Goal: Information Seeking & Learning: Learn about a topic

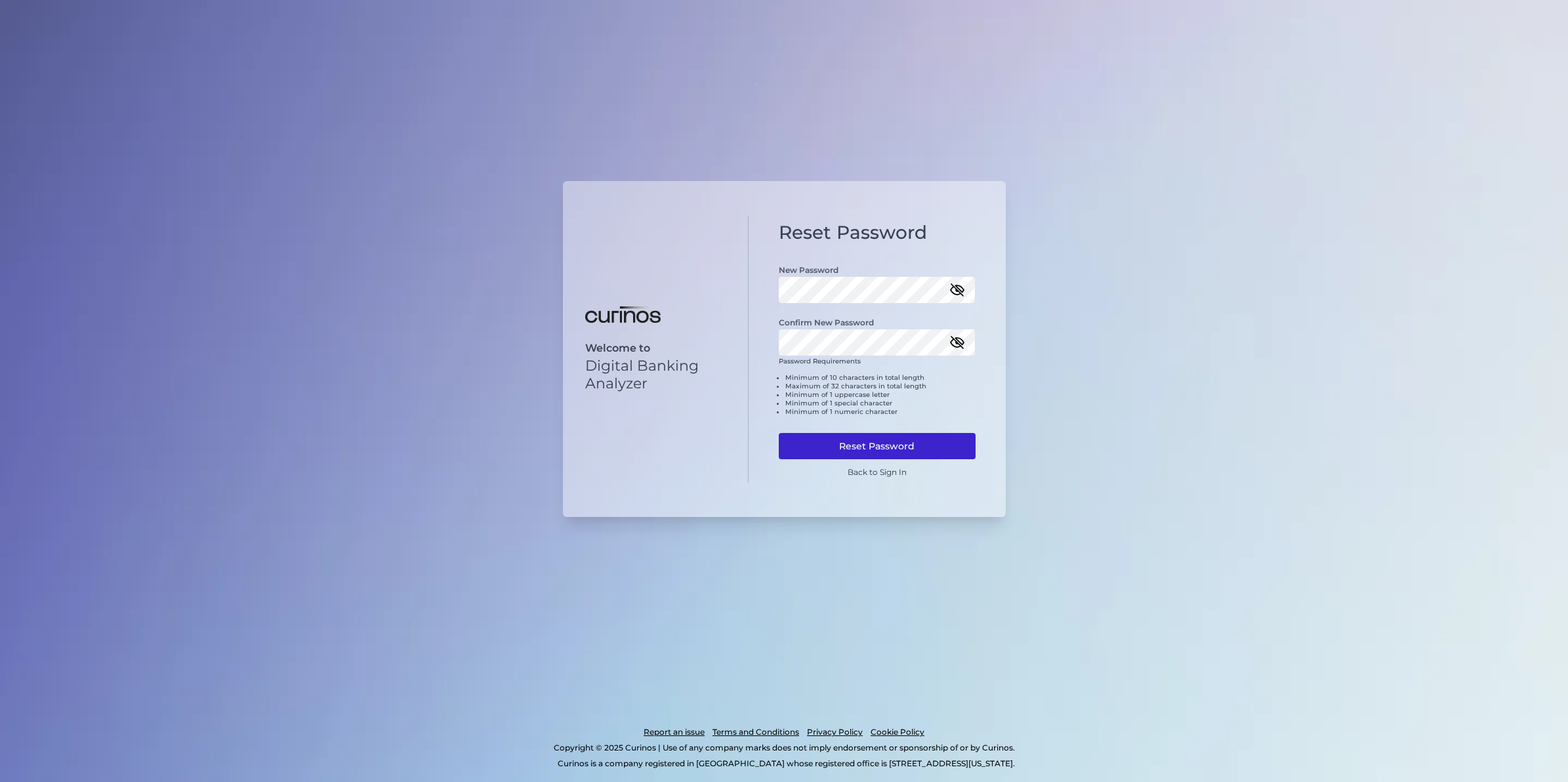
click at [904, 444] on button "Reset Password" at bounding box center [877, 445] width 197 height 26
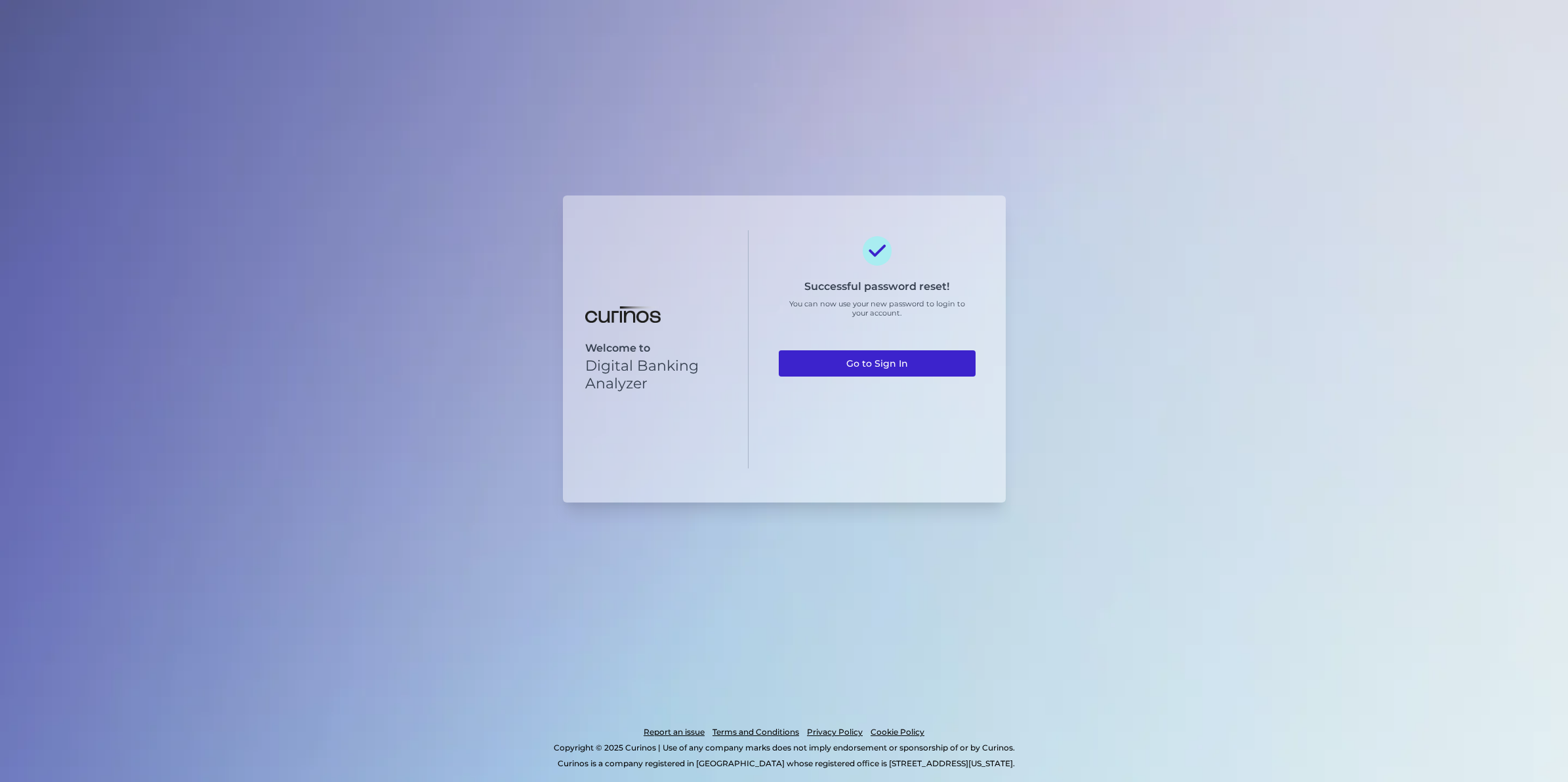
click at [904, 362] on link "Go to Sign In" at bounding box center [877, 363] width 197 height 26
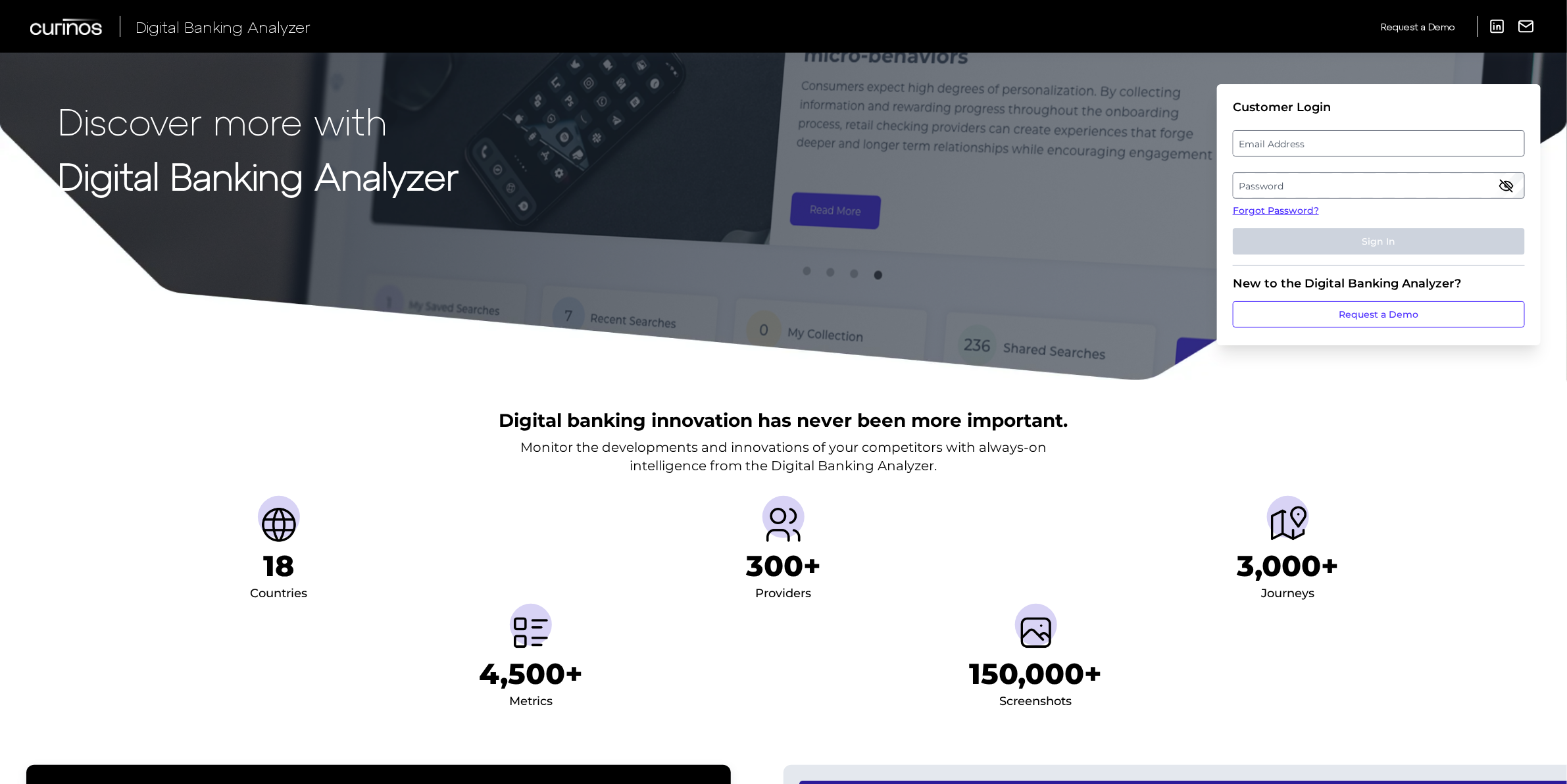
click at [1261, 139] on label "Email Address" at bounding box center [1378, 144] width 290 height 24
click at [1261, 139] on input "email" at bounding box center [1379, 143] width 292 height 26
type input "[PERSON_NAME][EMAIL_ADDRESS][DOMAIN_NAME]"
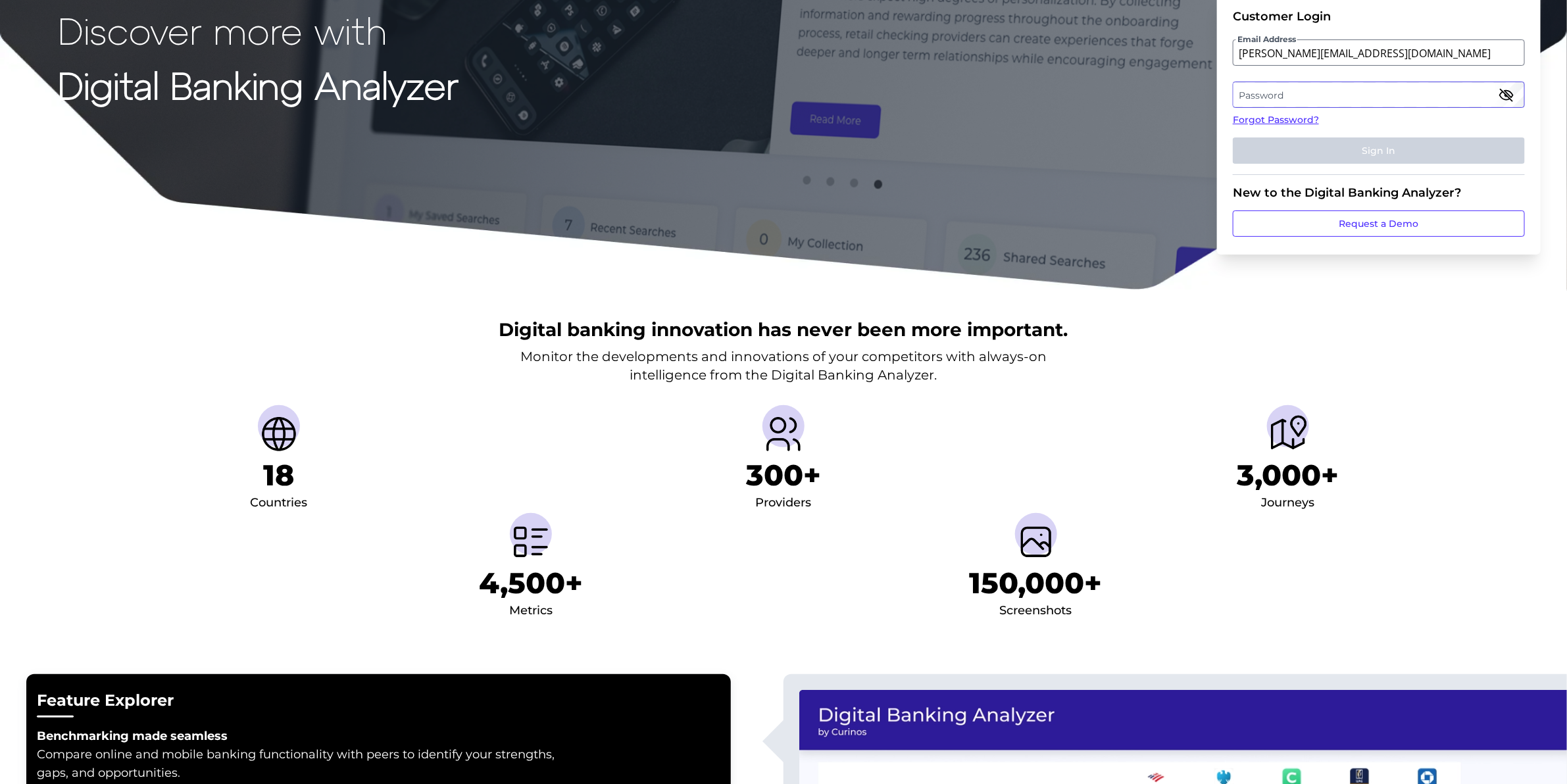
scroll to position [106, 0]
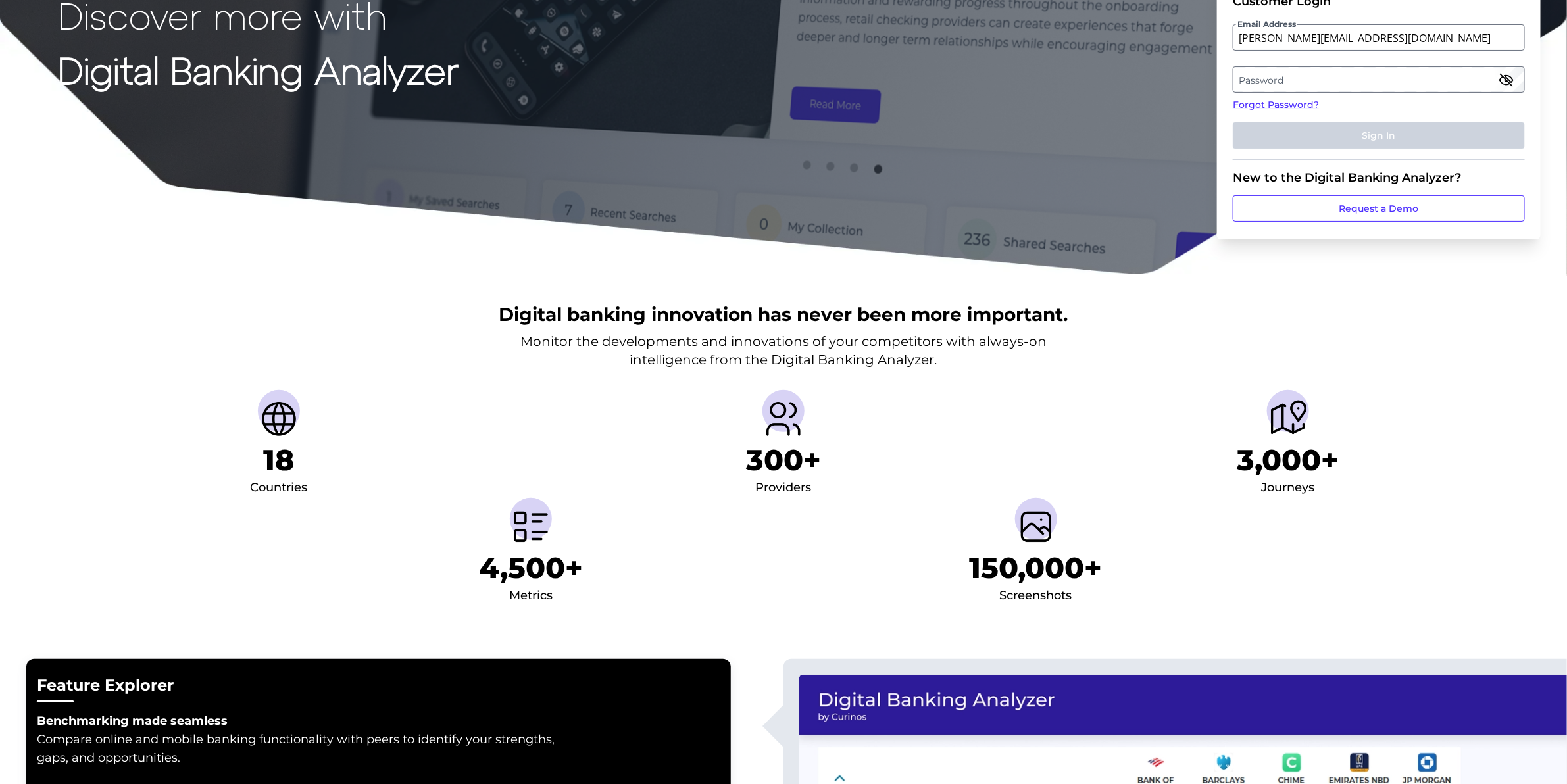
click at [1265, 80] on label "Password" at bounding box center [1378, 80] width 290 height 24
click at [1392, 140] on button "Sign In" at bounding box center [1379, 135] width 292 height 26
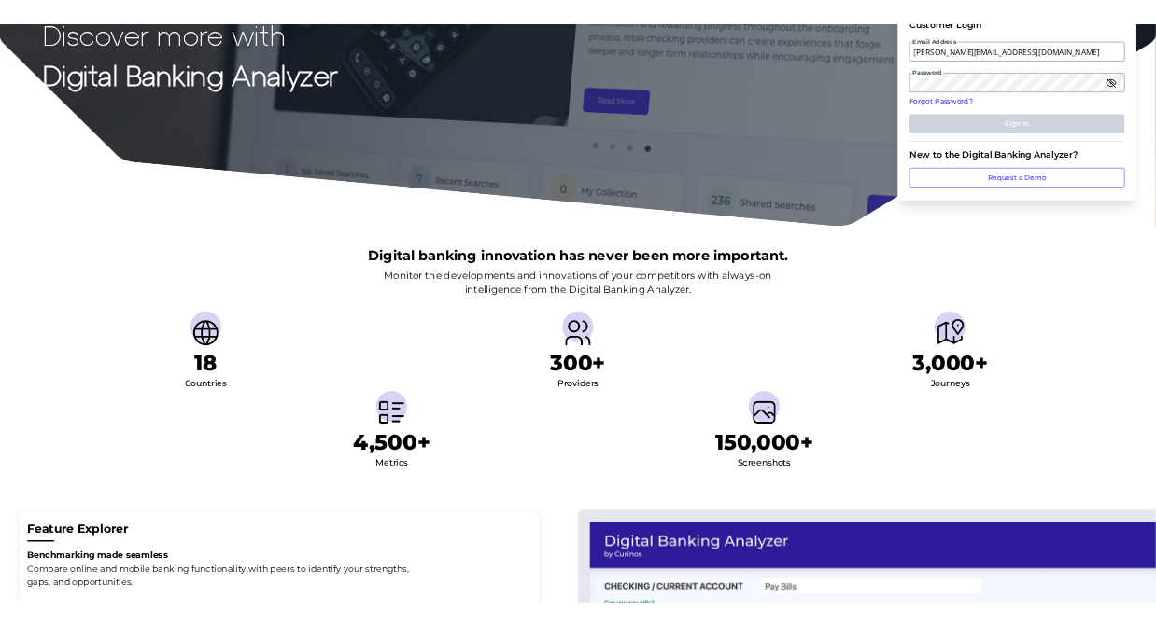
scroll to position [0, 0]
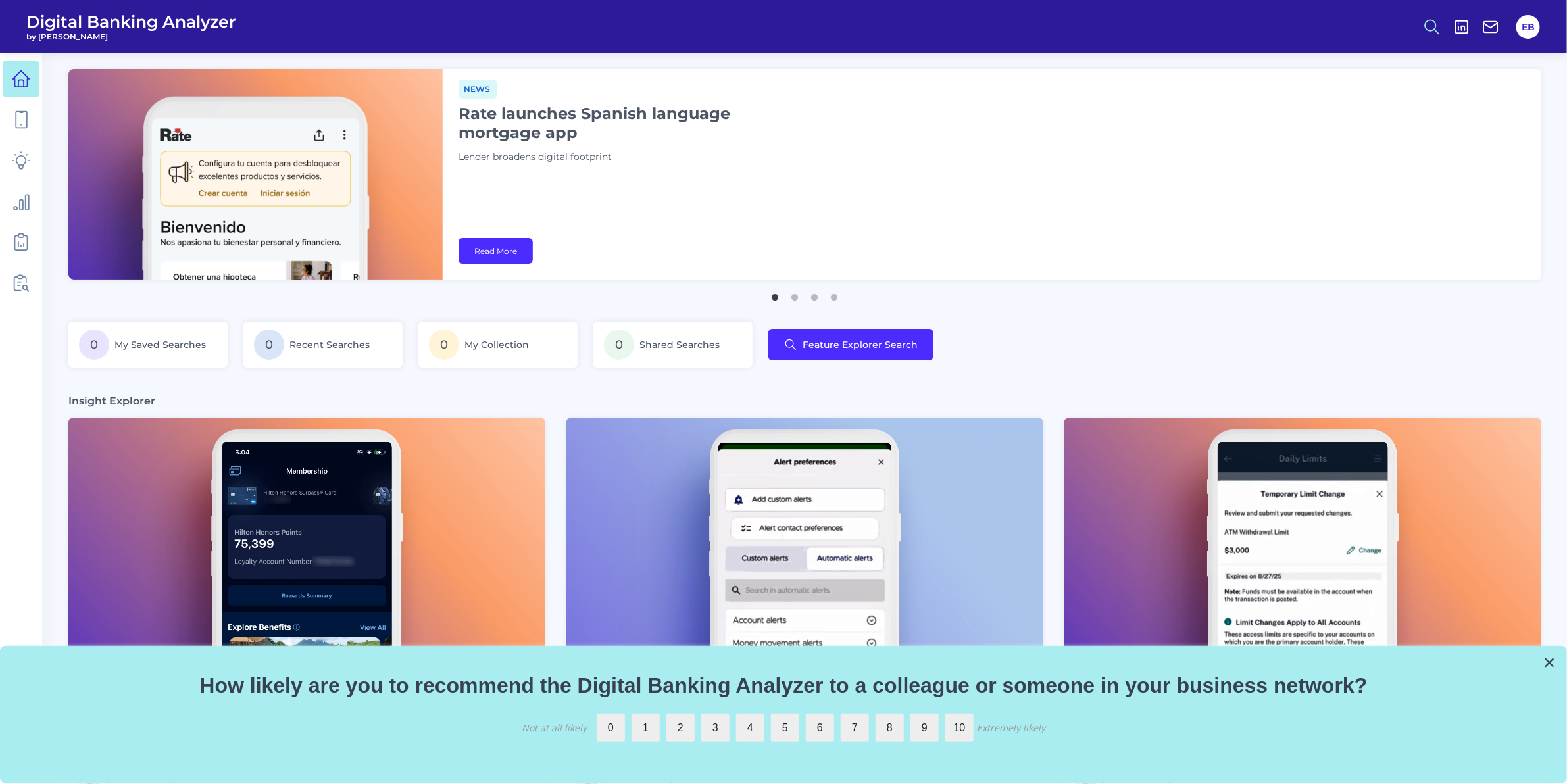
click at [1430, 24] on icon at bounding box center [1432, 27] width 18 height 18
click at [1358, 64] on div "Search" at bounding box center [1367, 62] width 147 height 34
click at [1331, 94] on button "Feature Explorer Search" at bounding box center [1368, 95] width 158 height 33
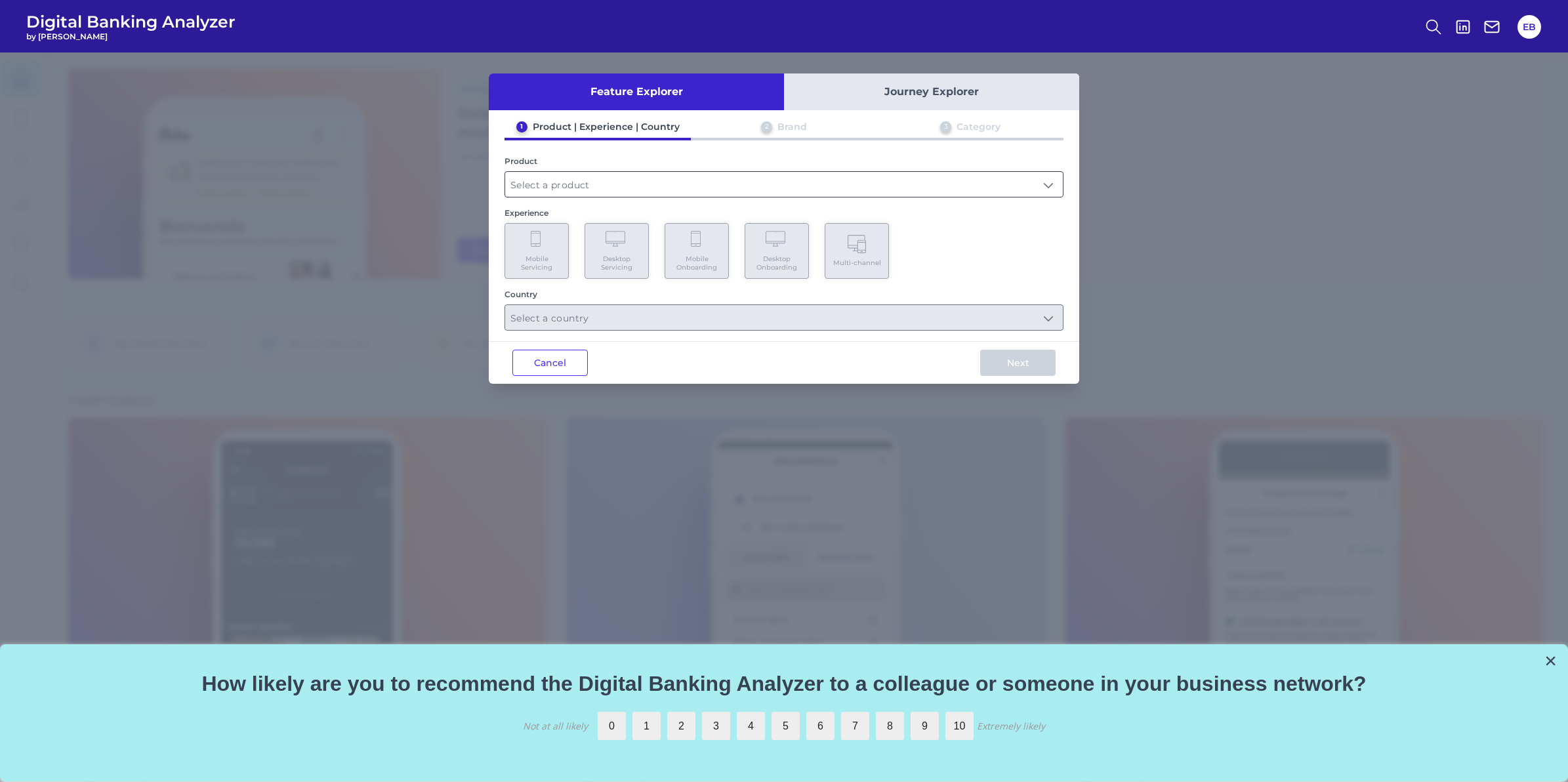
click at [551, 190] on input "text" at bounding box center [784, 184] width 558 height 25
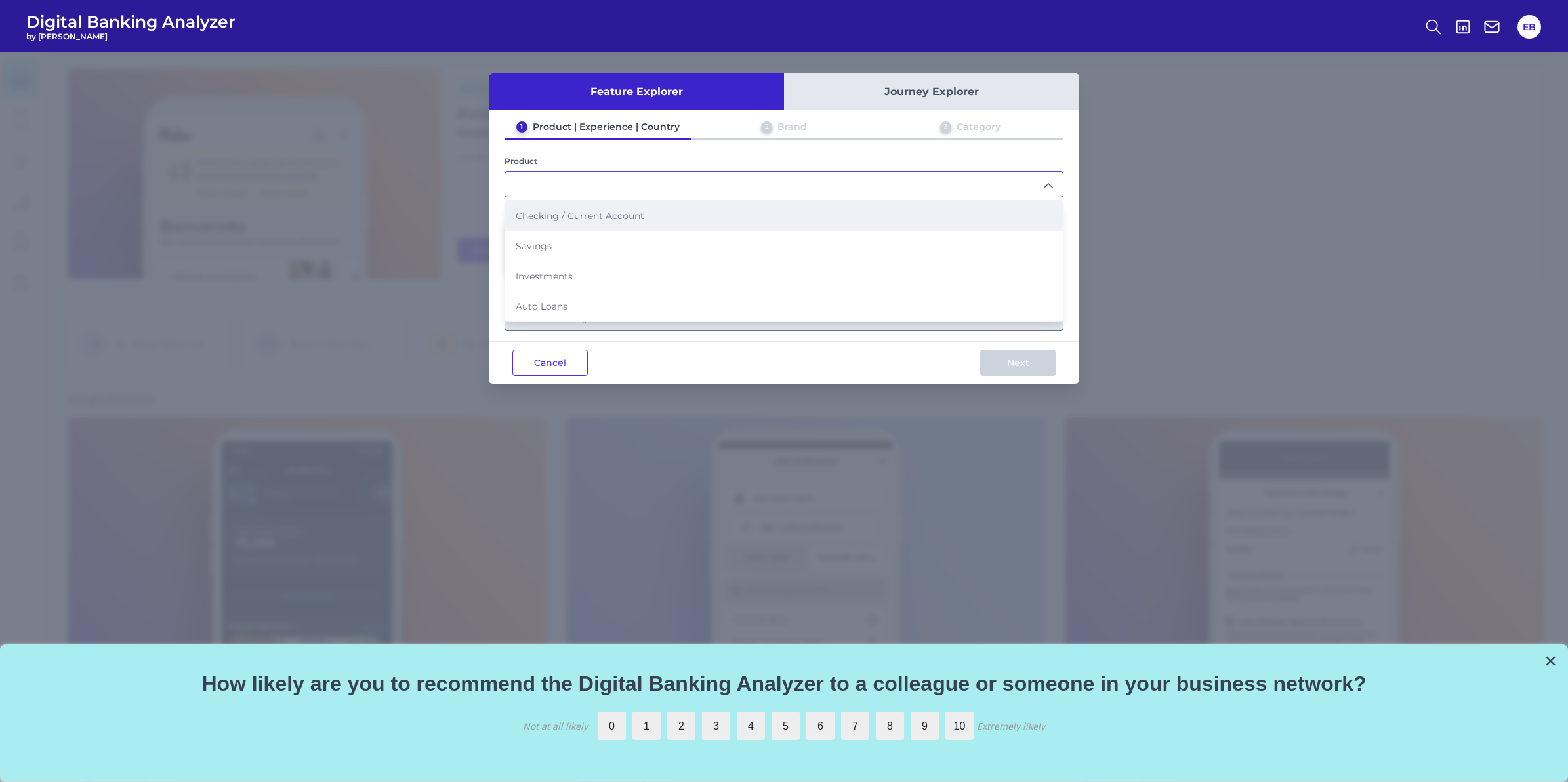
click at [552, 218] on span "Checking / Current Account" at bounding box center [580, 216] width 129 height 12
type input "Checking / Current Account"
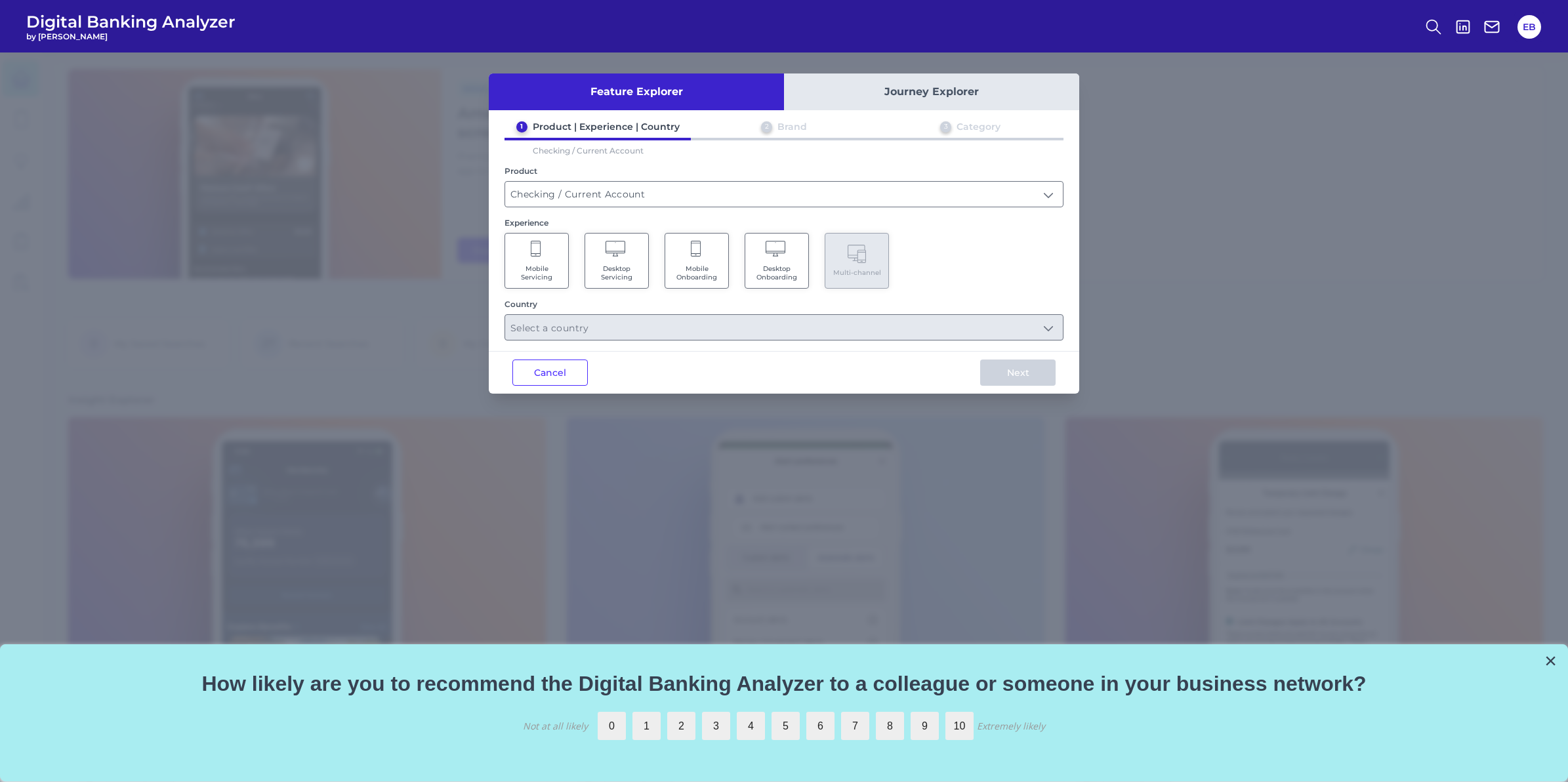
click at [549, 246] on Servicing "Mobile Servicing" at bounding box center [536, 260] width 64 height 56
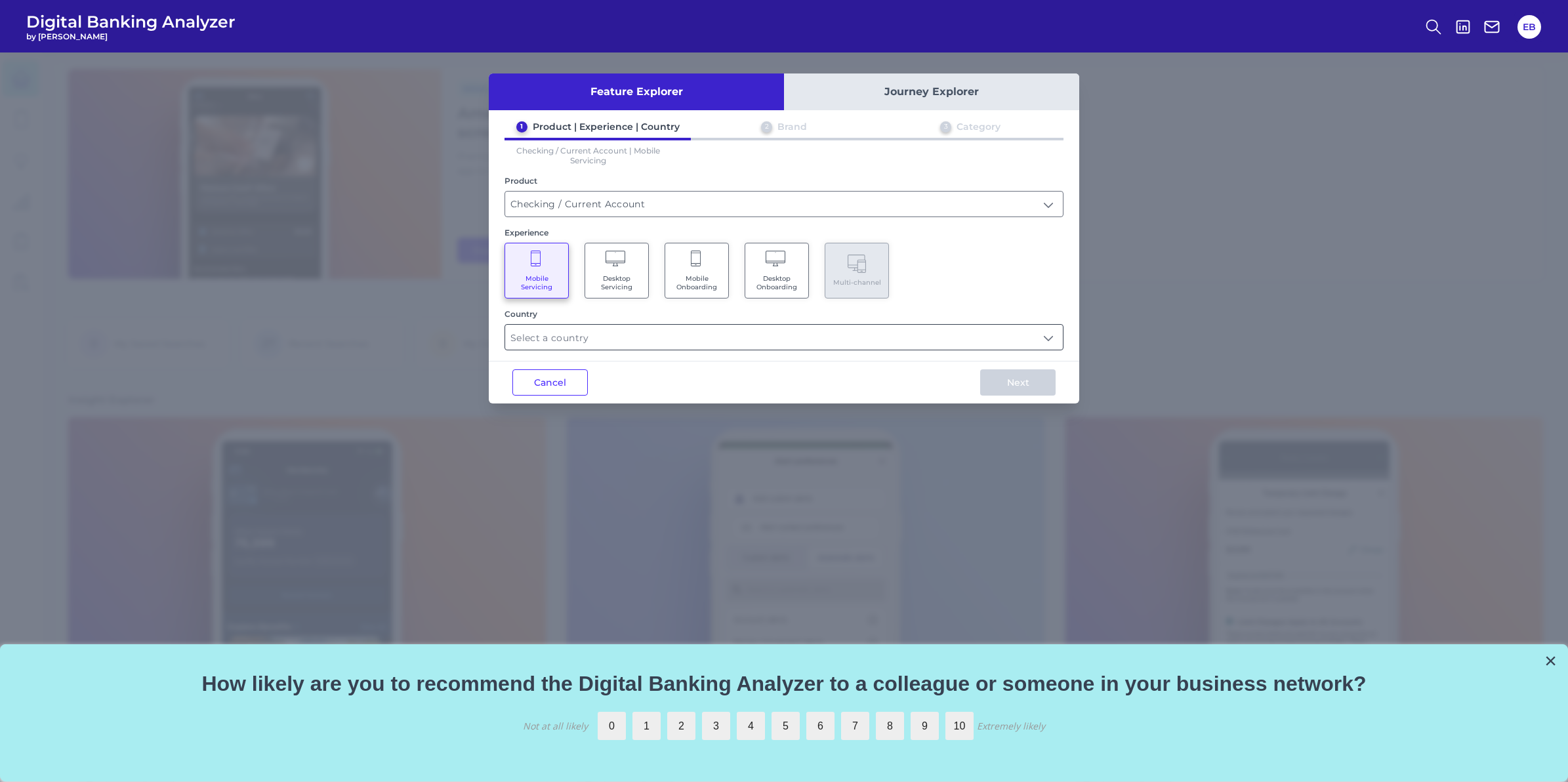
click at [998, 338] on input "text" at bounding box center [784, 337] width 558 height 25
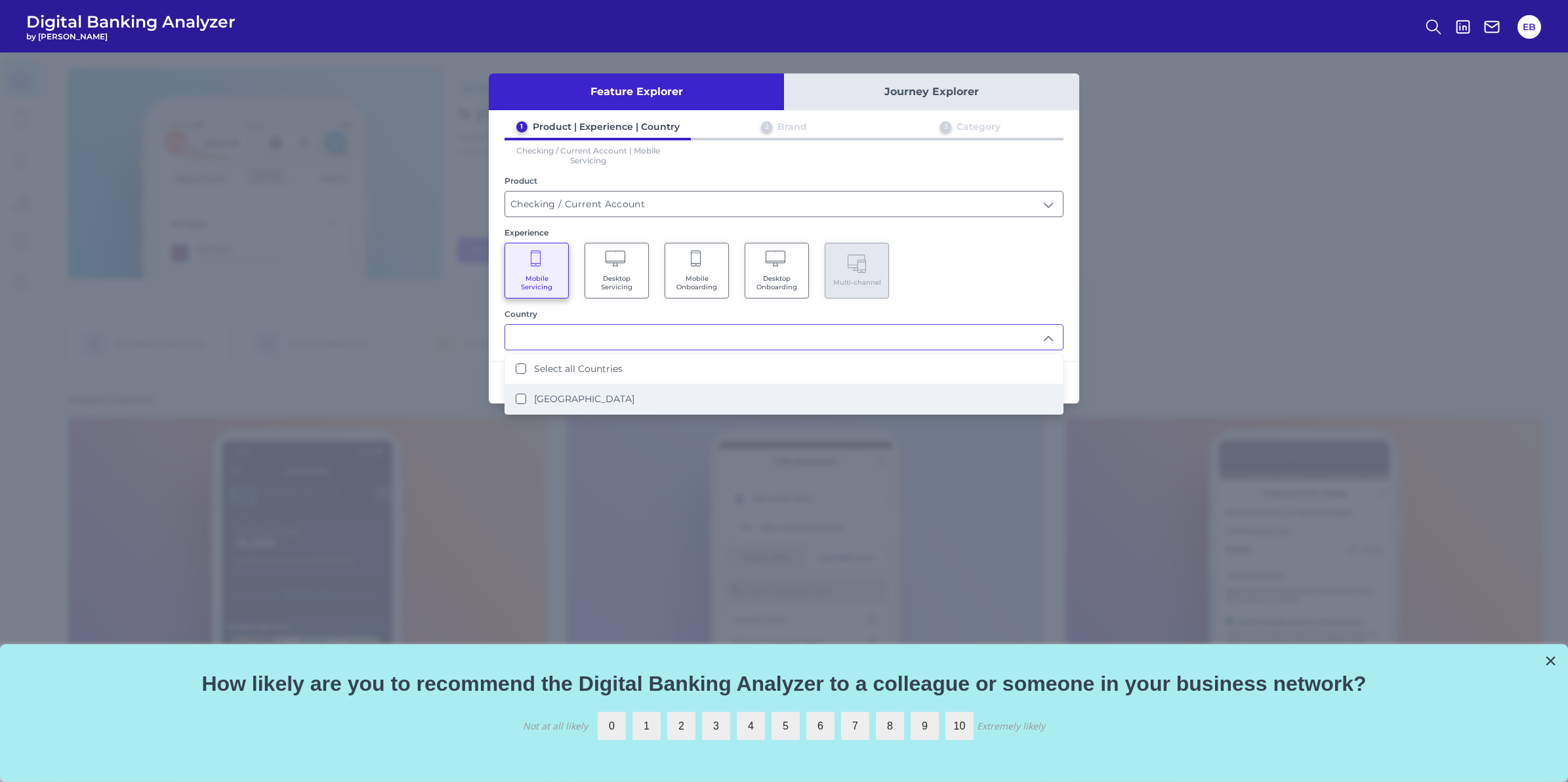
click at [827, 393] on li "[GEOGRAPHIC_DATA]" at bounding box center [784, 398] width 558 height 30
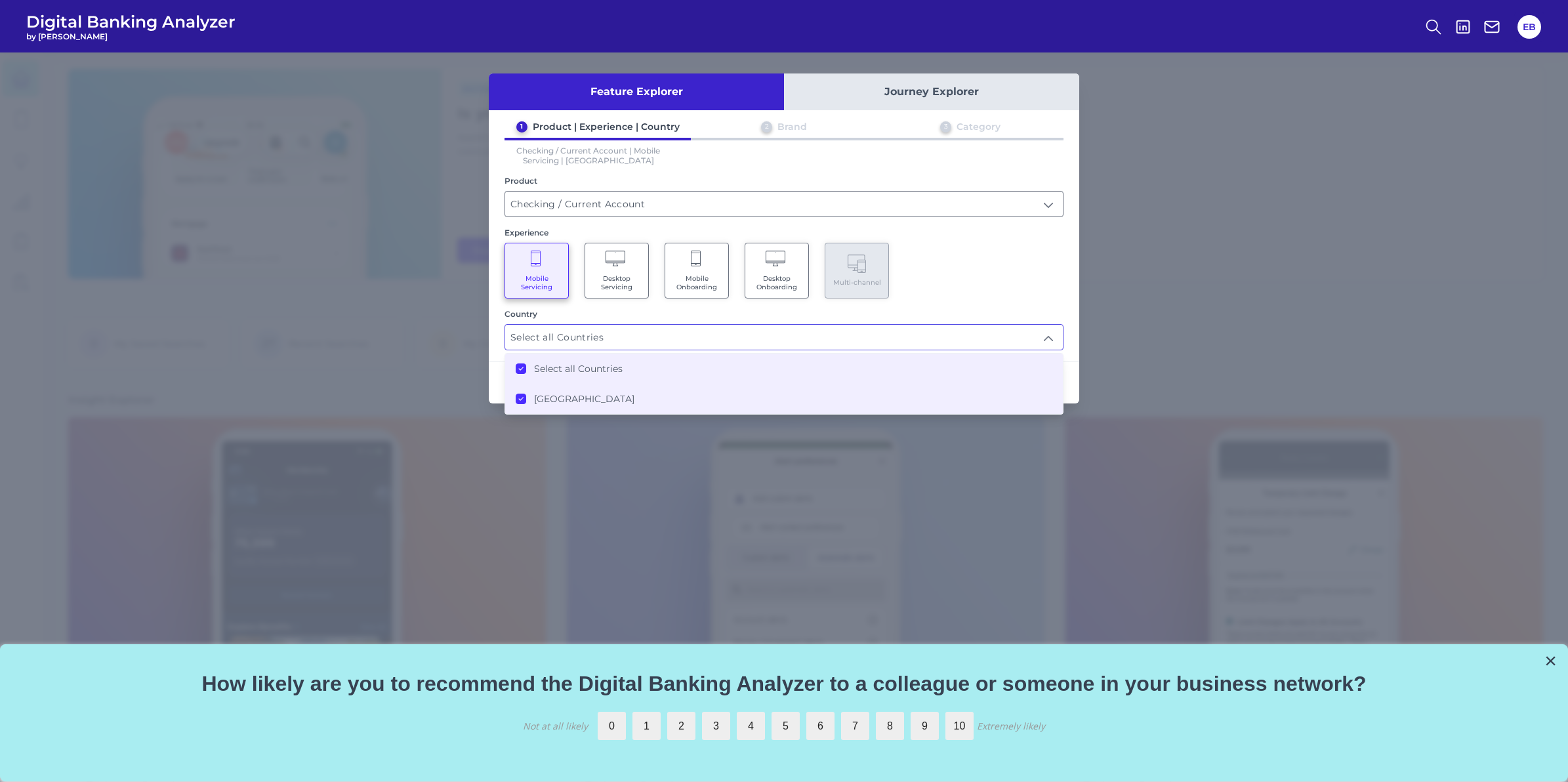
type input "Select all Countries"
click at [1017, 292] on div "Mobile Servicing Desktop Servicing Mobile Onboarding Desktop Onboarding Multi-c…" at bounding box center [784, 270] width 559 height 56
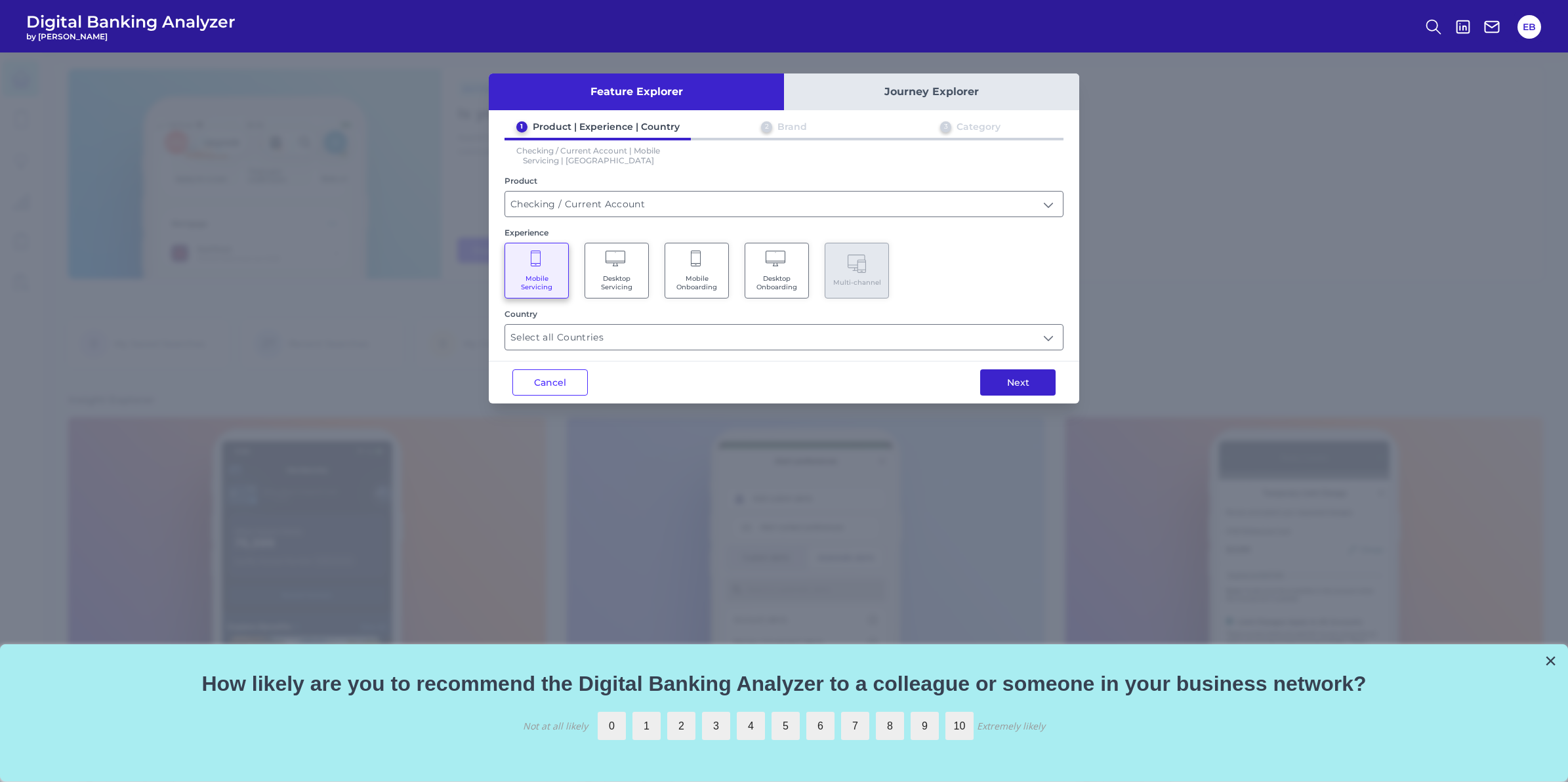
click at [1029, 374] on button "Next" at bounding box center [1018, 382] width 75 height 26
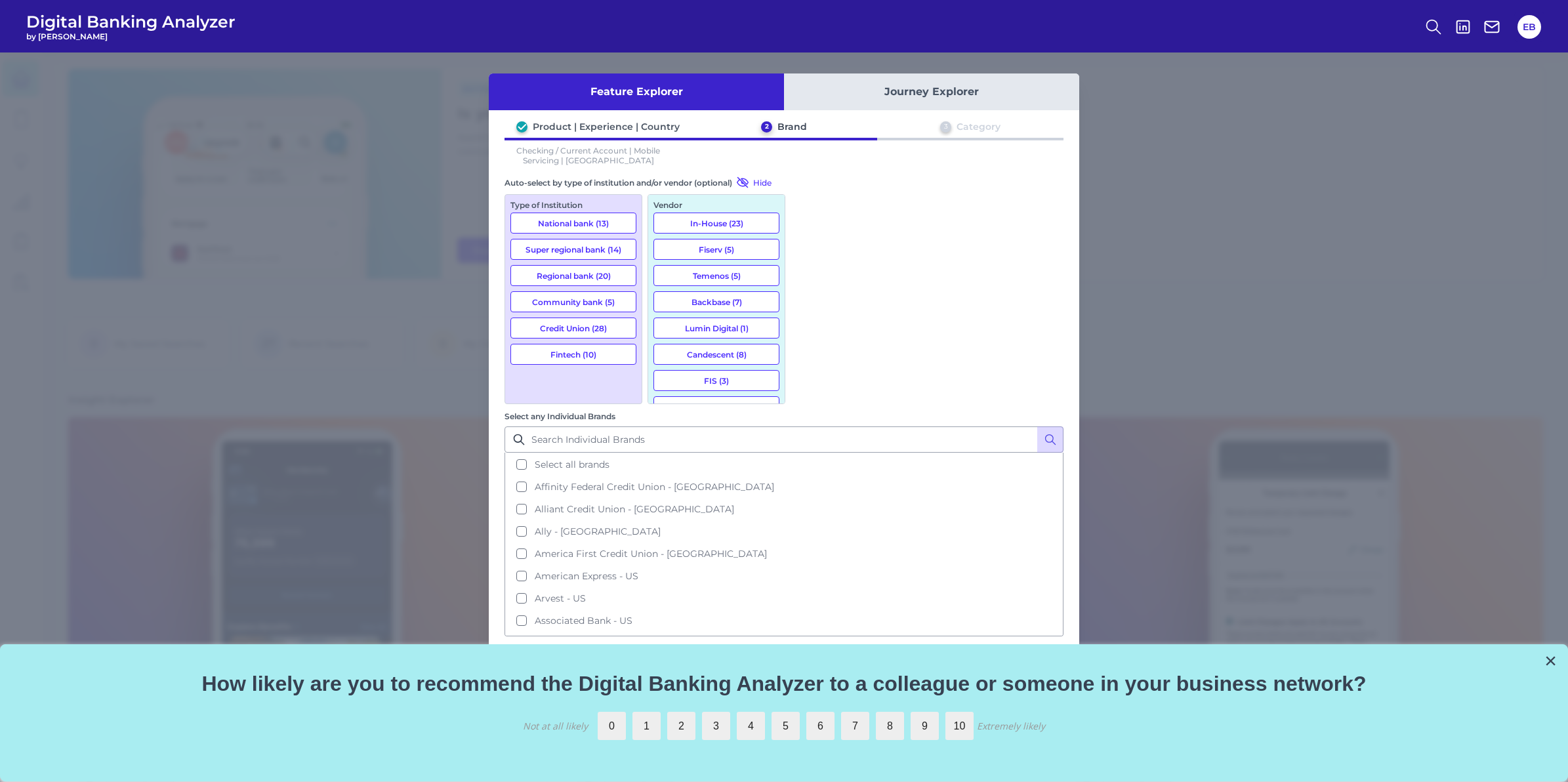
click at [588, 276] on button "Regional bank (20)" at bounding box center [573, 275] width 126 height 21
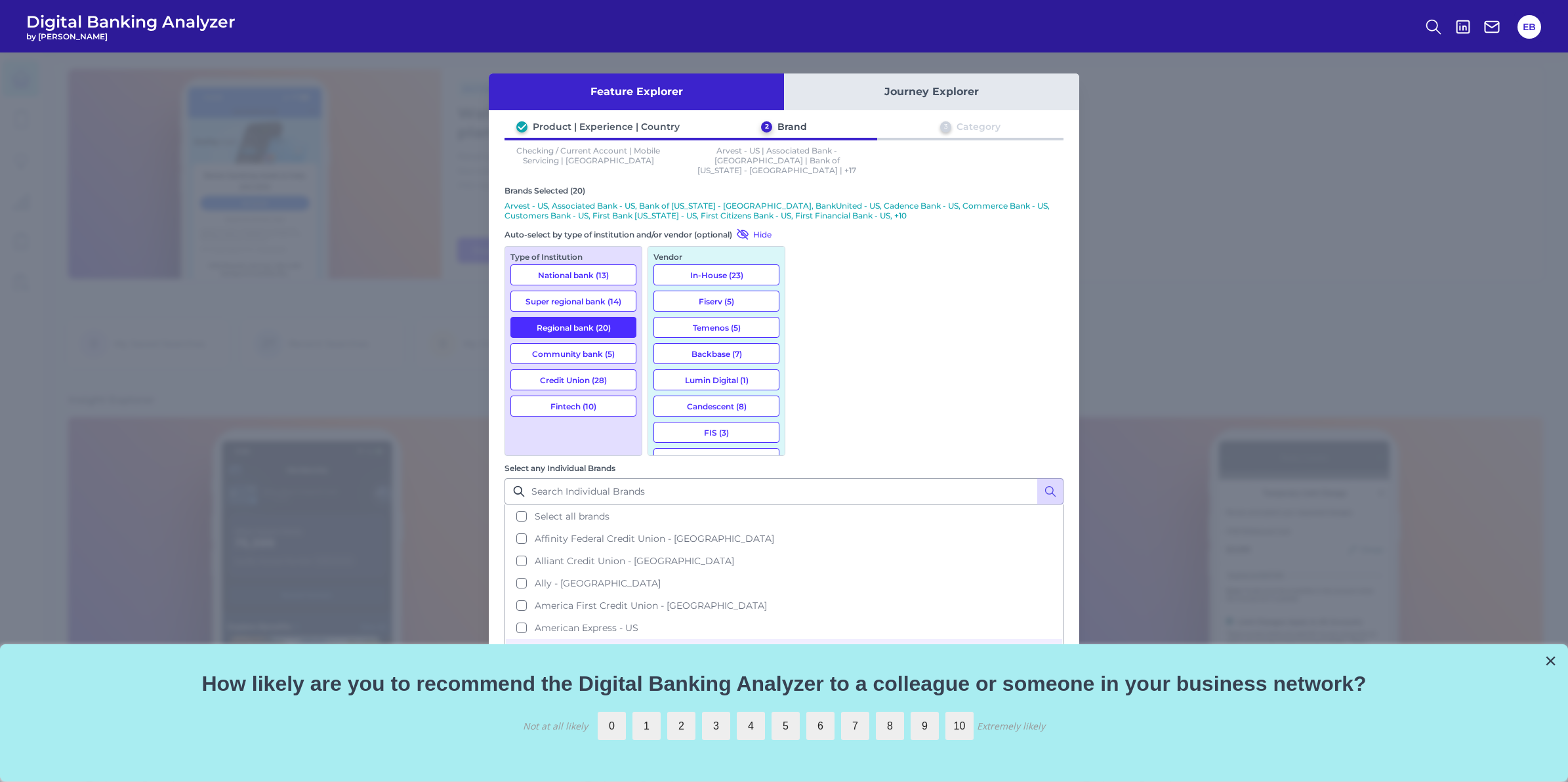
click at [604, 317] on button "Regional bank (20)" at bounding box center [573, 327] width 126 height 21
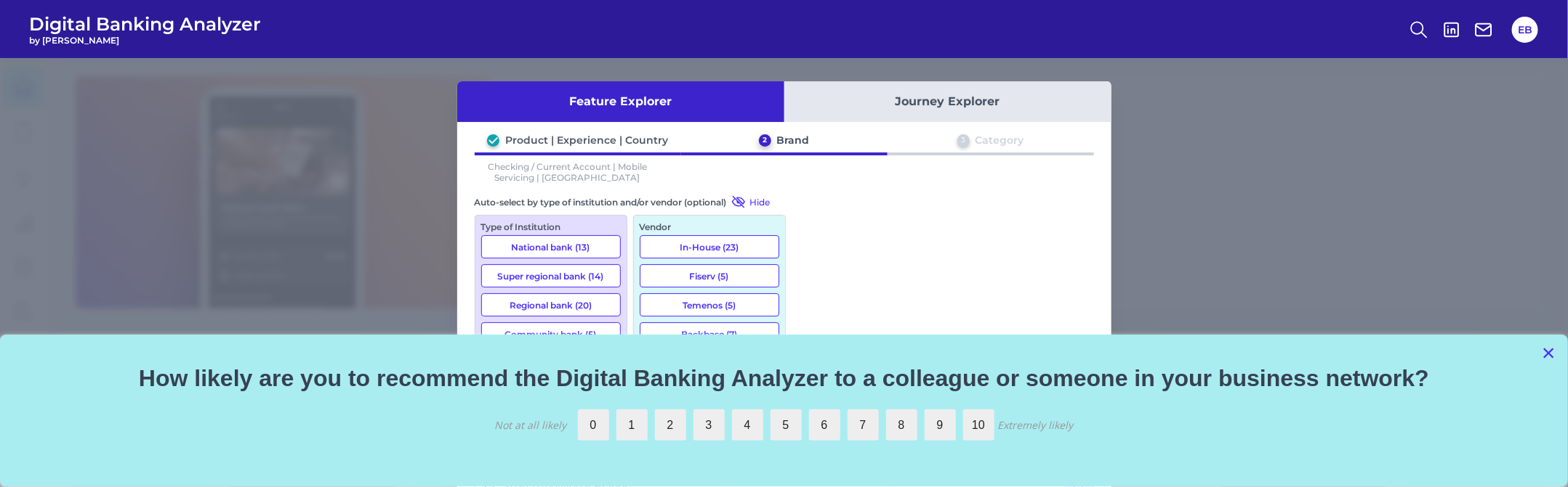
click at [1554, 352] on button "×" at bounding box center [1549, 353] width 14 height 23
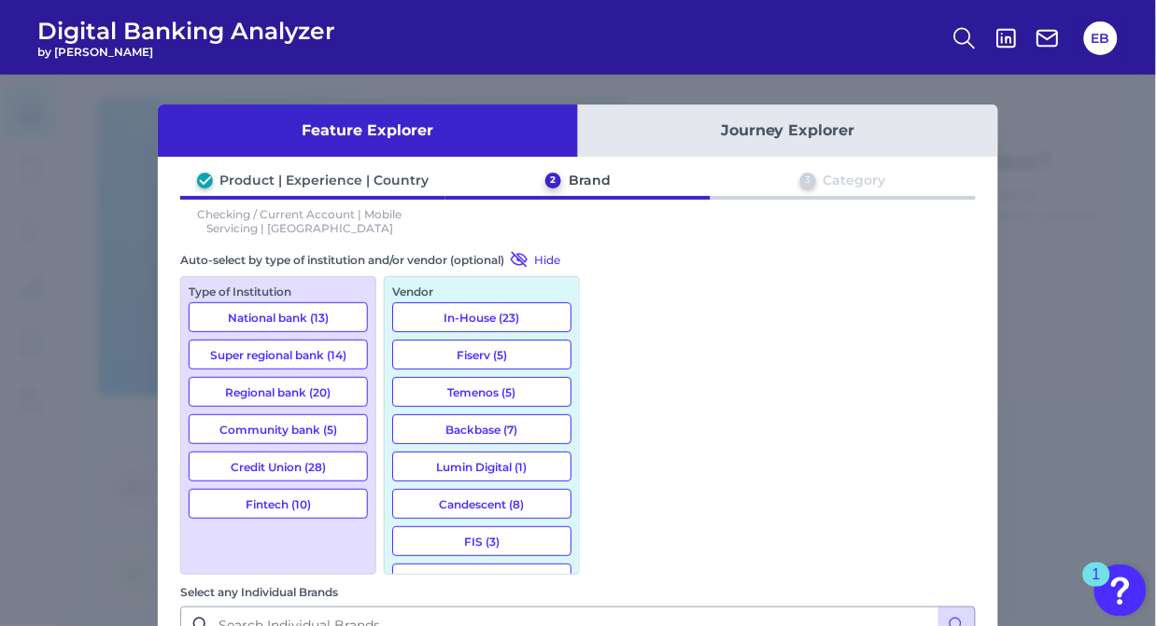
scroll to position [163, 0]
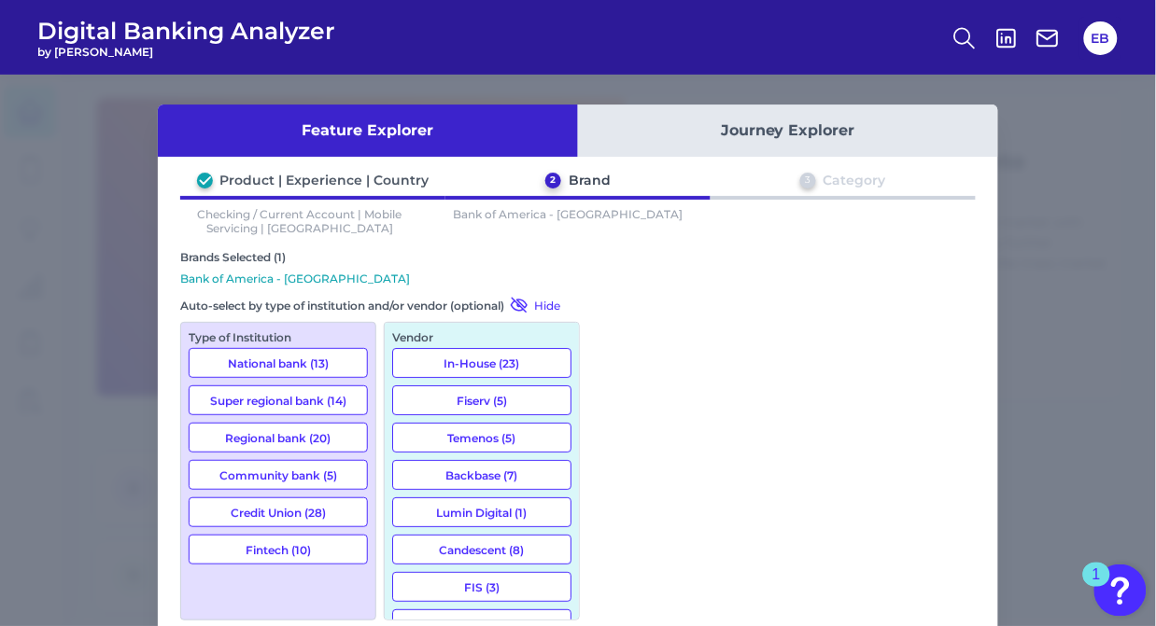
scroll to position [427, 0]
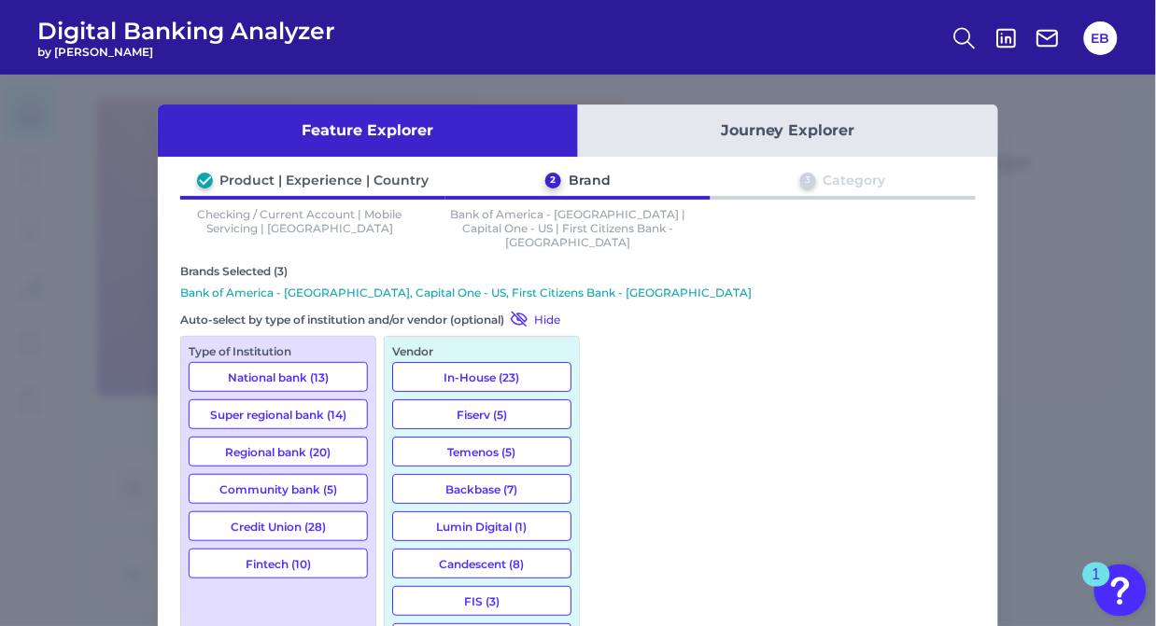
scroll to position [1725, 0]
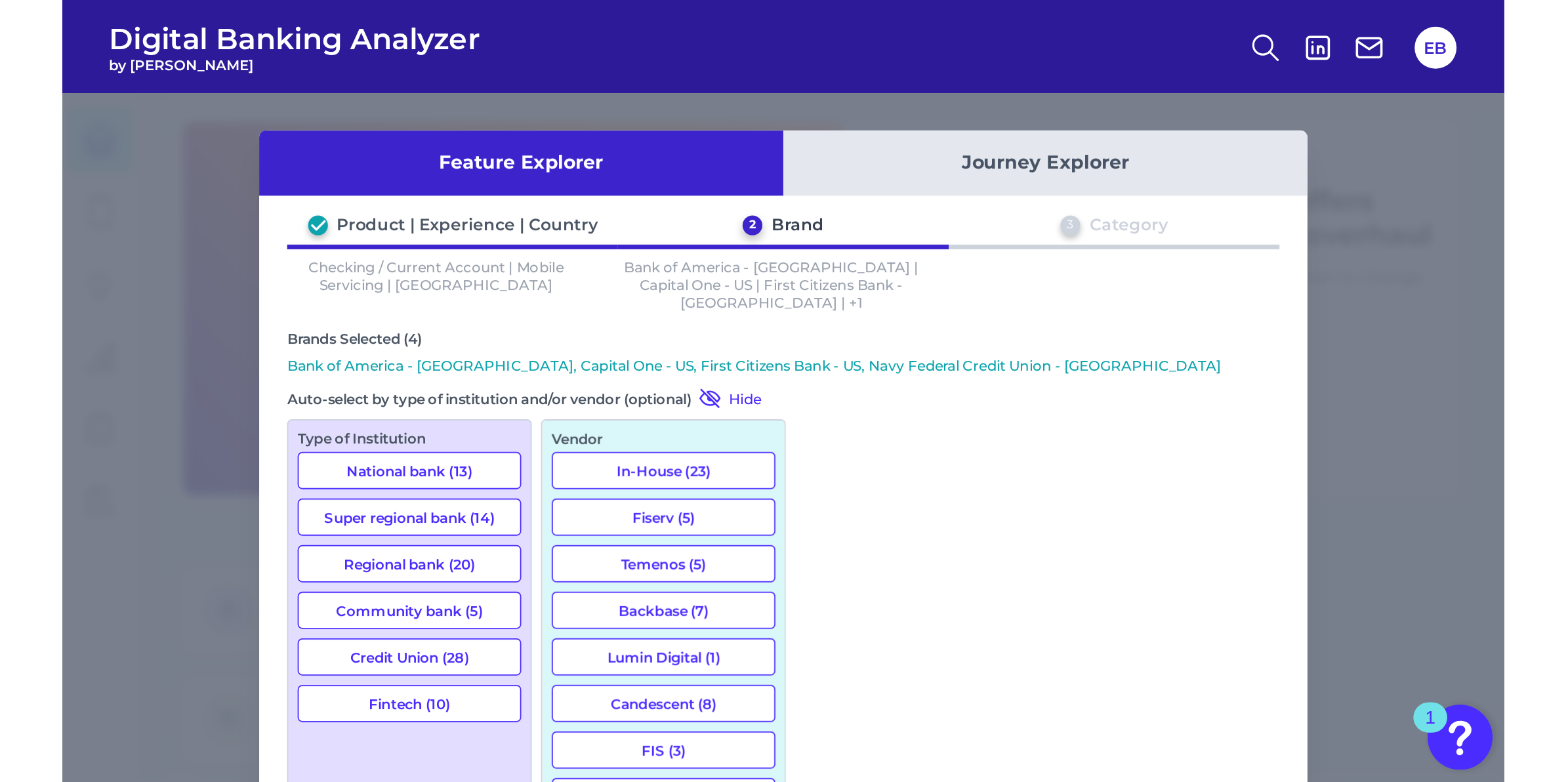
scroll to position [1538, 0]
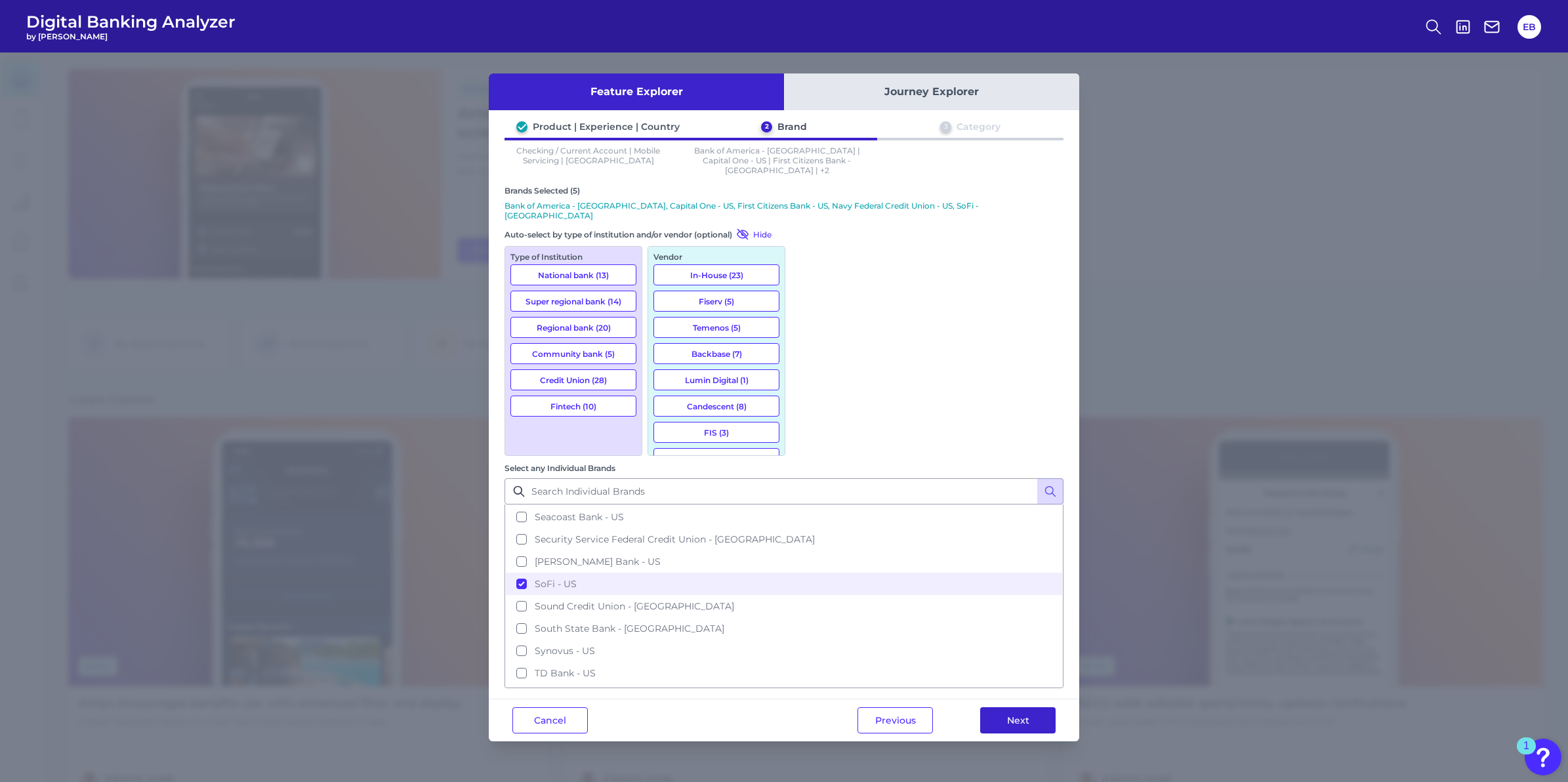
click at [1021, 707] on button "Next" at bounding box center [1018, 719] width 75 height 26
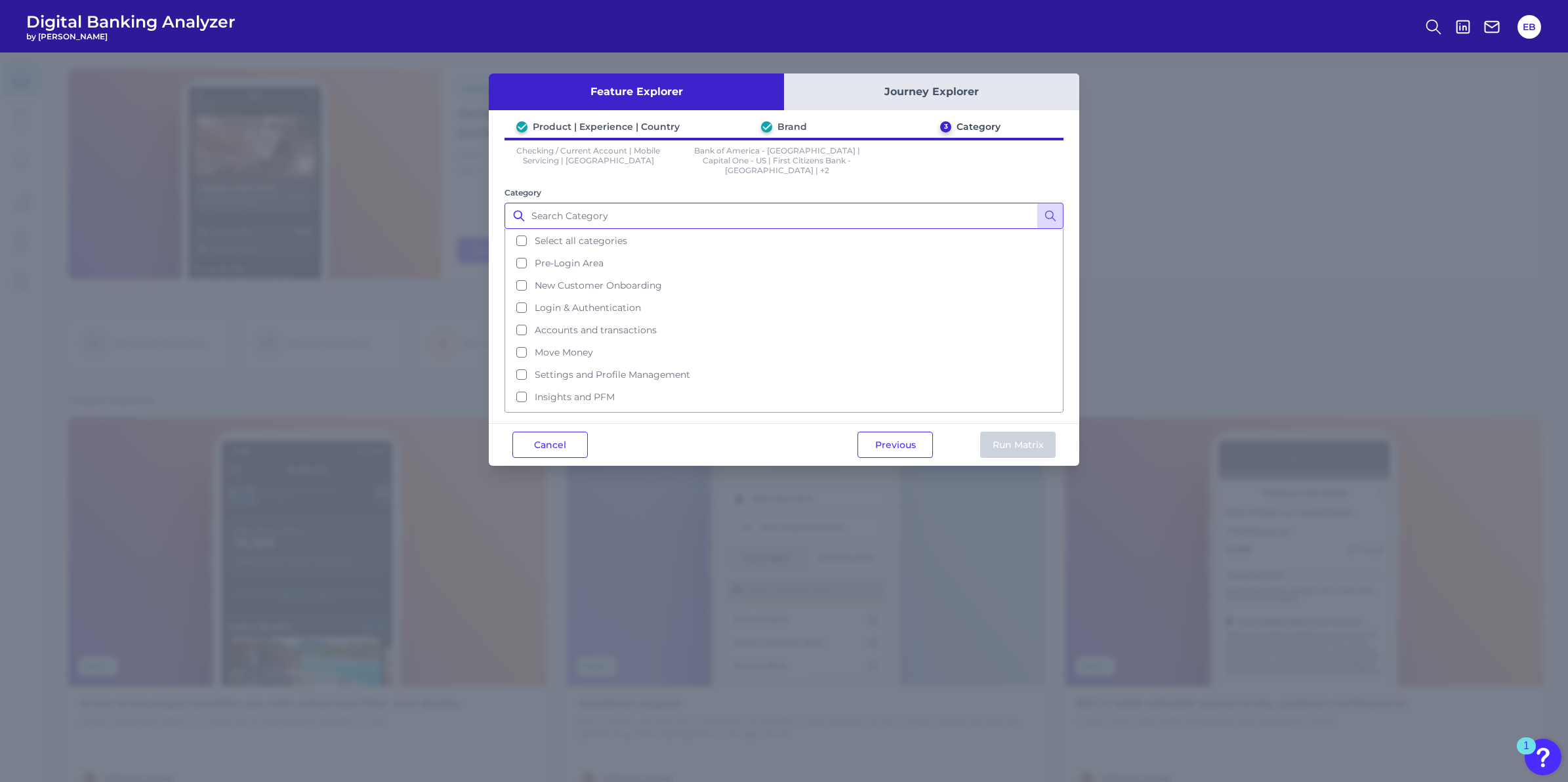
click at [661, 210] on input "Category" at bounding box center [784, 215] width 559 height 26
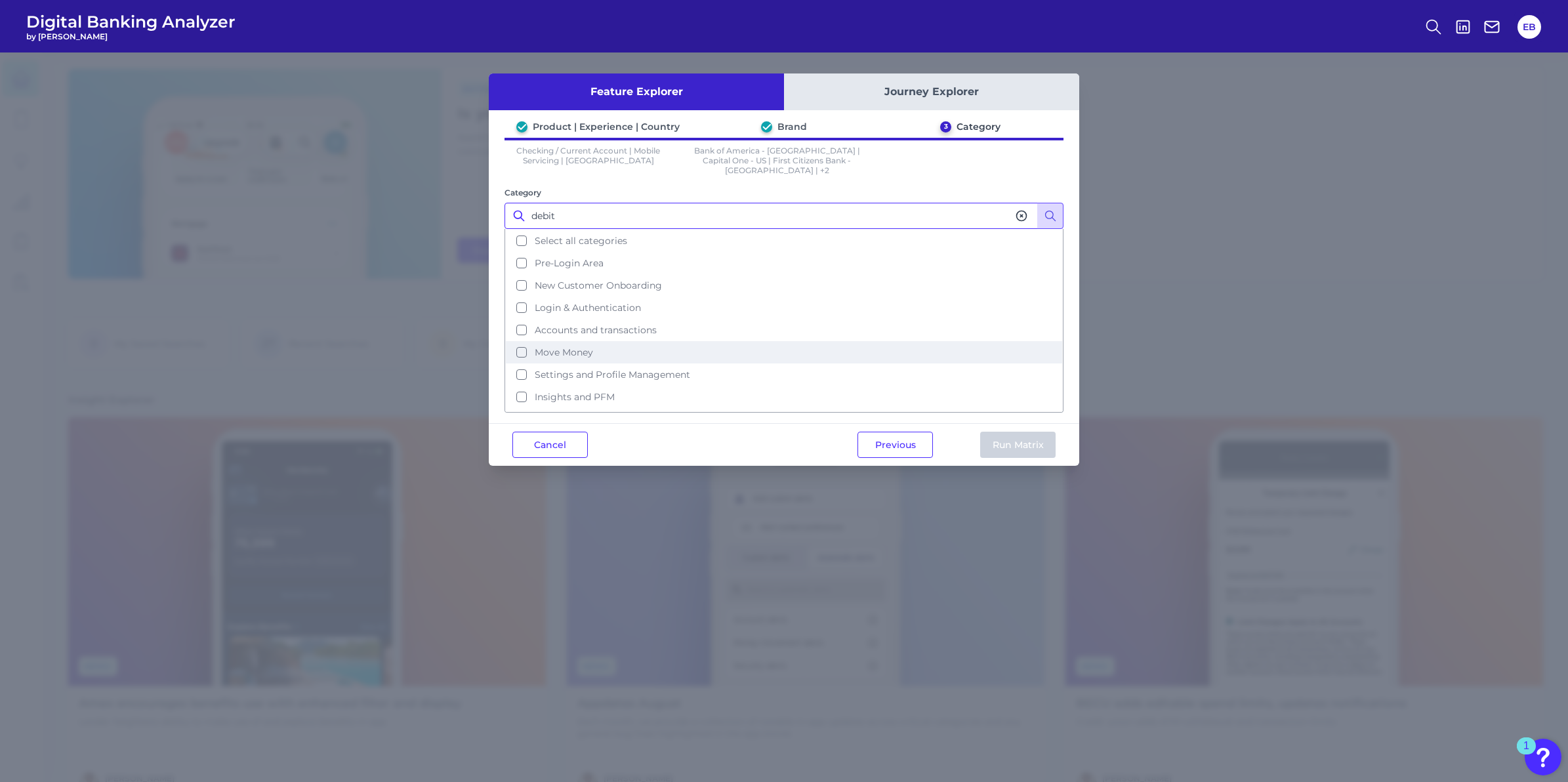
click at [573, 341] on button "Move Money" at bounding box center [784, 352] width 557 height 22
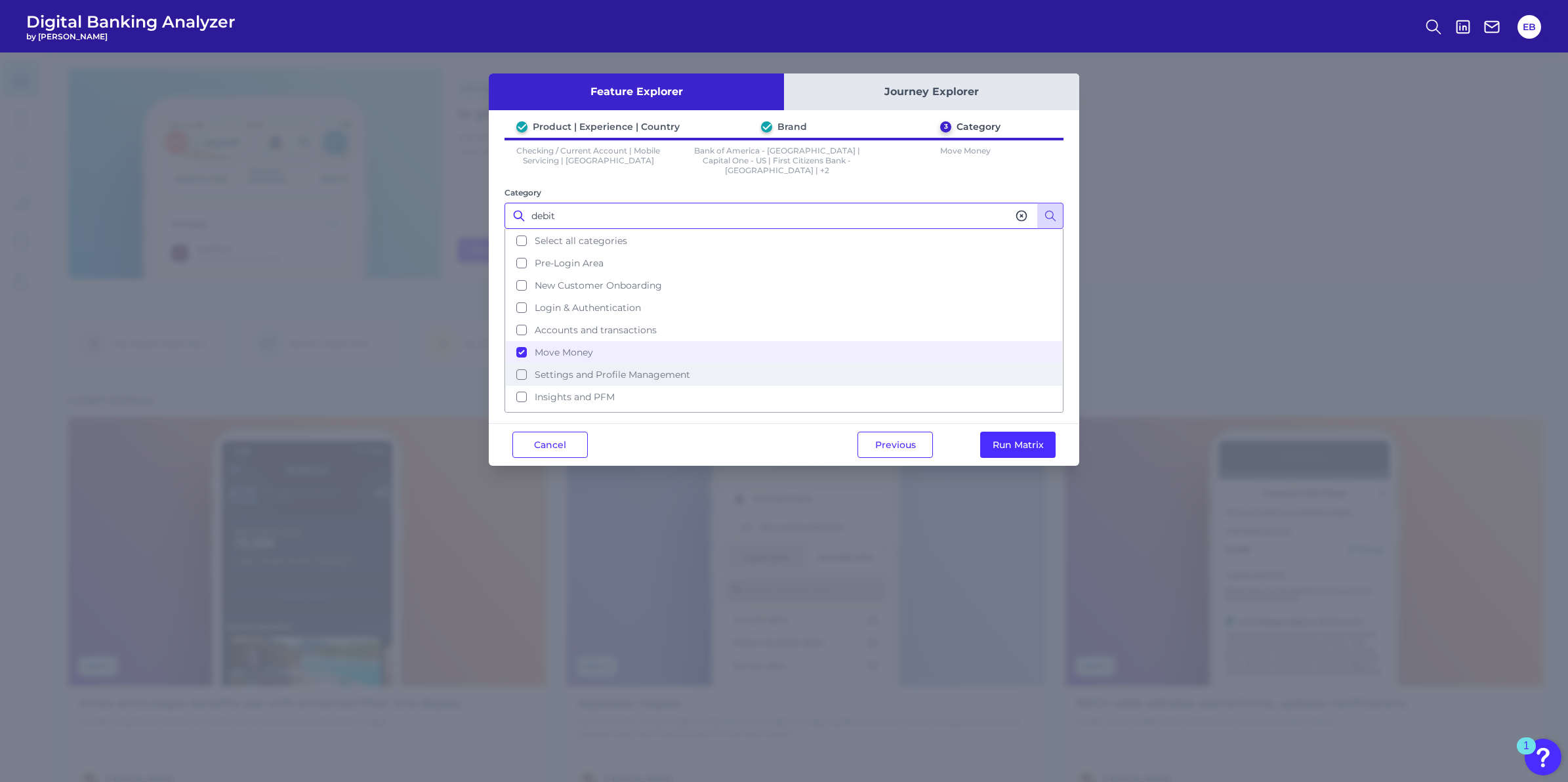
click at [569, 369] on span "Settings and Profile Management" at bounding box center [612, 374] width 155 height 12
type input "debit"
click at [1013, 438] on button "Run Matrix" at bounding box center [1018, 444] width 75 height 26
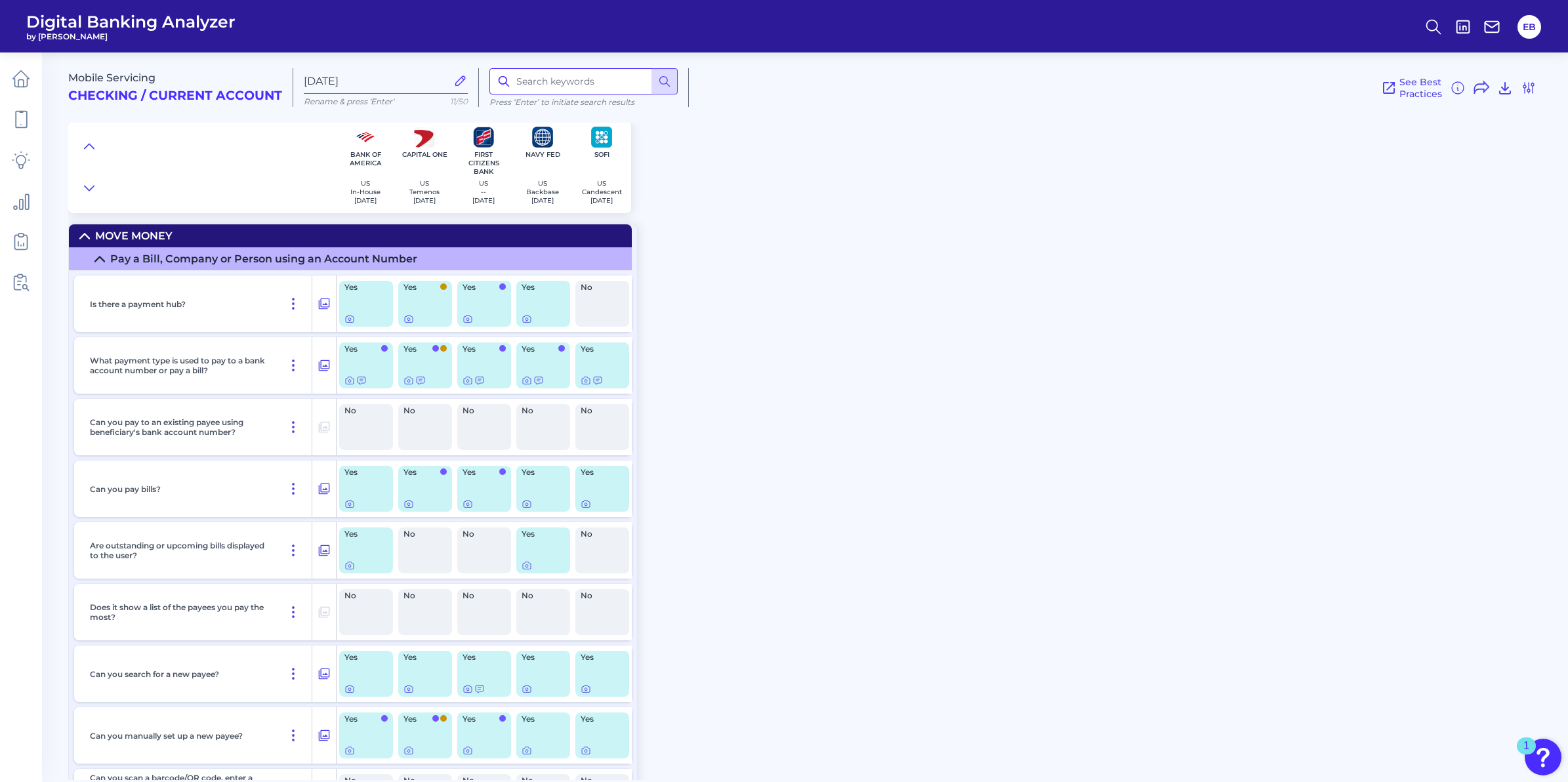
click at [542, 76] on input at bounding box center [583, 81] width 188 height 26
type input "debit card"
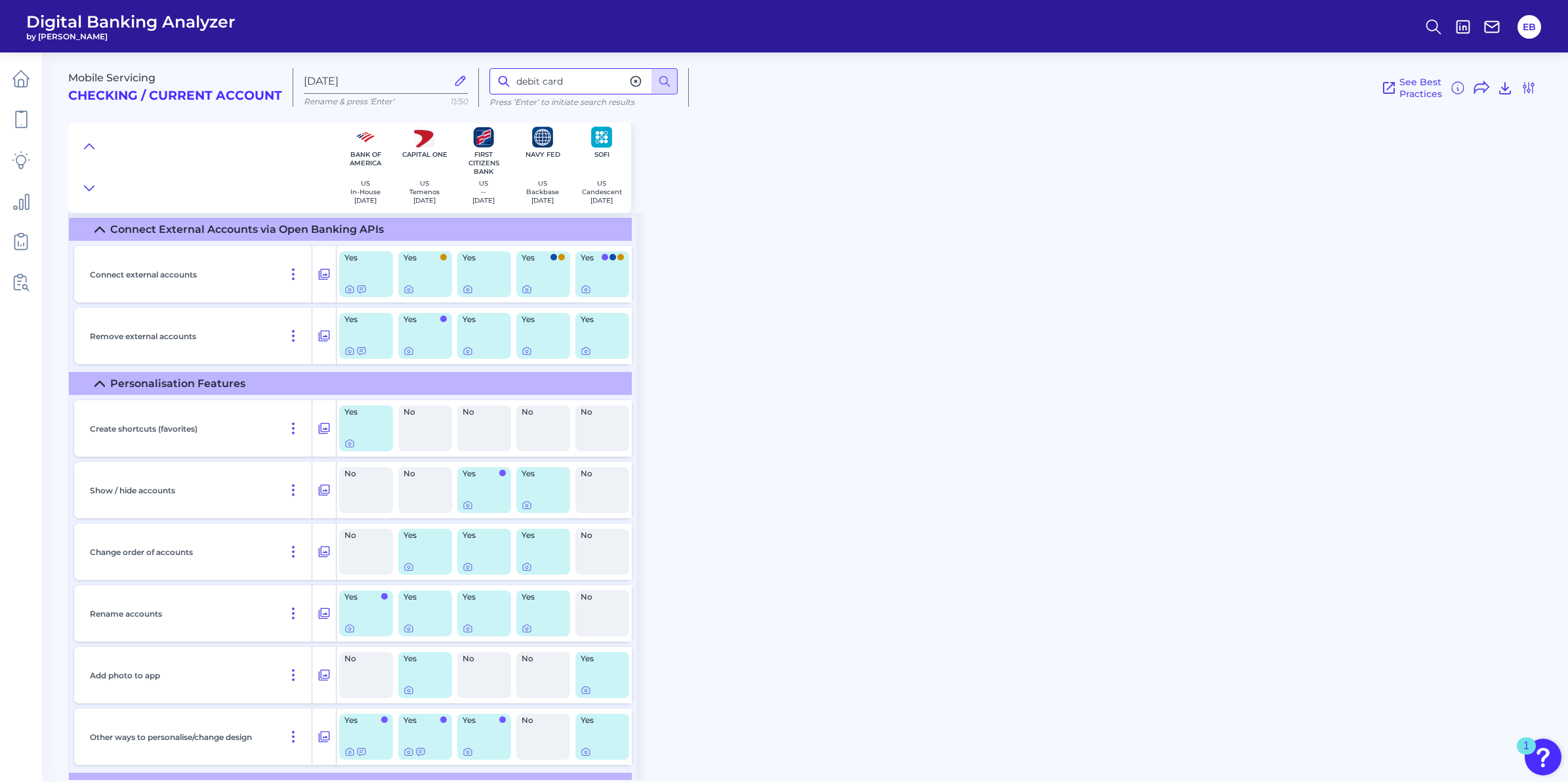
scroll to position [7949, 0]
click at [665, 82] on icon at bounding box center [664, 81] width 13 height 13
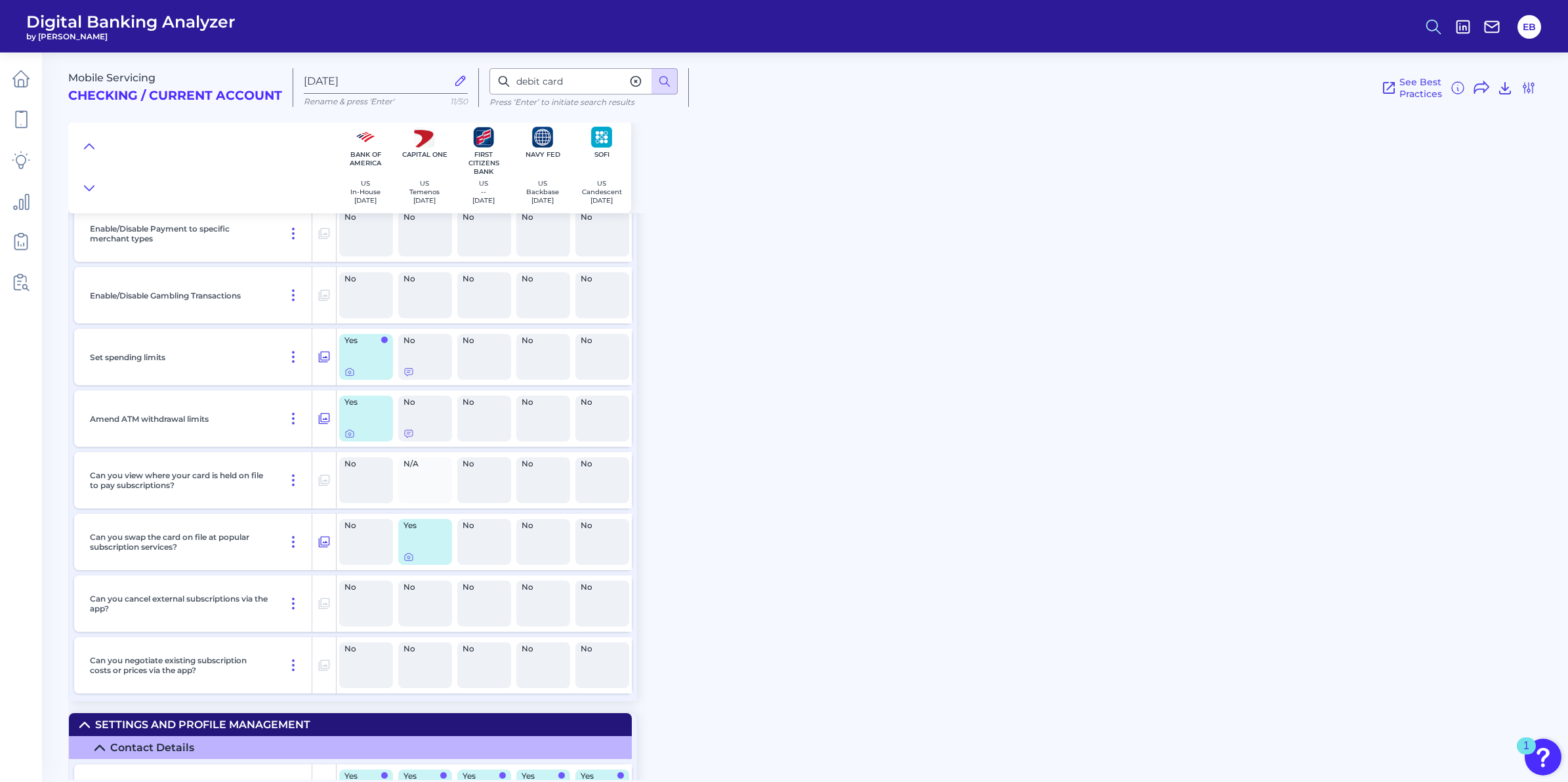
click at [1428, 22] on icon at bounding box center [1434, 27] width 18 height 18
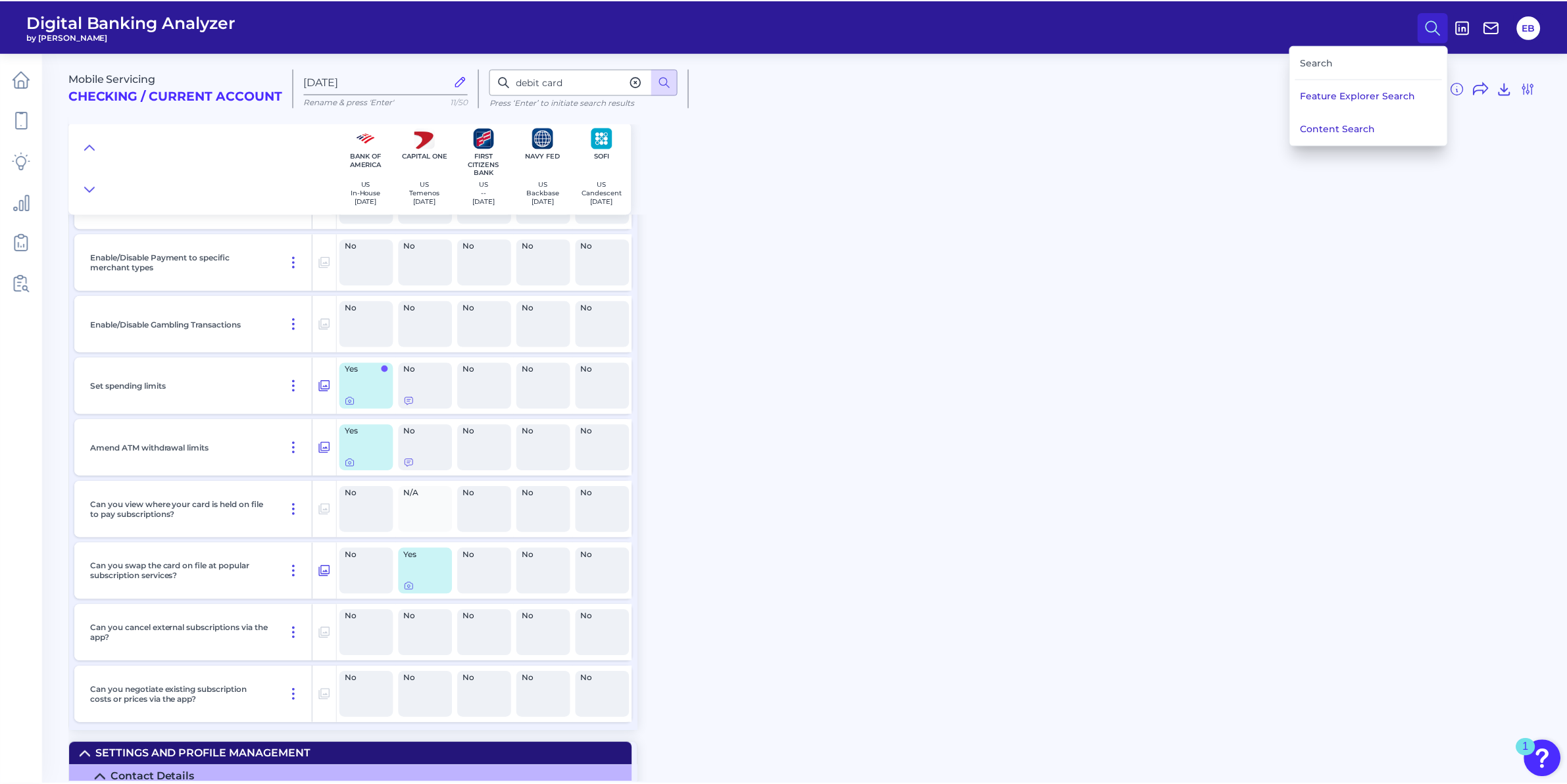
scroll to position [5473, 0]
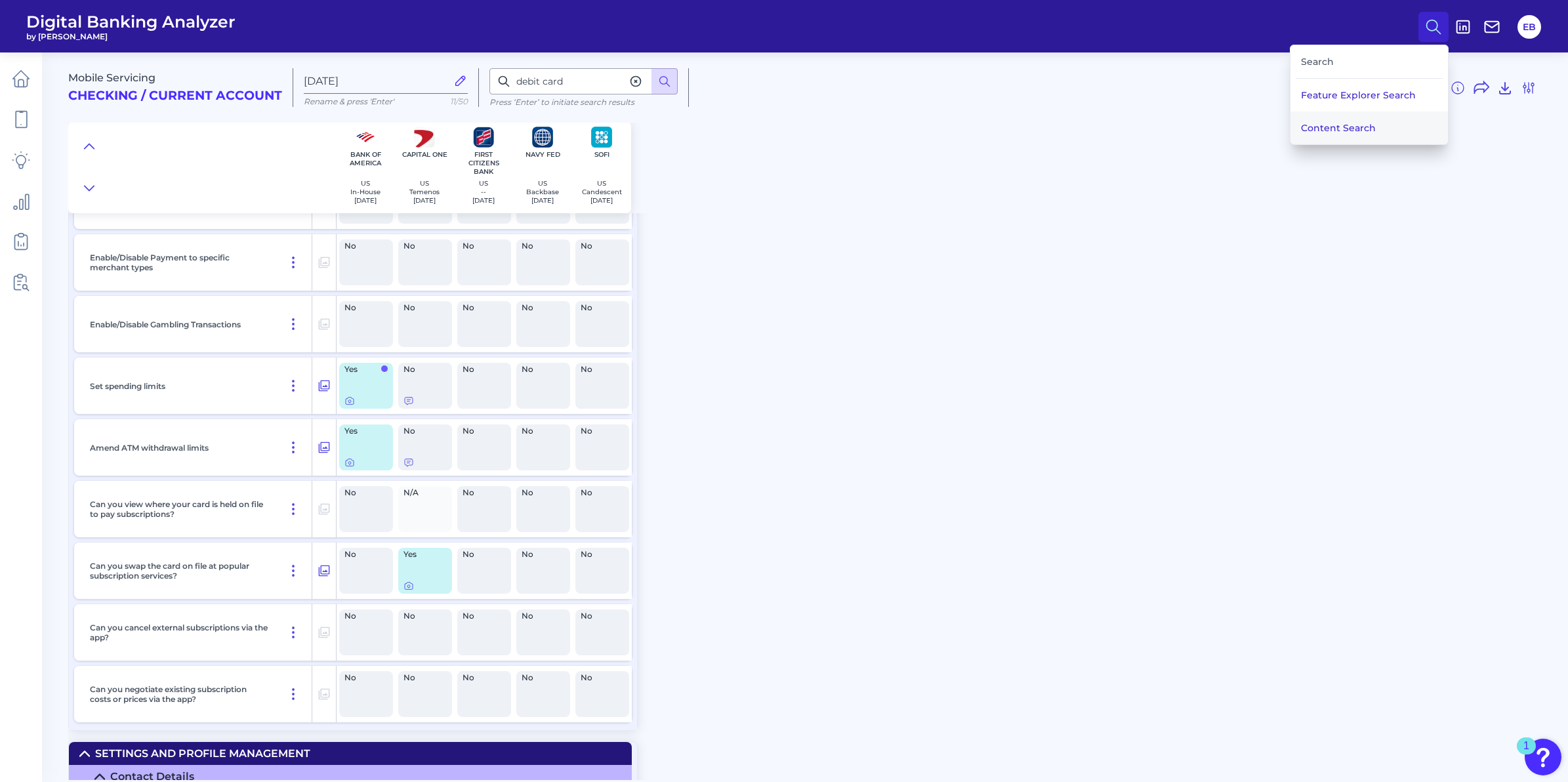
click at [1368, 122] on button "Content Search" at bounding box center [1369, 128] width 157 height 33
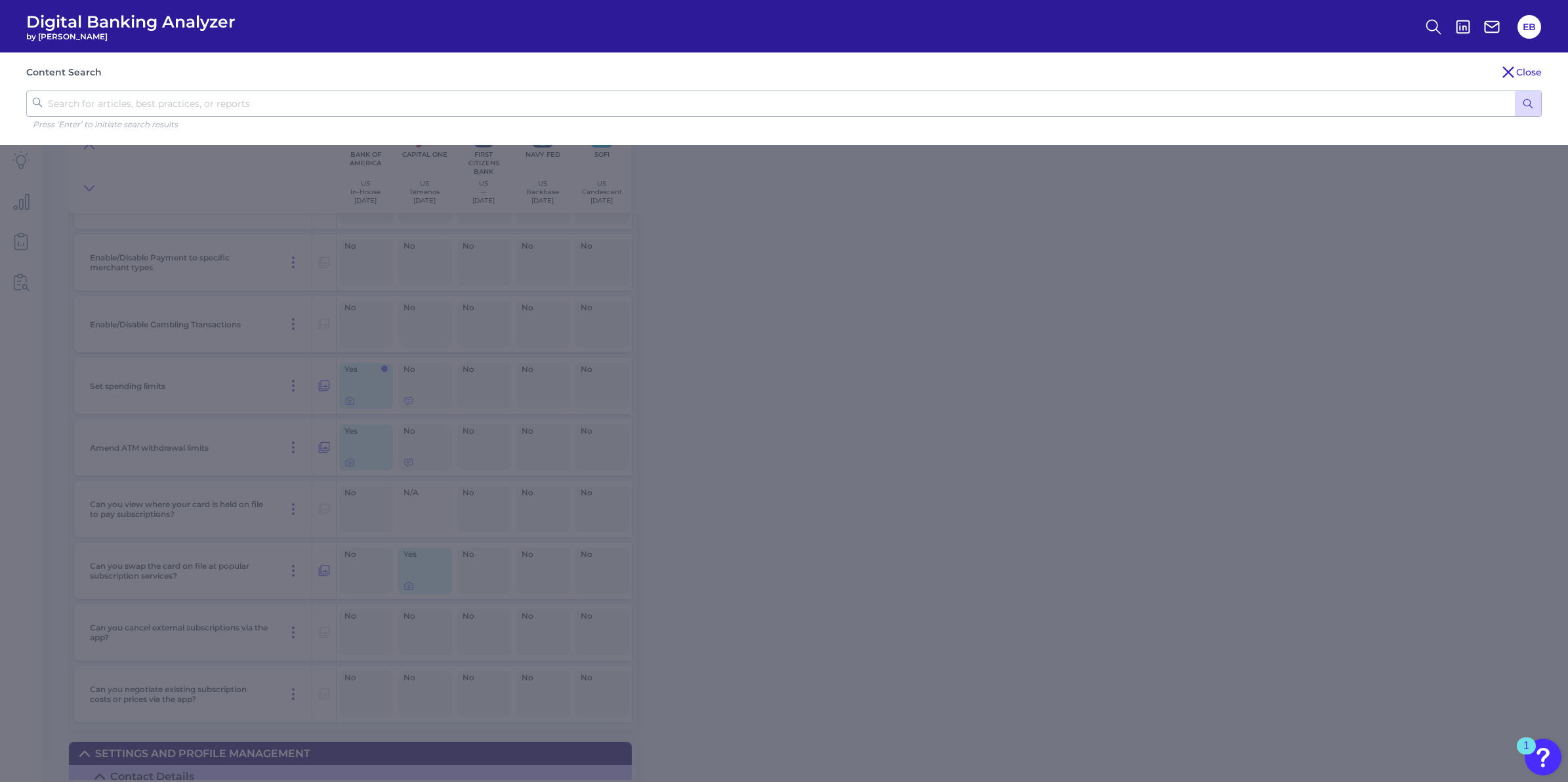
click at [808, 110] on input "text" at bounding box center [784, 103] width 1516 height 26
type input "debit card expiration"
click button "submit" at bounding box center [1528, 103] width 26 height 25
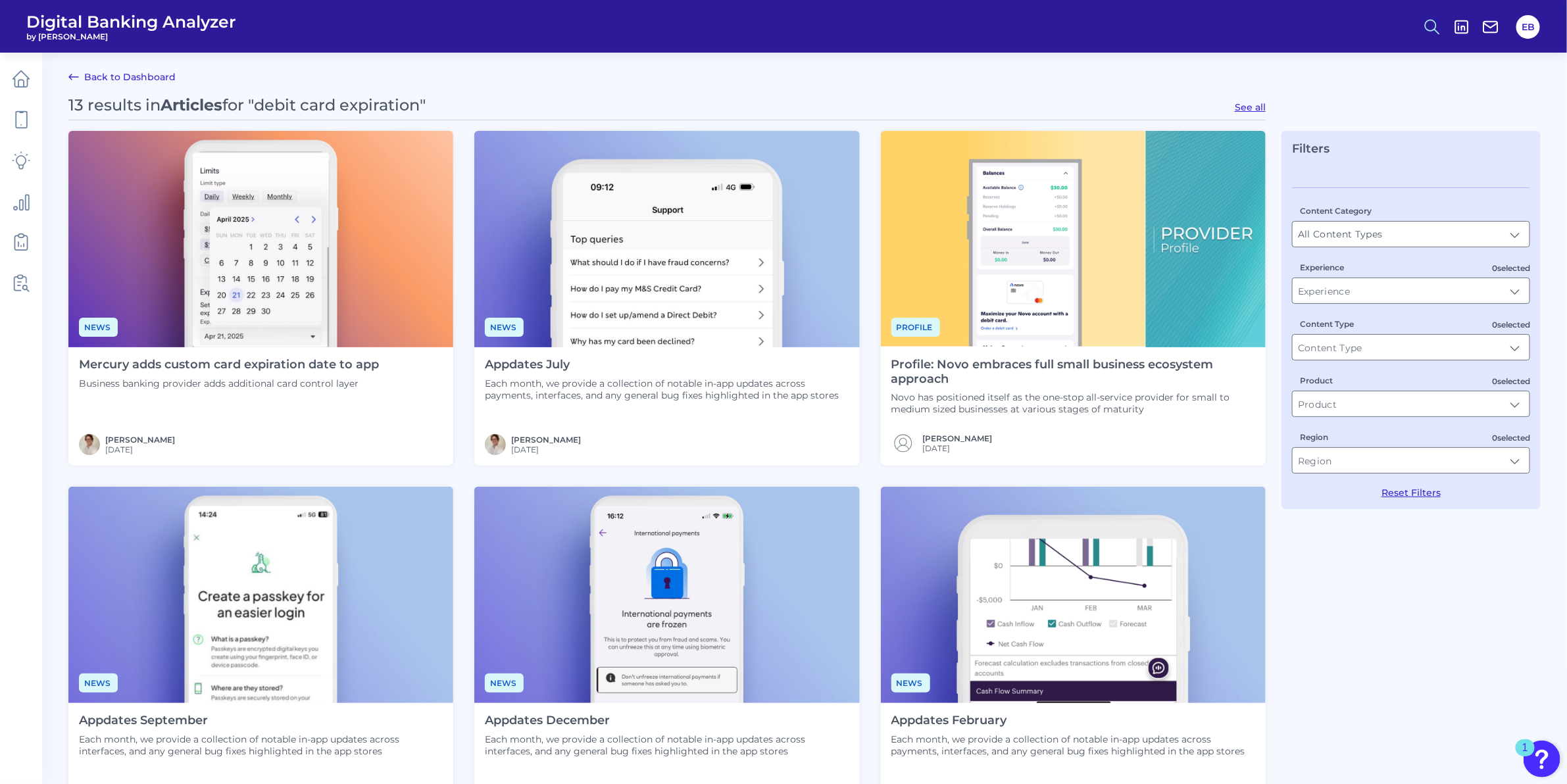
click at [1430, 28] on icon at bounding box center [1432, 27] width 18 height 18
click at [1342, 95] on button "Feature Explorer Search" at bounding box center [1368, 95] width 158 height 33
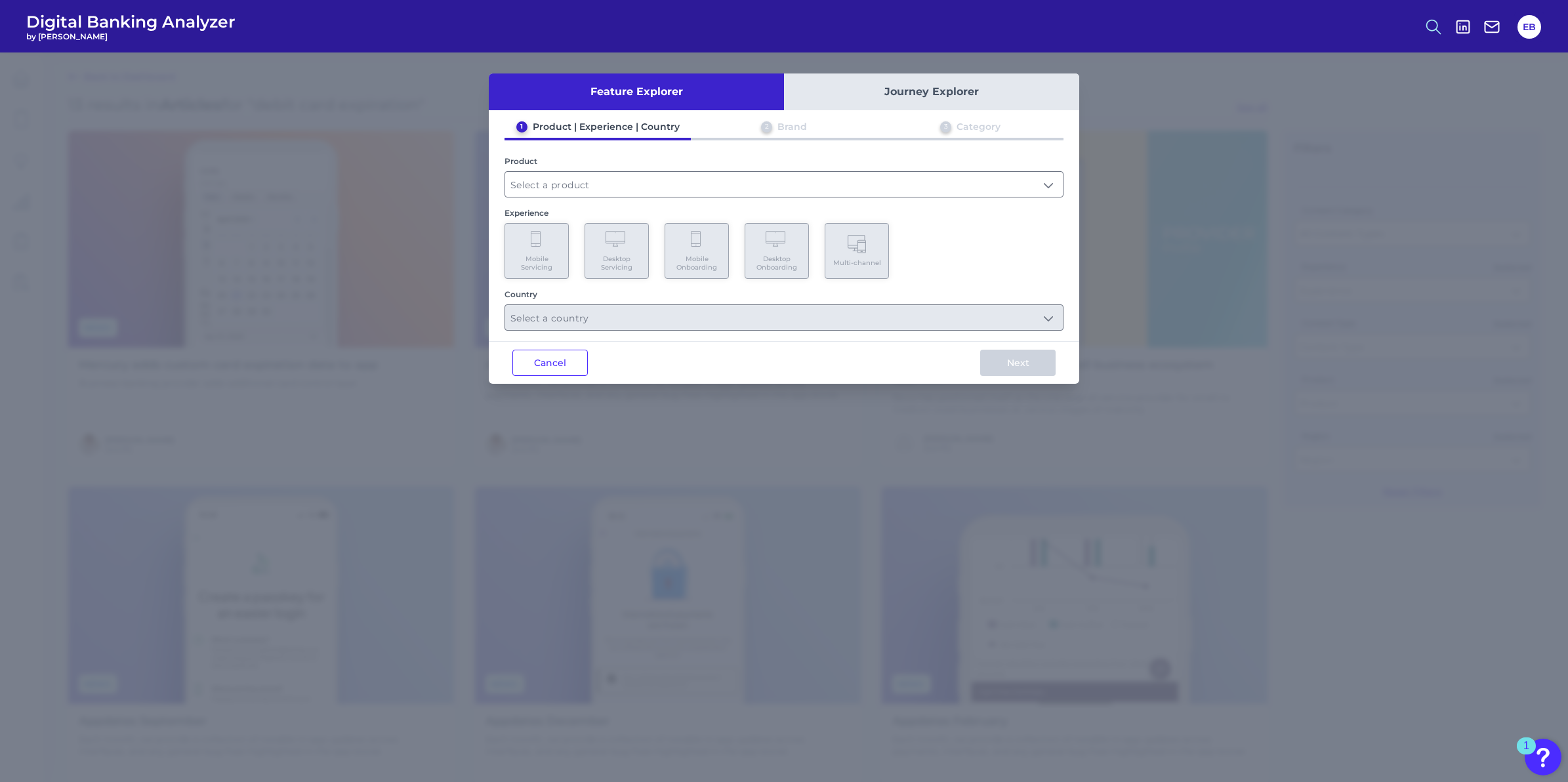
click at [1434, 25] on icon at bounding box center [1434, 27] width 18 height 18
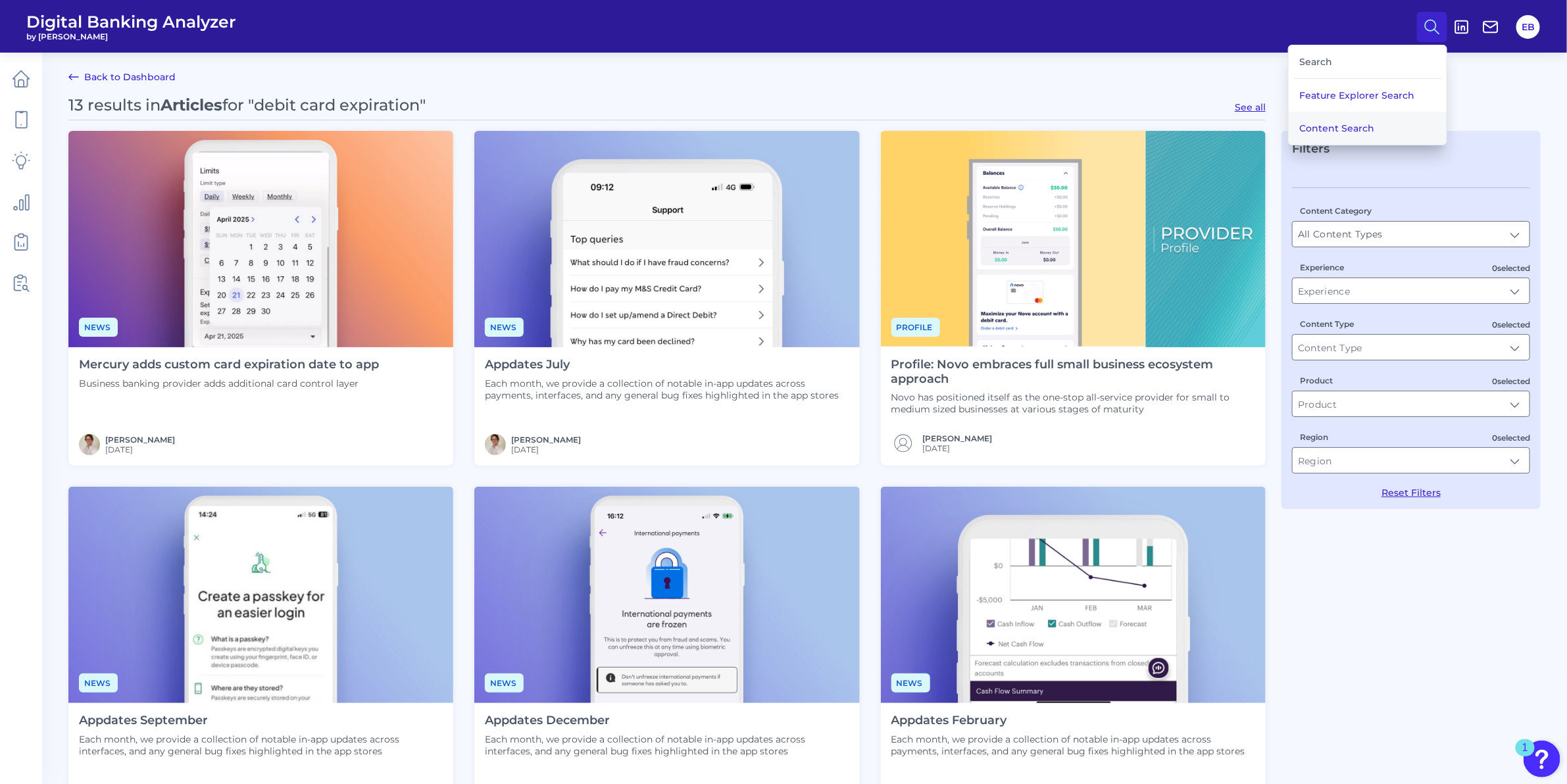
click at [1330, 134] on button "Content Search" at bounding box center [1368, 128] width 158 height 33
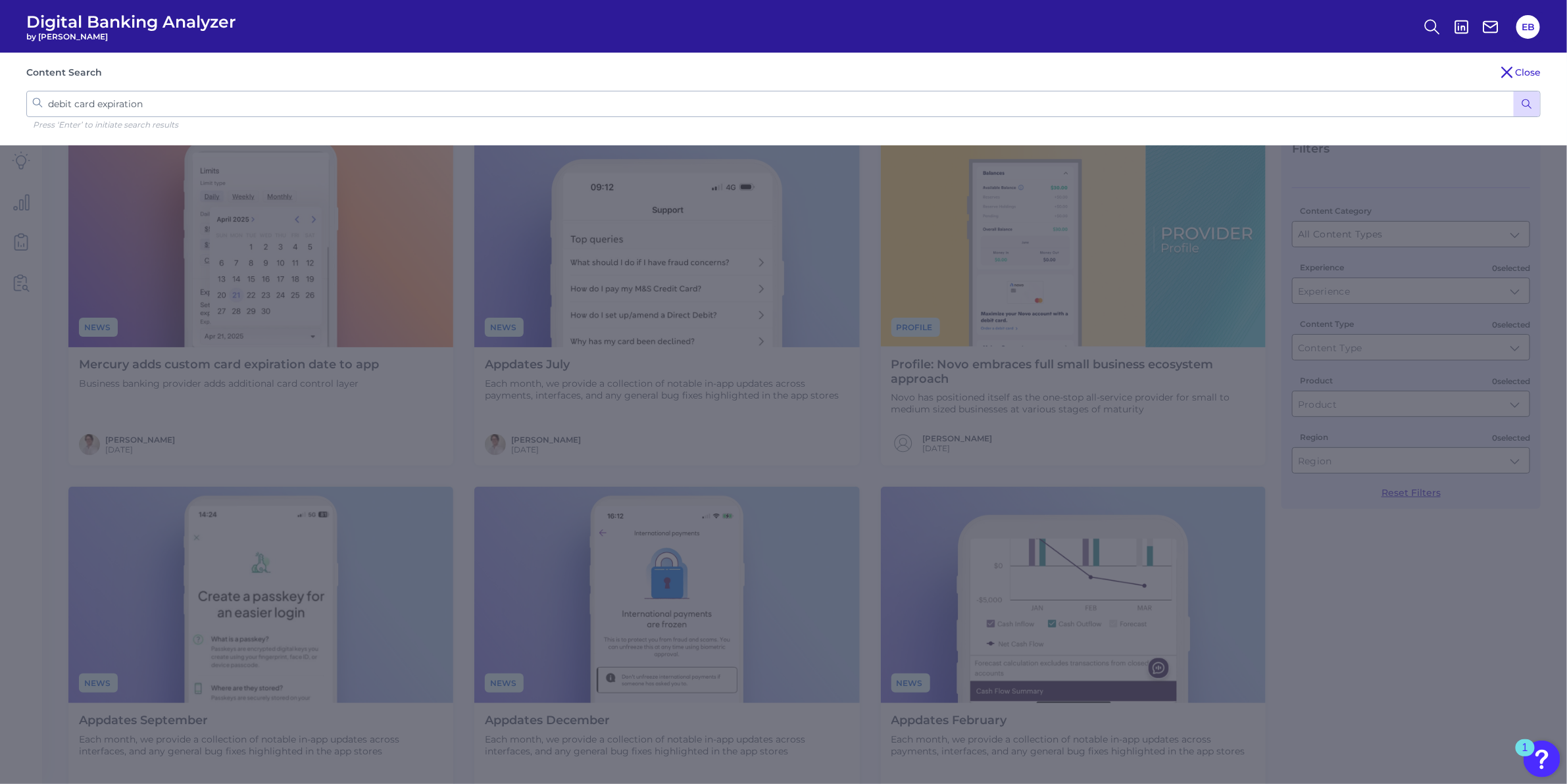
click at [500, 113] on input "debit card expiration" at bounding box center [783, 104] width 1514 height 26
type input "d"
type input "how long are debit cards good for"
click at [1513, 92] on button "submit" at bounding box center [1526, 104] width 26 height 25
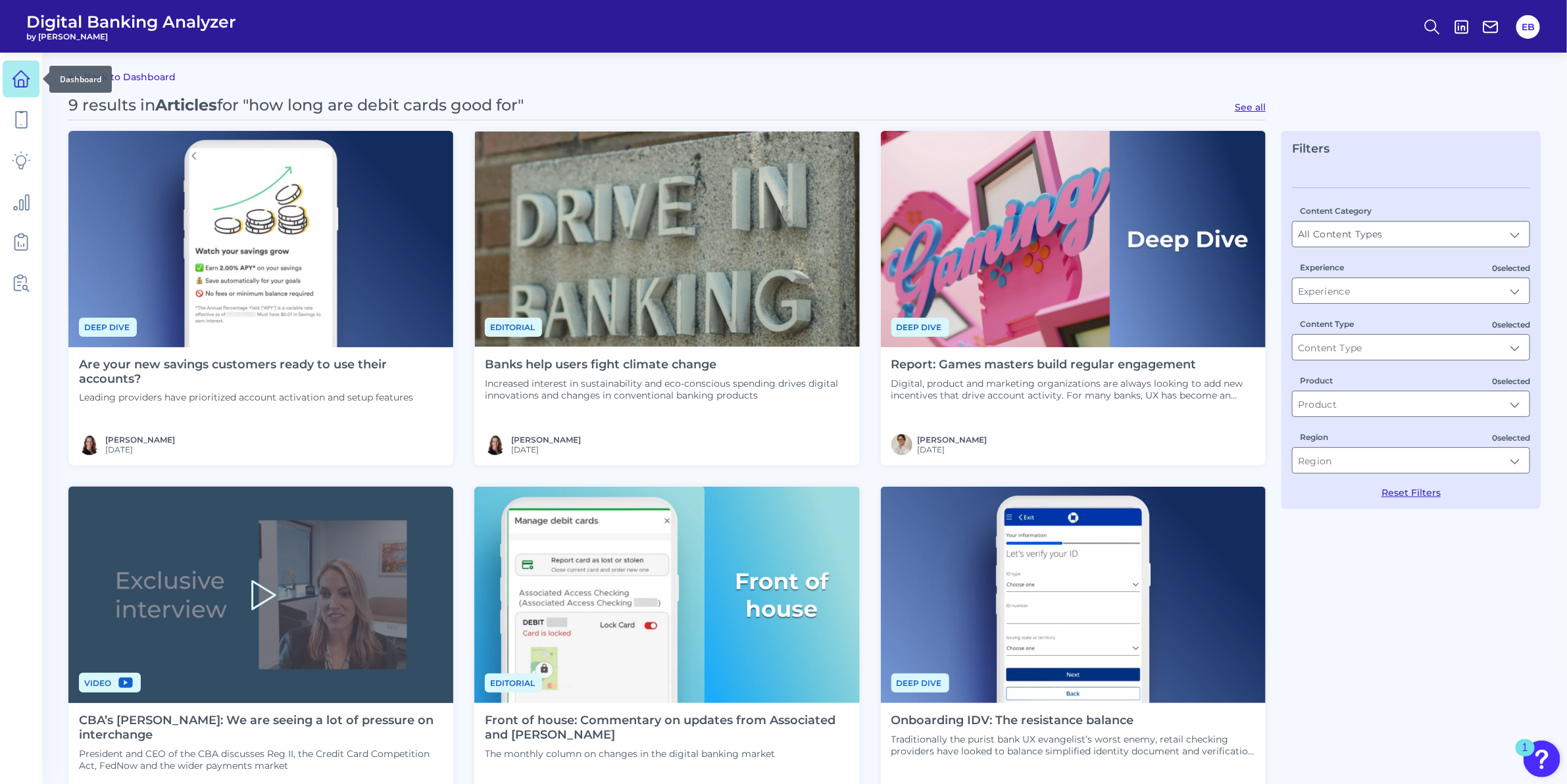
click at [27, 89] on link at bounding box center [21, 79] width 37 height 37
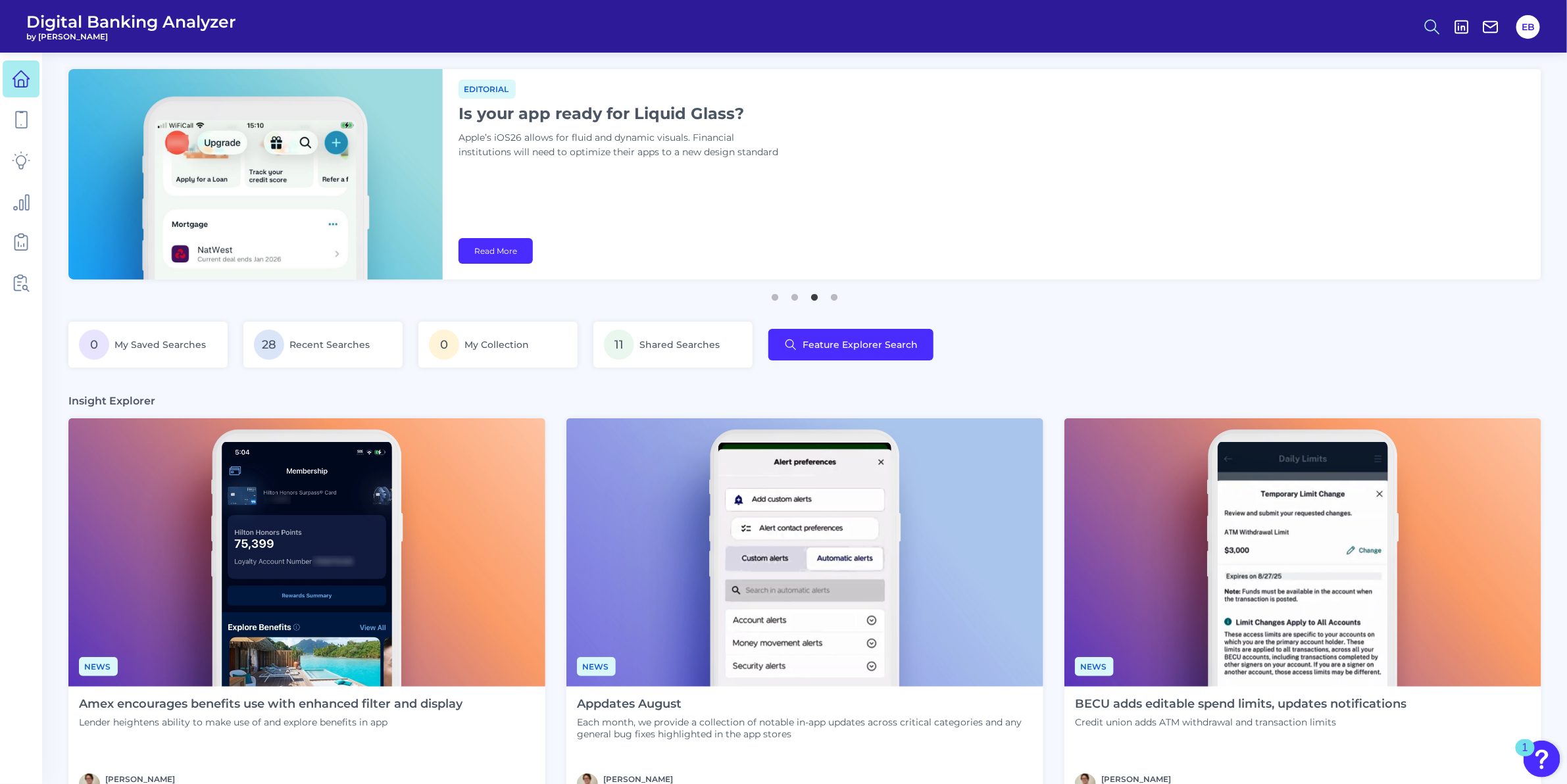
click at [1432, 25] on icon at bounding box center [1432, 27] width 18 height 18
click at [1396, 99] on button "Feature Explorer Search" at bounding box center [1368, 95] width 158 height 33
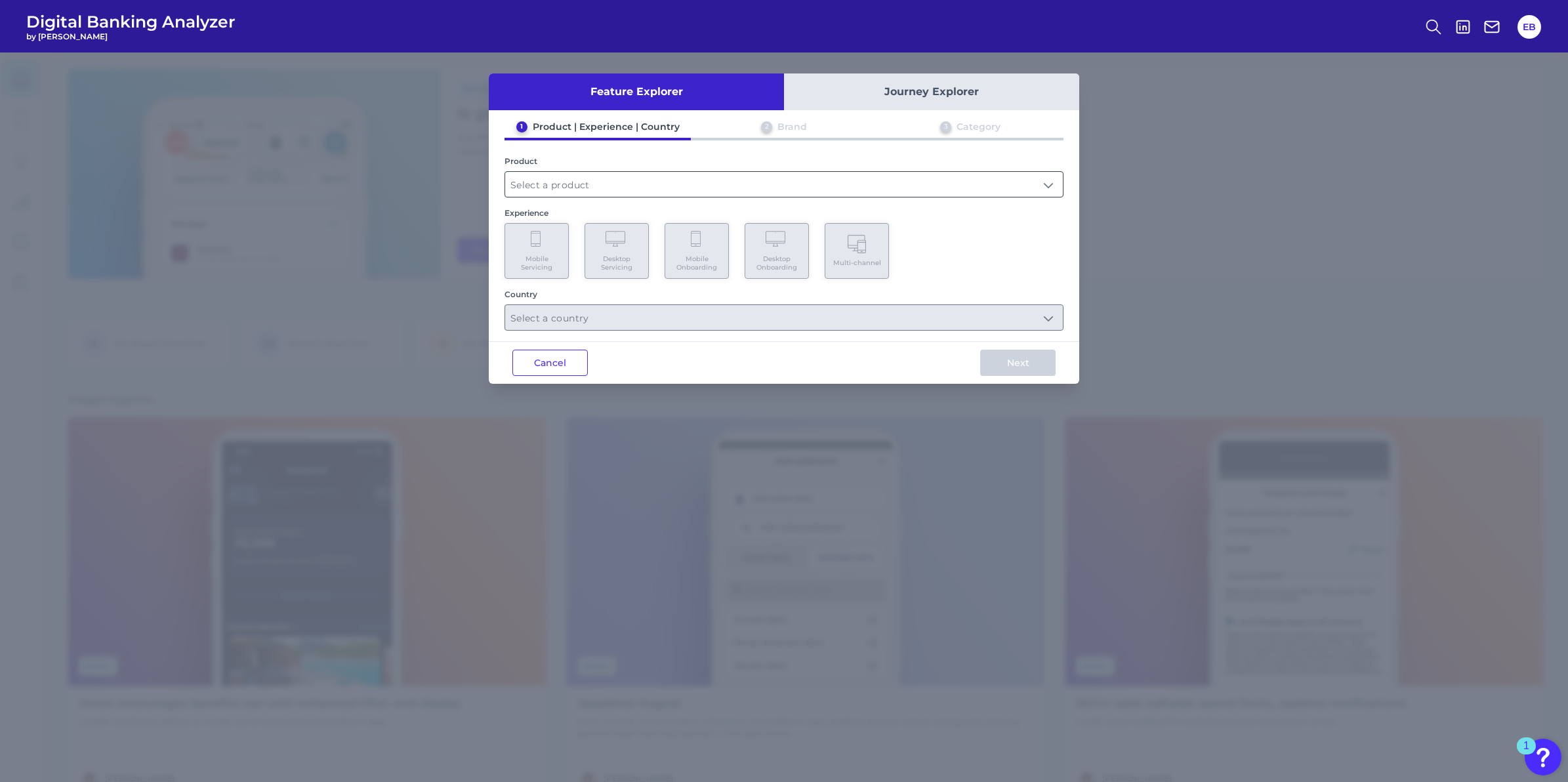
click at [598, 184] on input "text" at bounding box center [784, 184] width 558 height 25
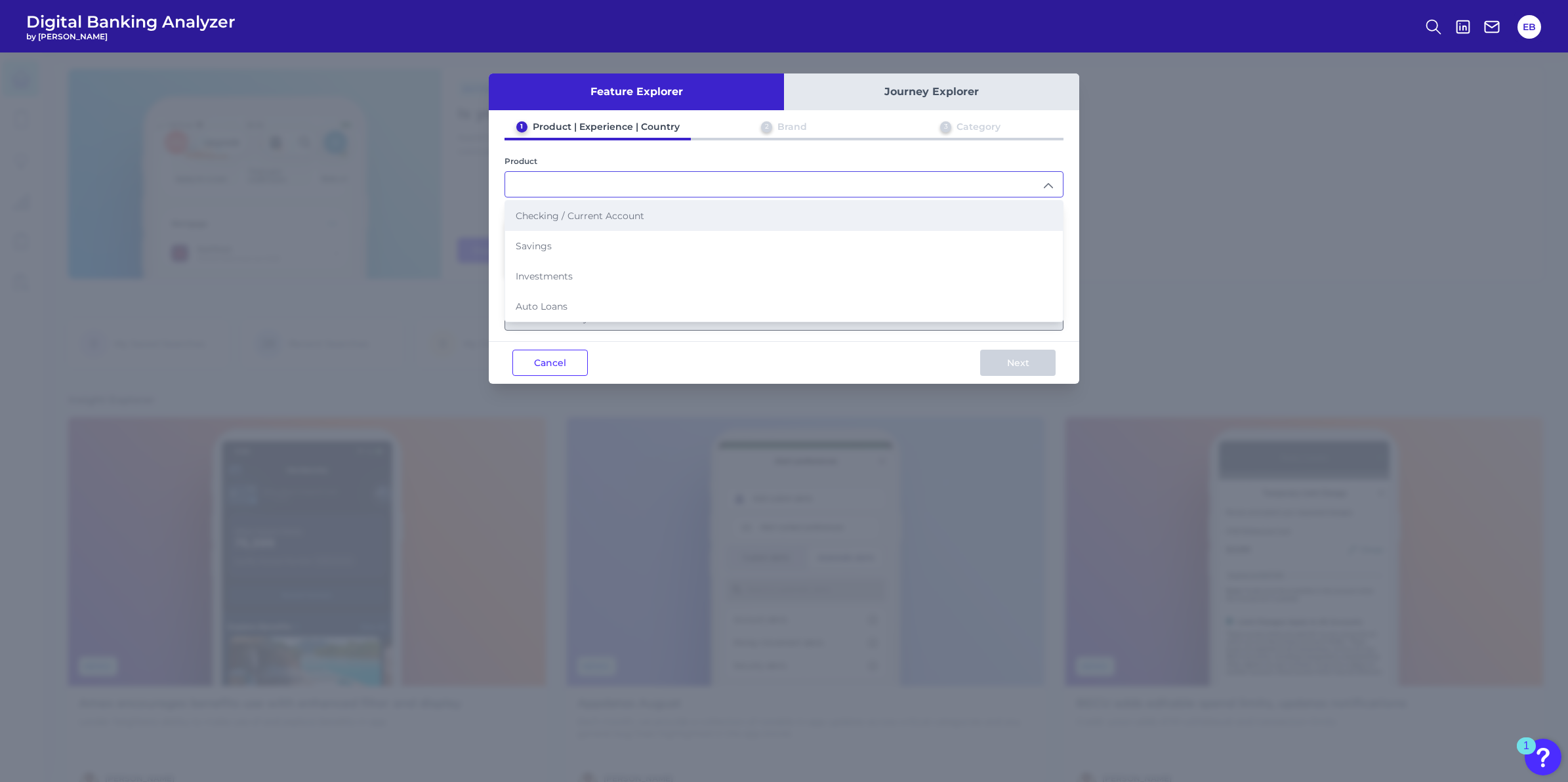
click at [573, 210] on span "Checking / Current Account" at bounding box center [580, 216] width 129 height 12
type input "Checking / Current Account"
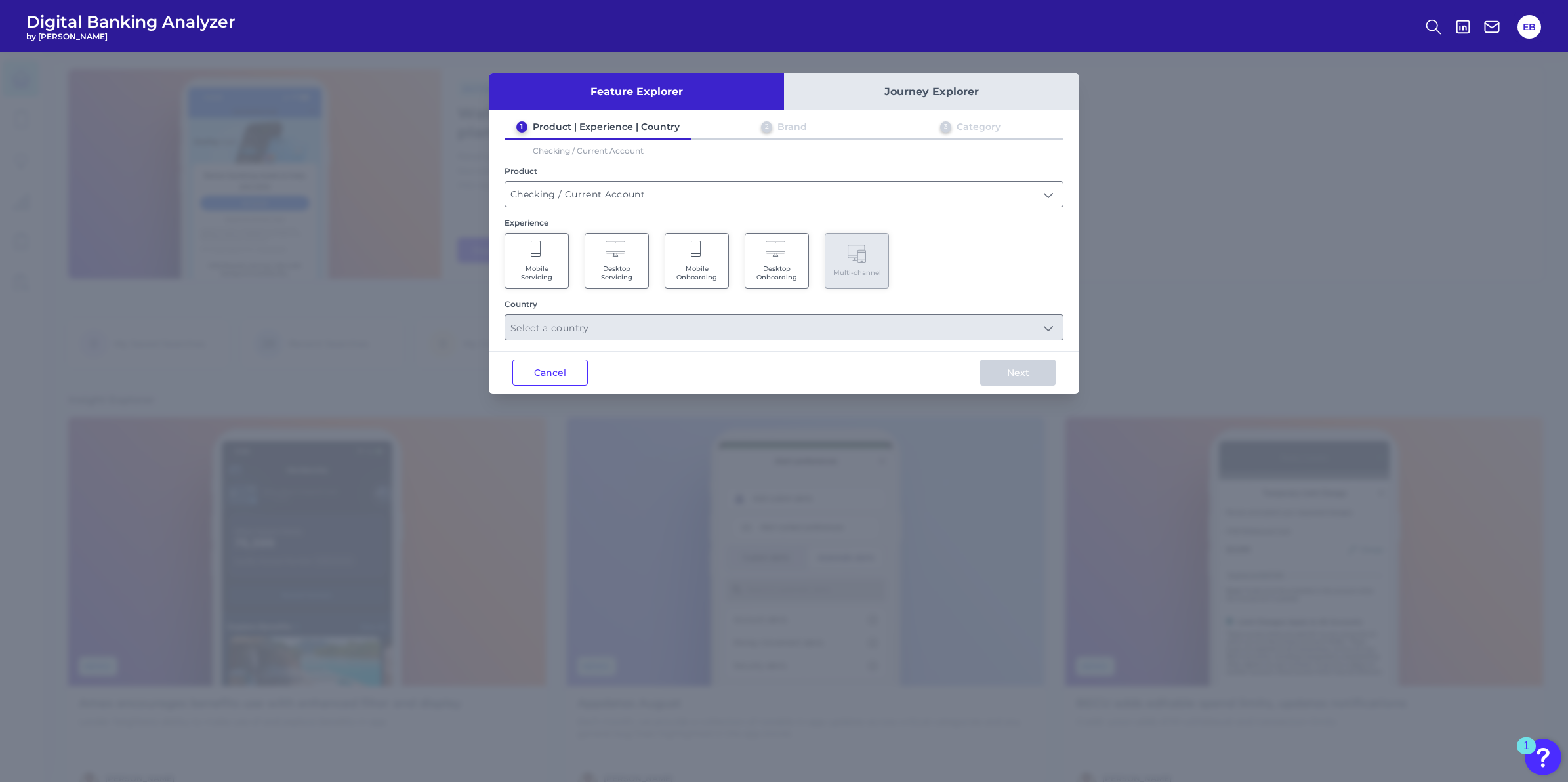
click at [609, 273] on span "Desktop Servicing" at bounding box center [616, 273] width 50 height 17
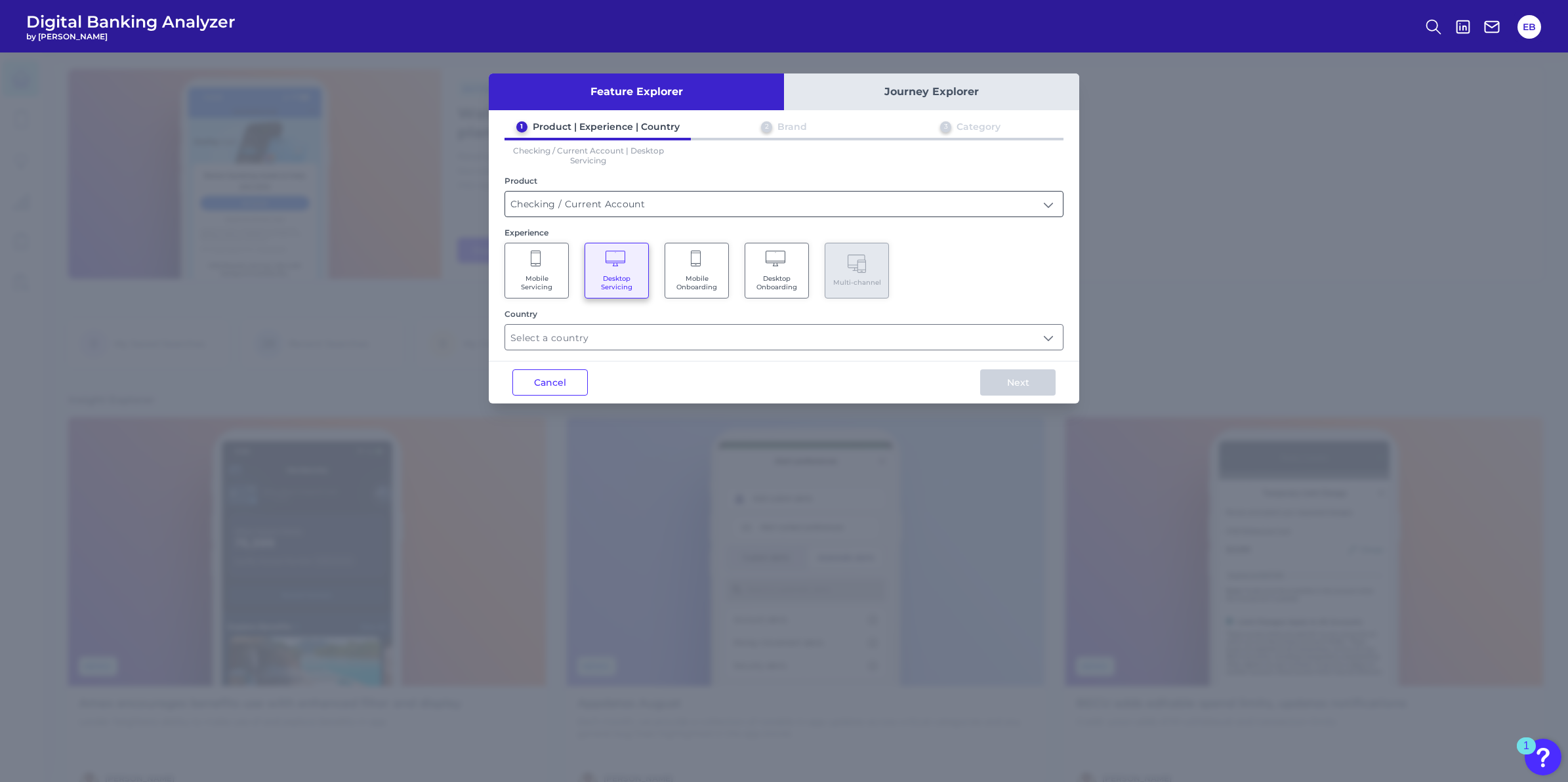
click at [594, 210] on input "Checking / Current Account" at bounding box center [784, 204] width 558 height 25
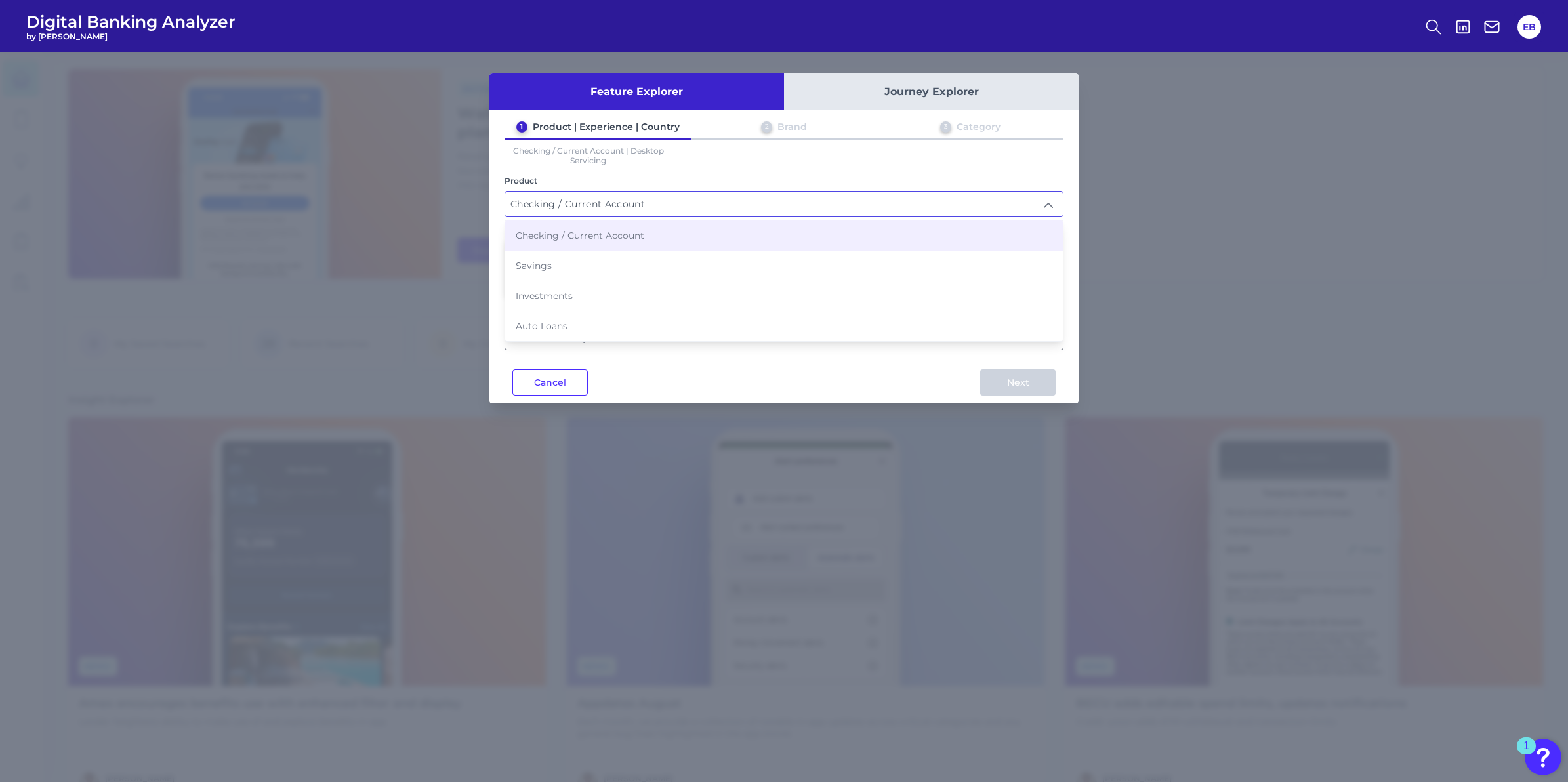
click at [594, 210] on input "Checking / Current Account" at bounding box center [784, 204] width 558 height 25
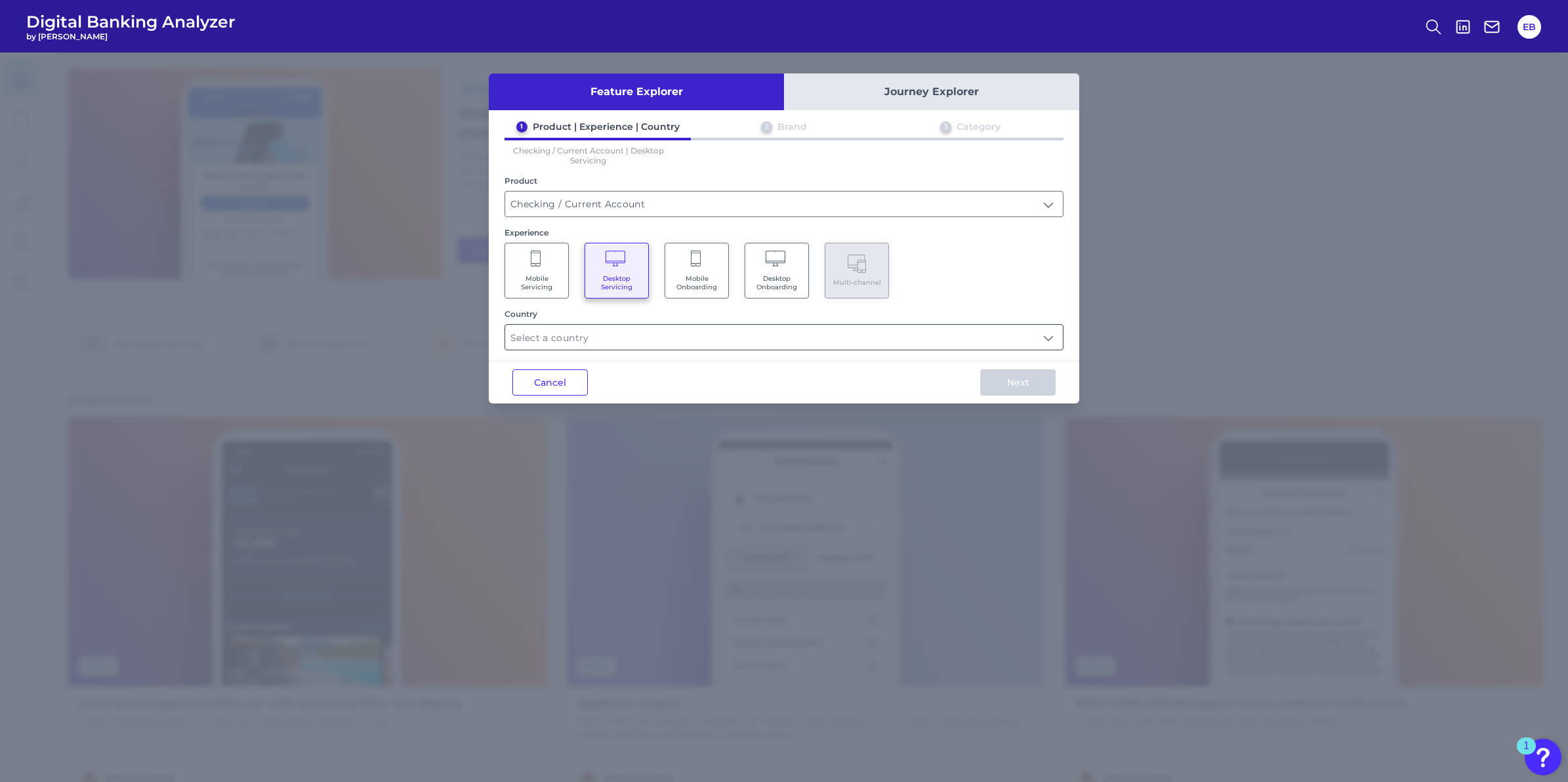
click at [578, 341] on input "text" at bounding box center [784, 337] width 558 height 25
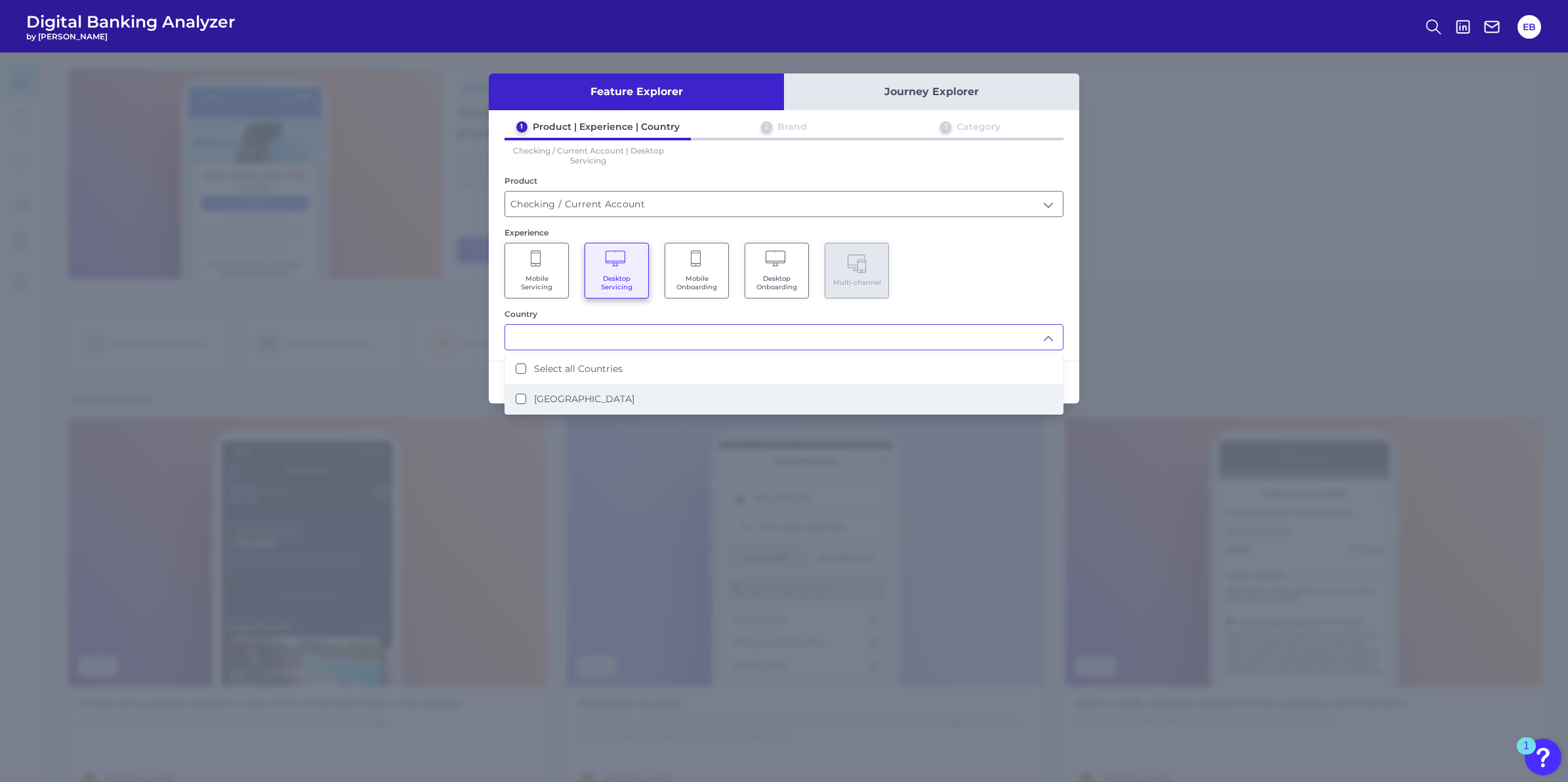
click at [562, 398] on label "[GEOGRAPHIC_DATA]" at bounding box center [584, 398] width 101 height 12
type input "Select all Countries"
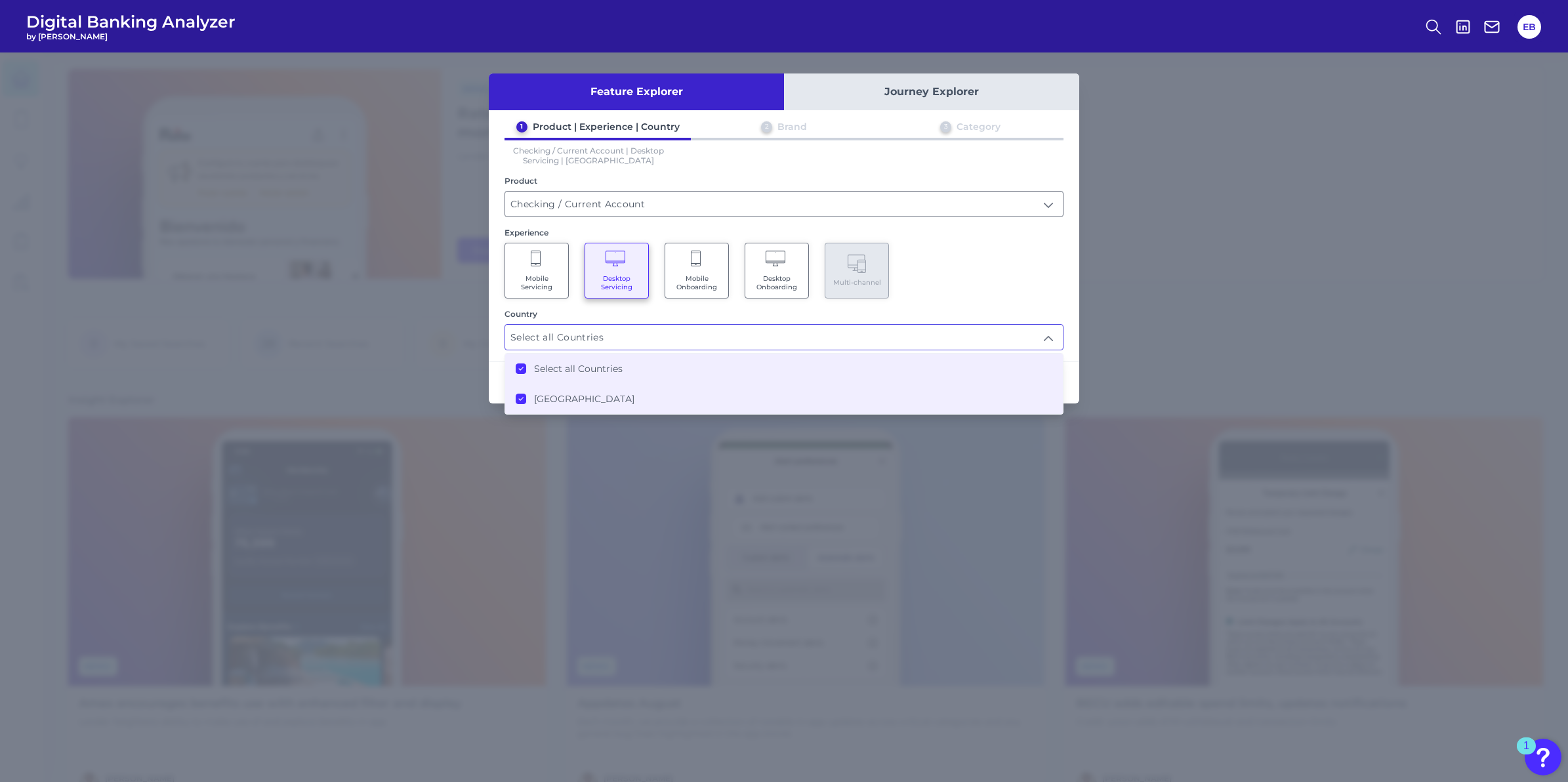
click at [983, 250] on div "Mobile Servicing Desktop Servicing Mobile Onboarding Desktop Onboarding Multi-c…" at bounding box center [784, 270] width 559 height 56
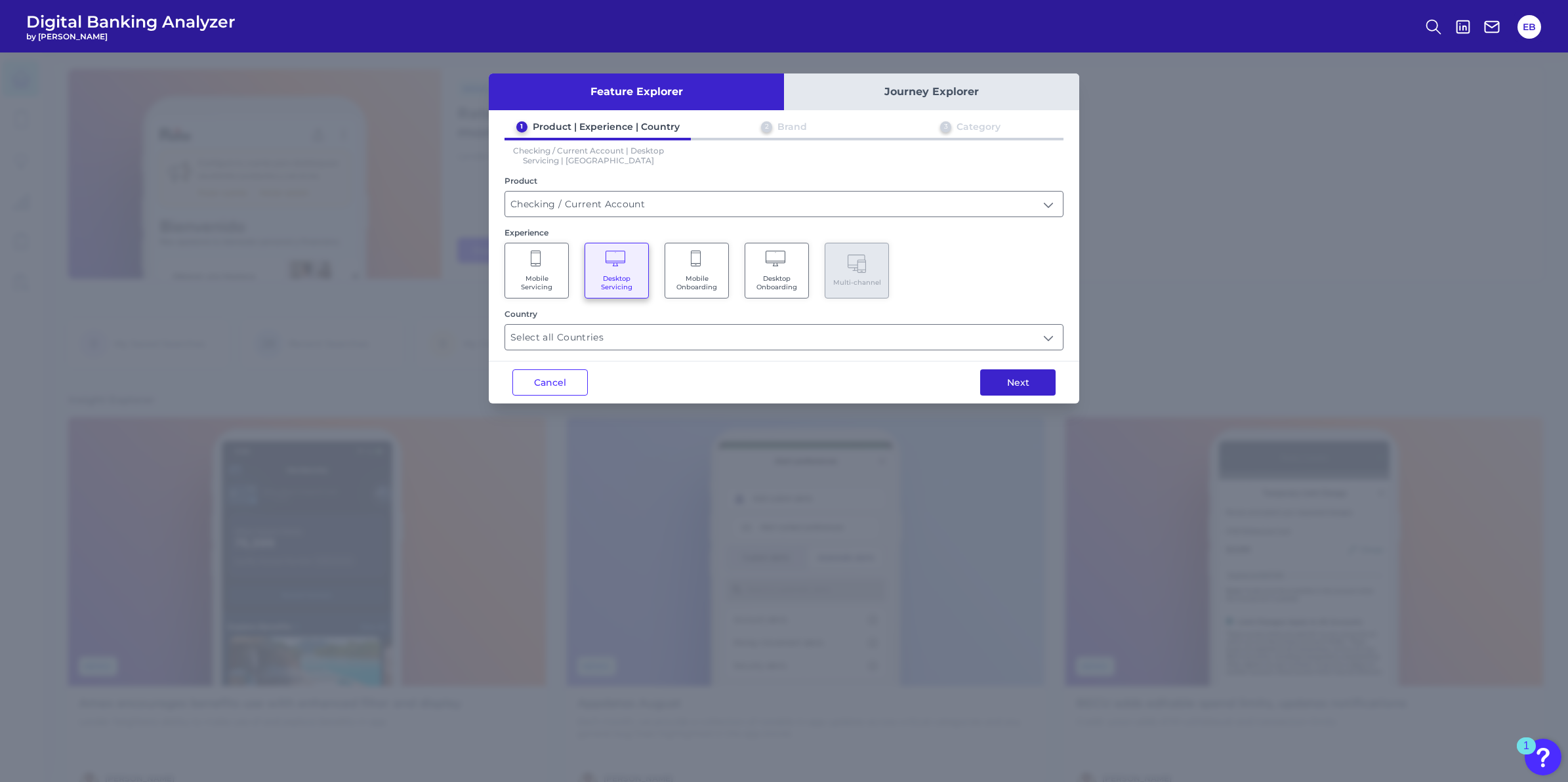
click at [1009, 374] on button "Next" at bounding box center [1018, 382] width 75 height 26
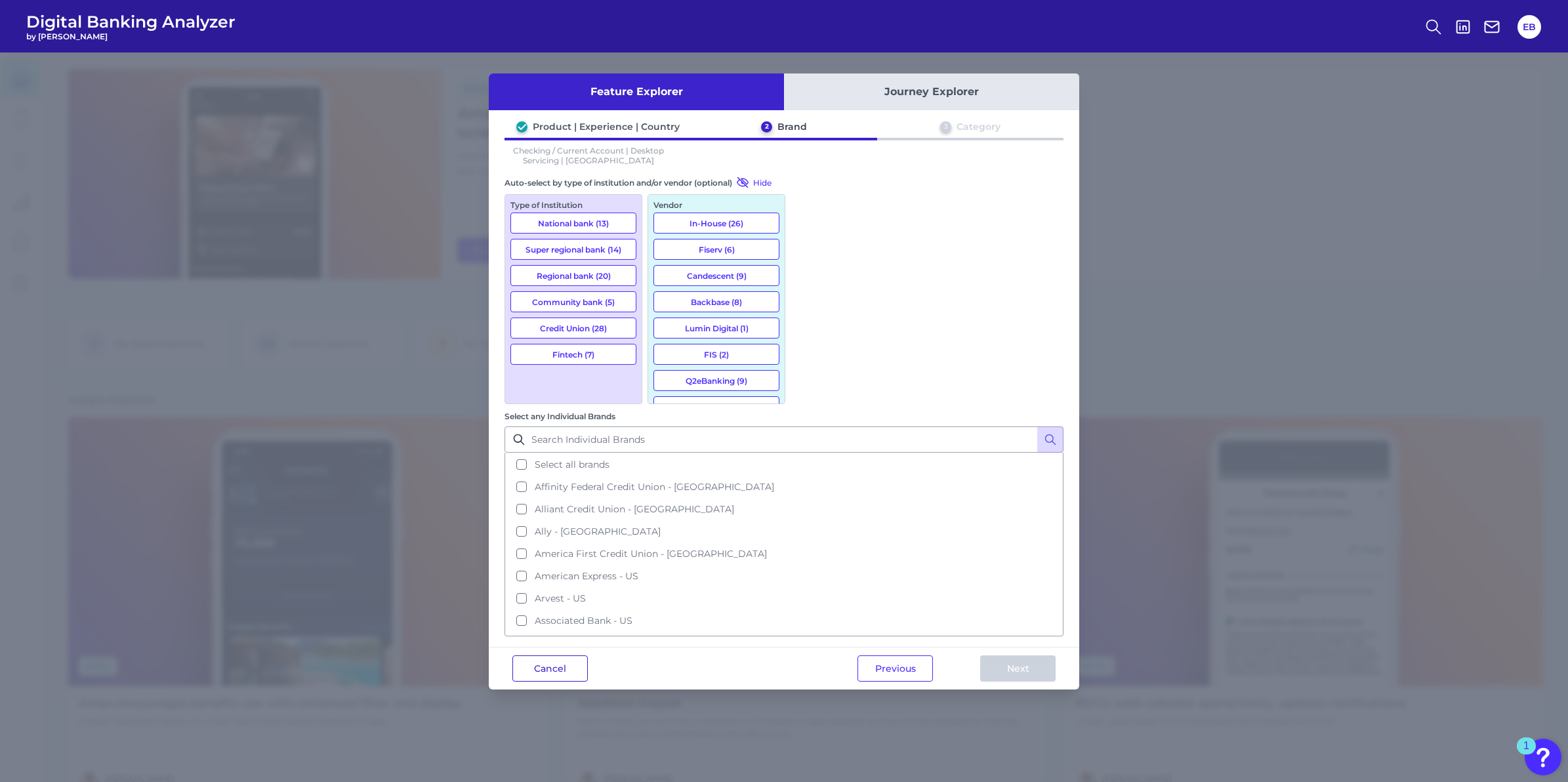
click at [558, 656] on button "Cancel" at bounding box center [550, 668] width 75 height 26
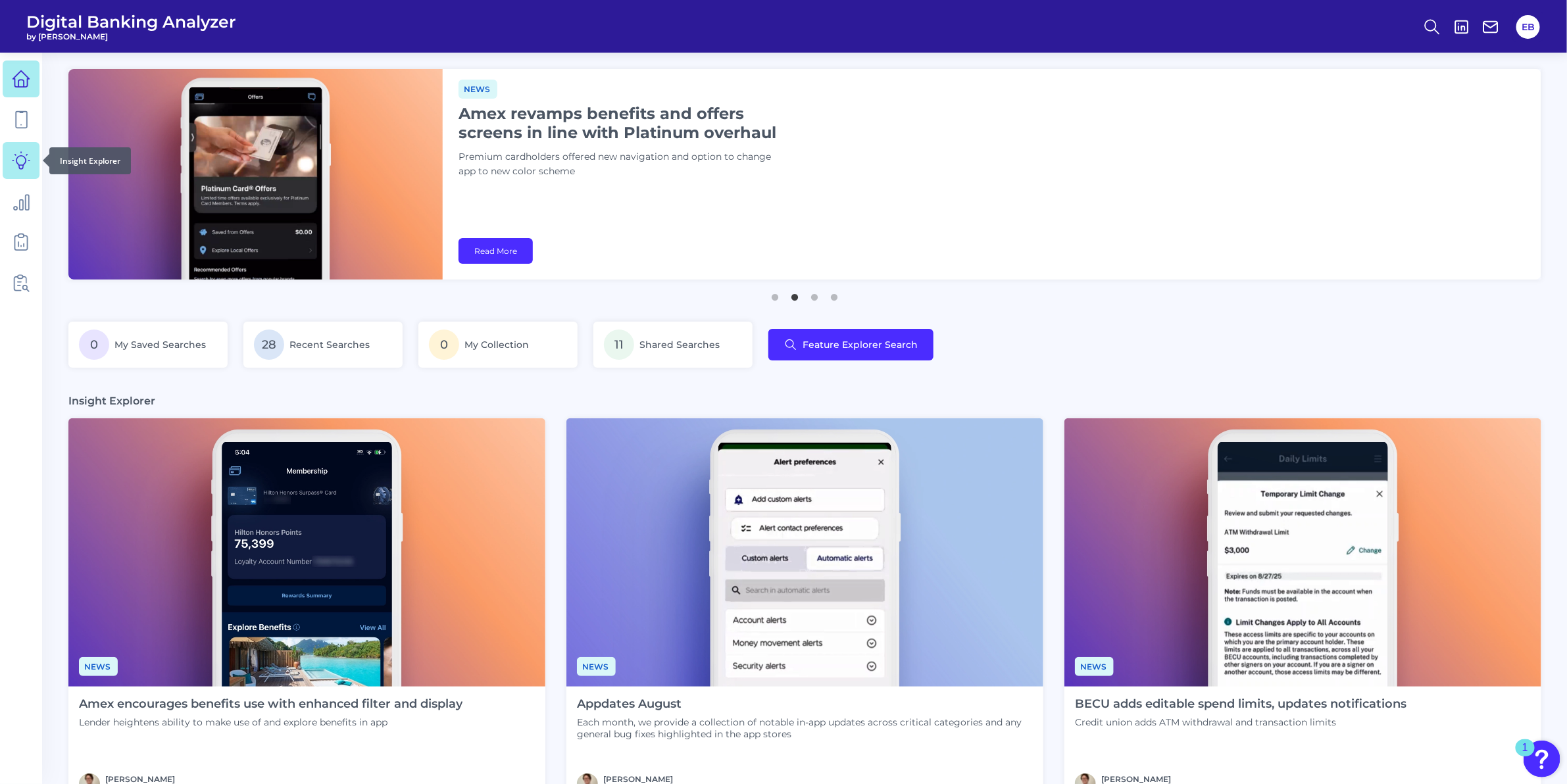
click at [10, 173] on link at bounding box center [21, 161] width 37 height 37
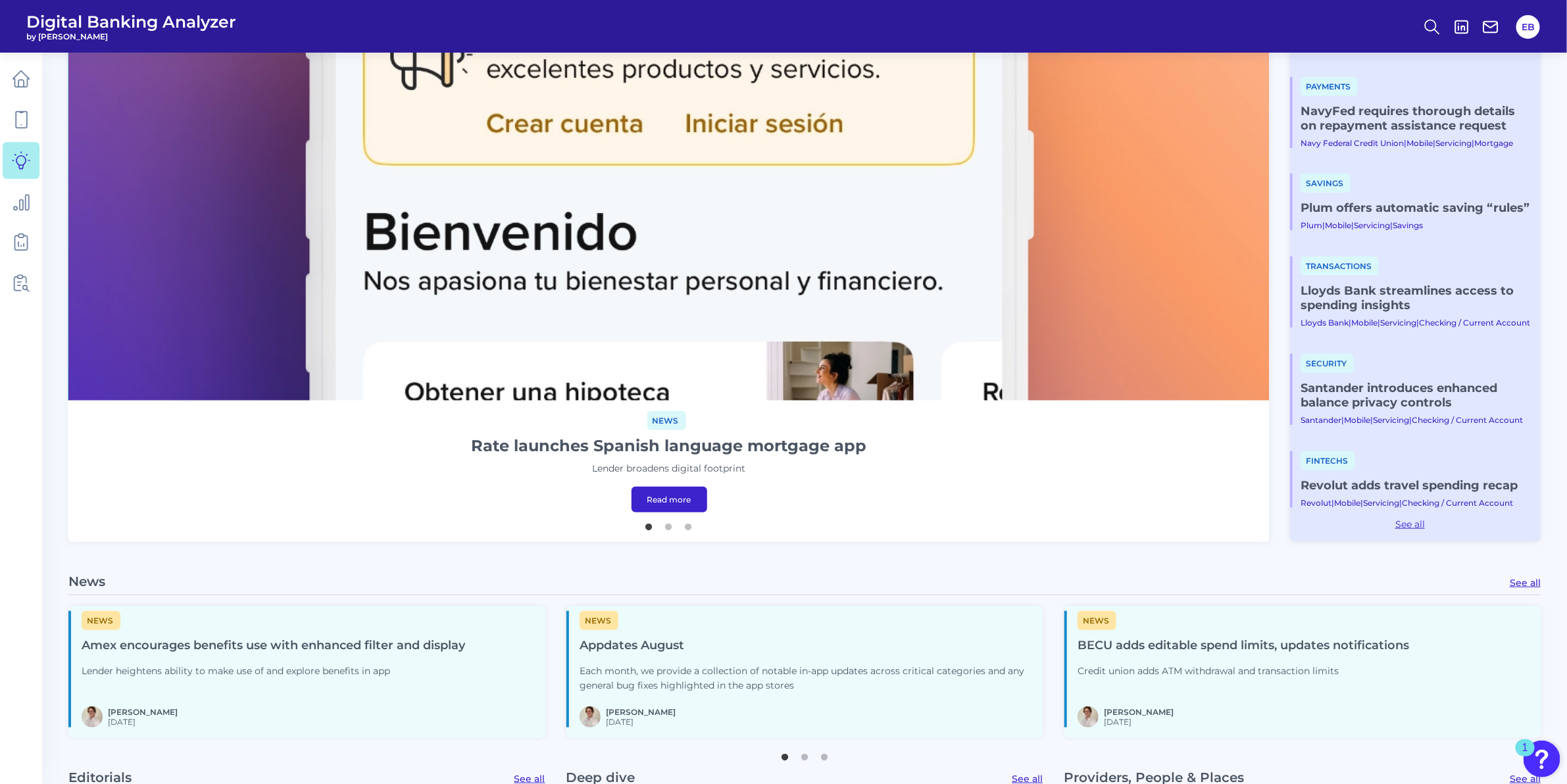
scroll to position [341, 0]
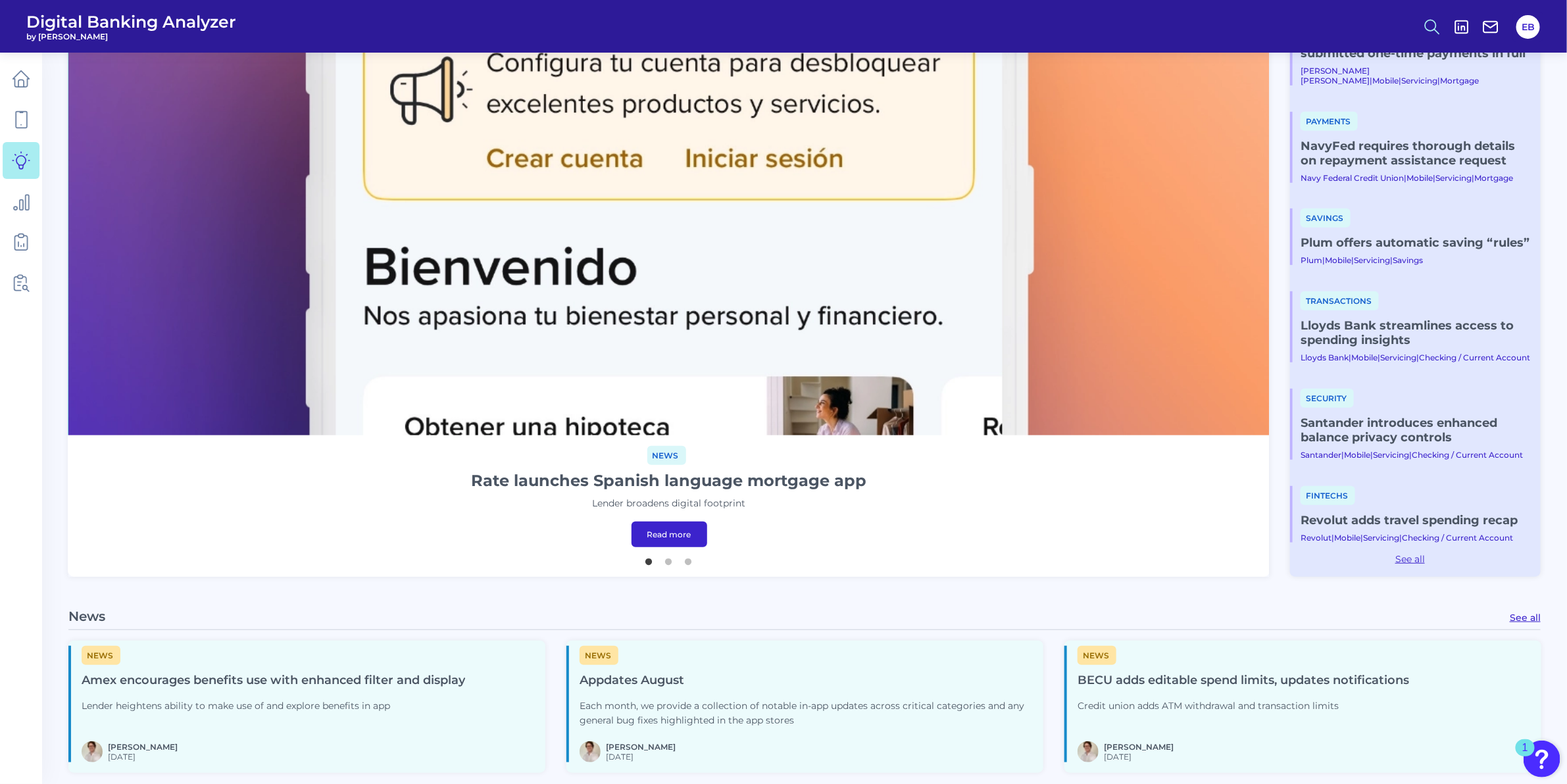
click at [1432, 25] on icon at bounding box center [1432, 27] width 18 height 18
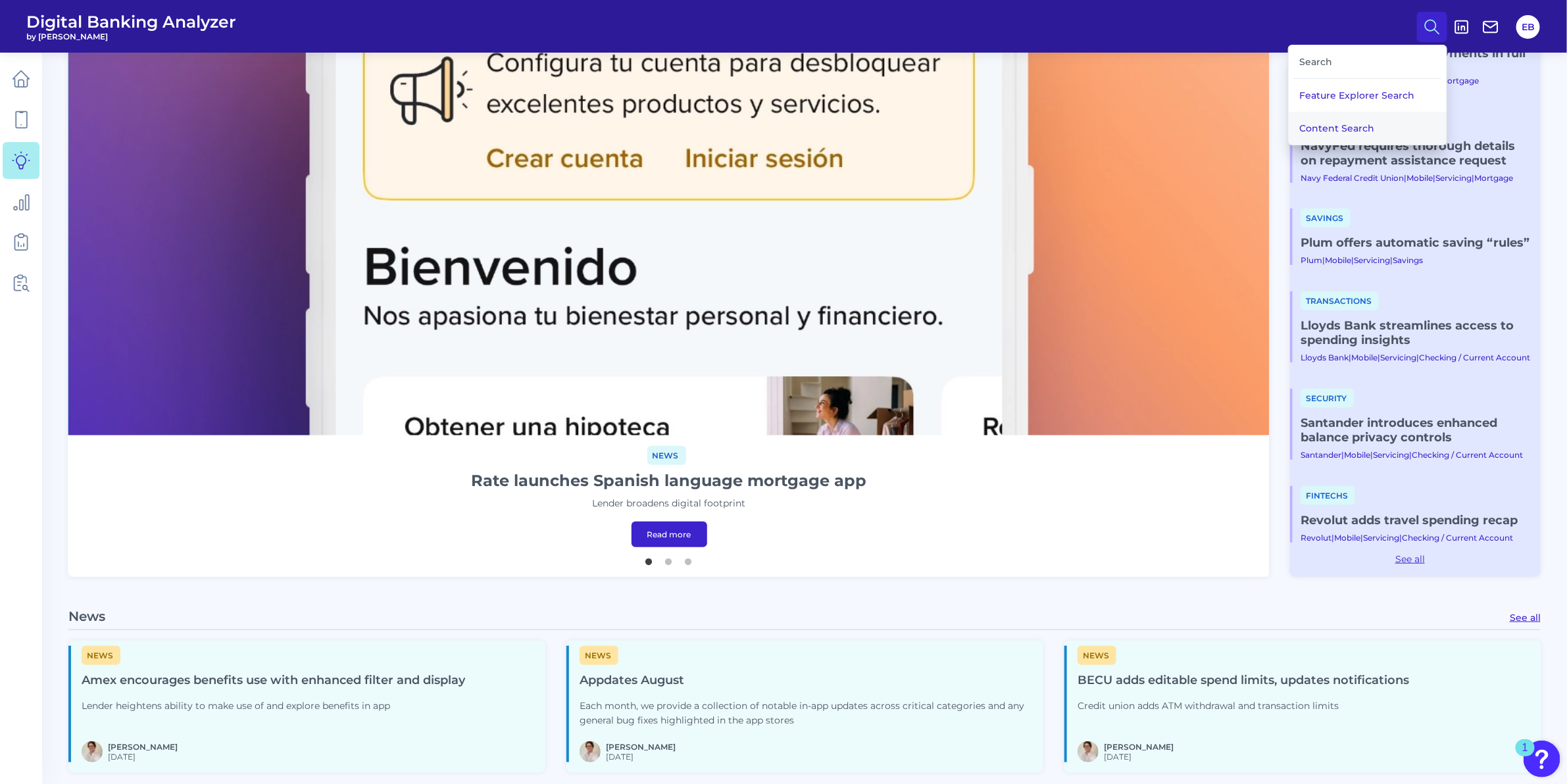
click at [1365, 129] on button "Content Search" at bounding box center [1368, 128] width 158 height 33
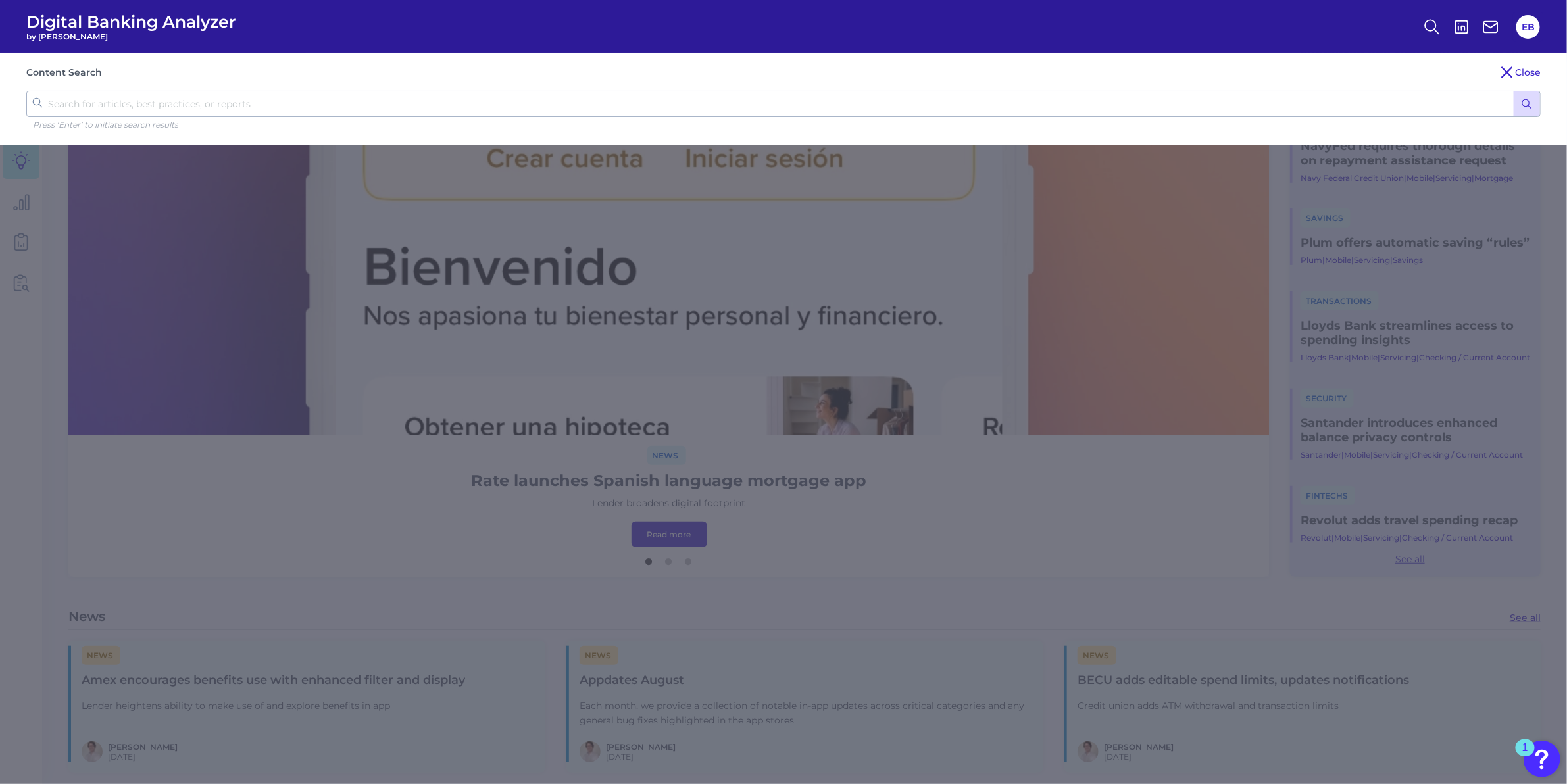
click at [1046, 104] on input "text" at bounding box center [783, 104] width 1514 height 26
type input "zelle"
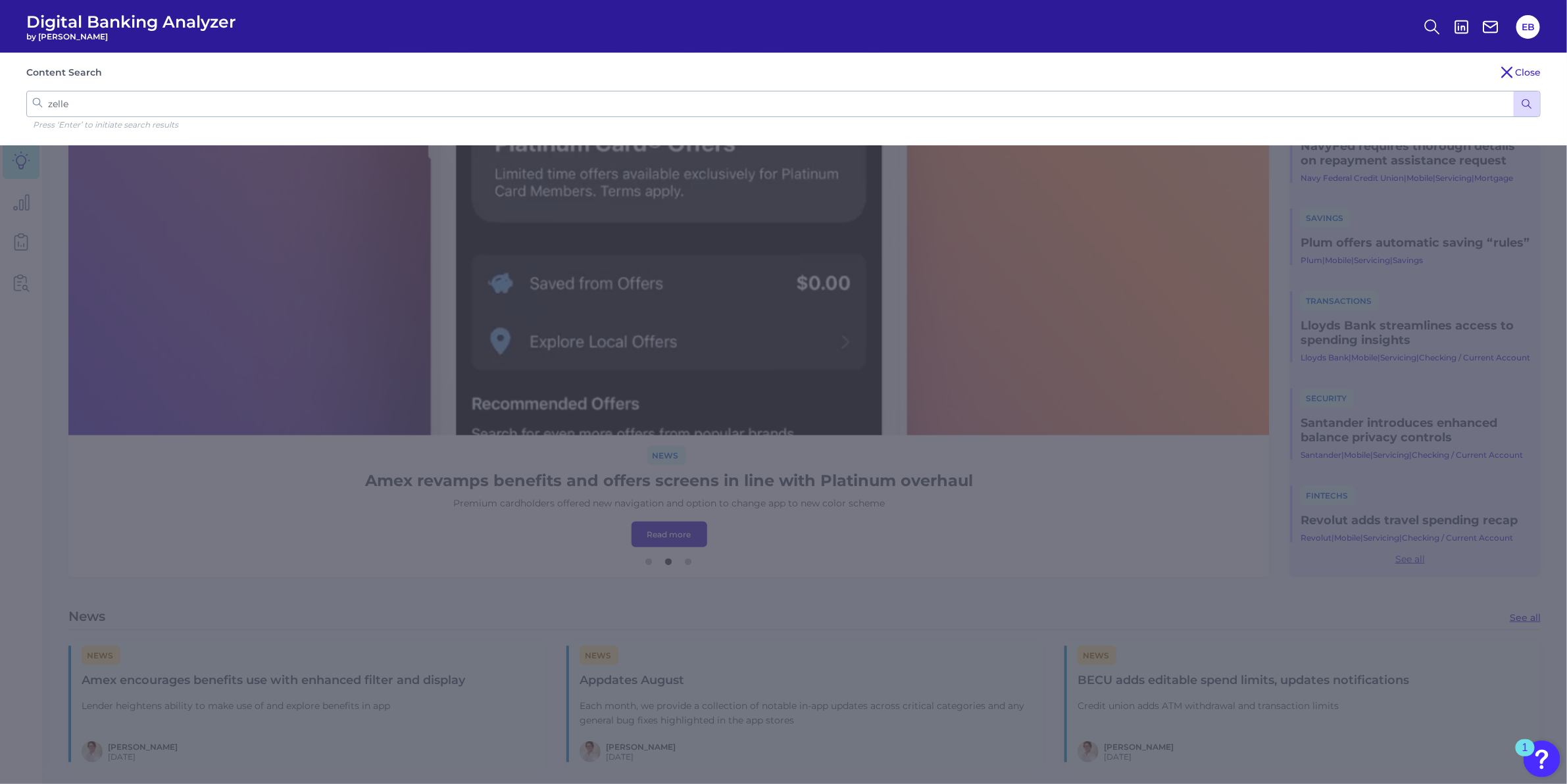
click button "submit" at bounding box center [1526, 104] width 26 height 25
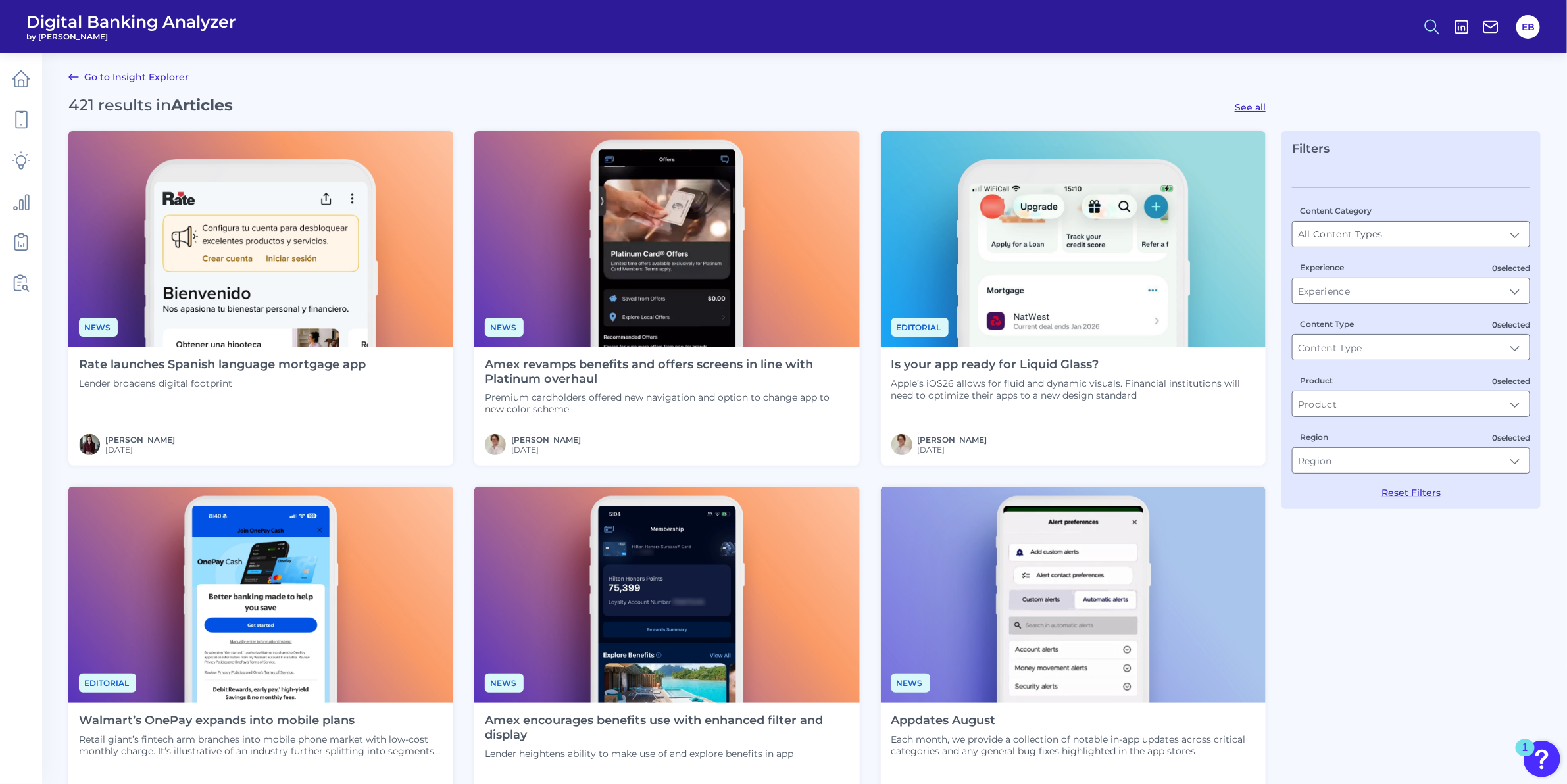
click at [1427, 21] on circle at bounding box center [1430, 25] width 11 height 11
click at [1373, 133] on button "Content Search" at bounding box center [1368, 128] width 158 height 33
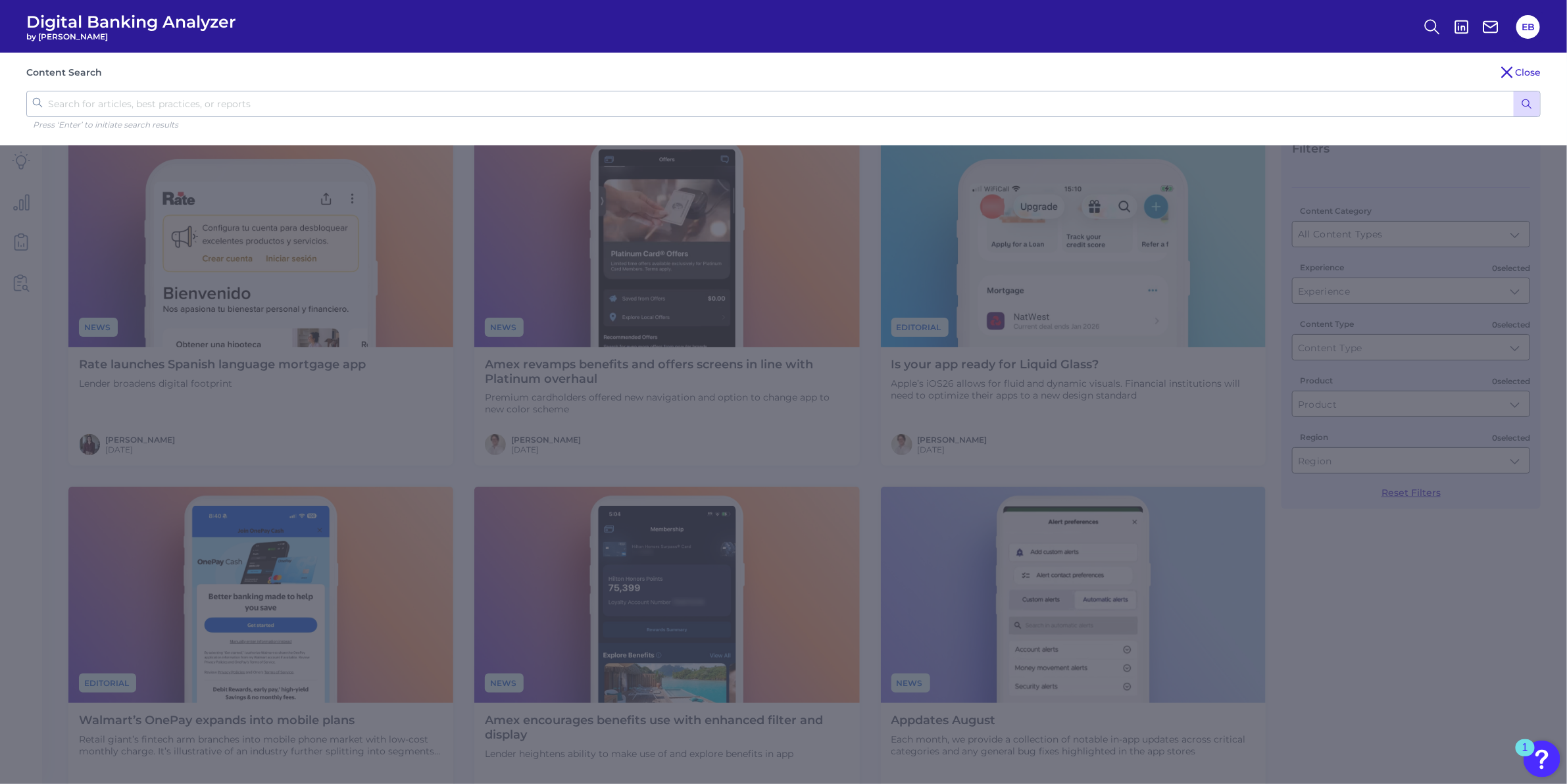
click at [1144, 108] on input "text" at bounding box center [783, 104] width 1514 height 26
click at [1144, 108] on input "Z" at bounding box center [783, 104] width 1514 height 26
type input "Zelle"
click at [1513, 92] on button "submit" at bounding box center [1526, 104] width 26 height 25
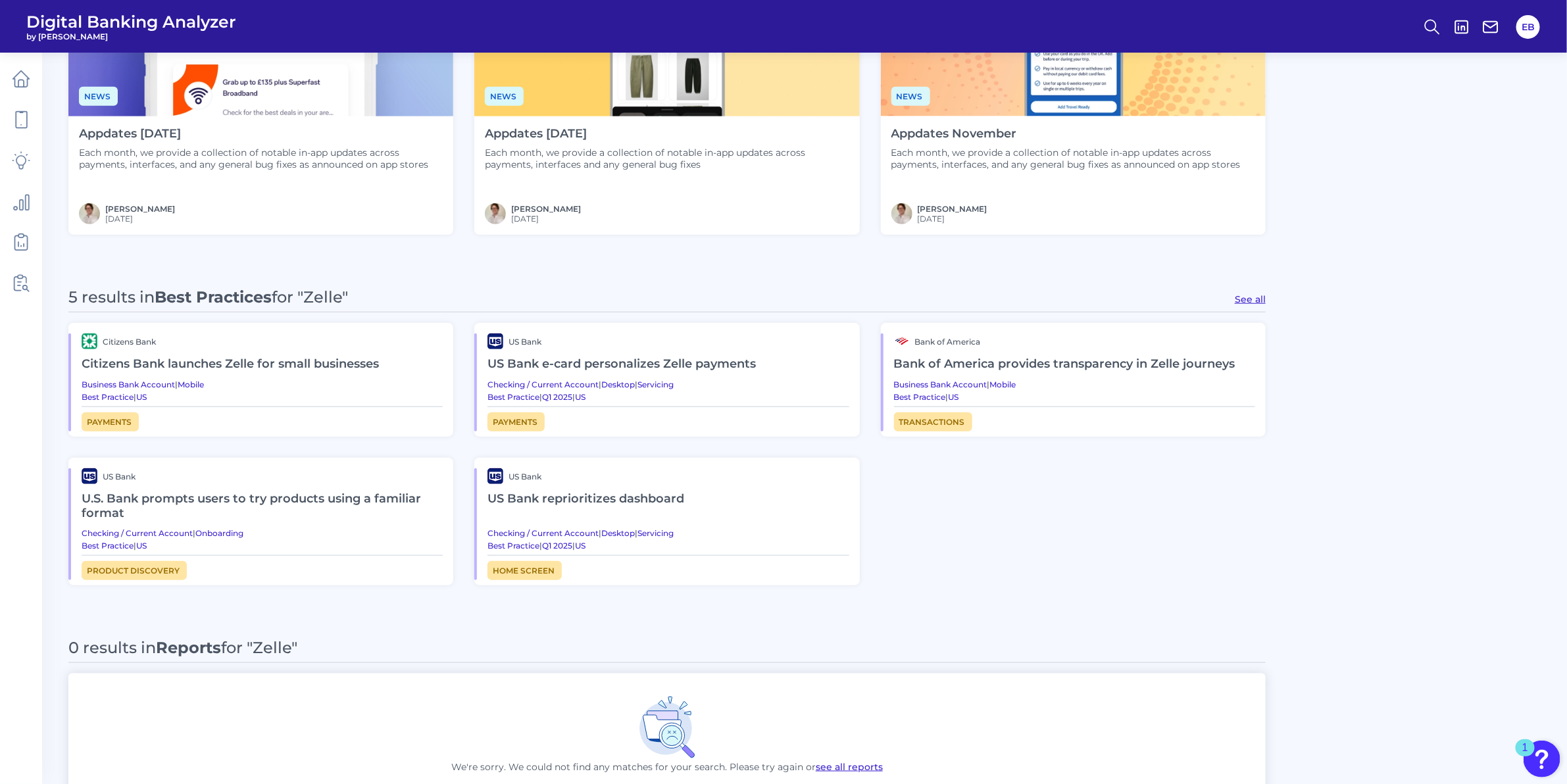
scroll to position [587, 0]
click at [617, 366] on h2 "US Bank e-card personalizes Zelle payments" at bounding box center [668, 363] width 361 height 30
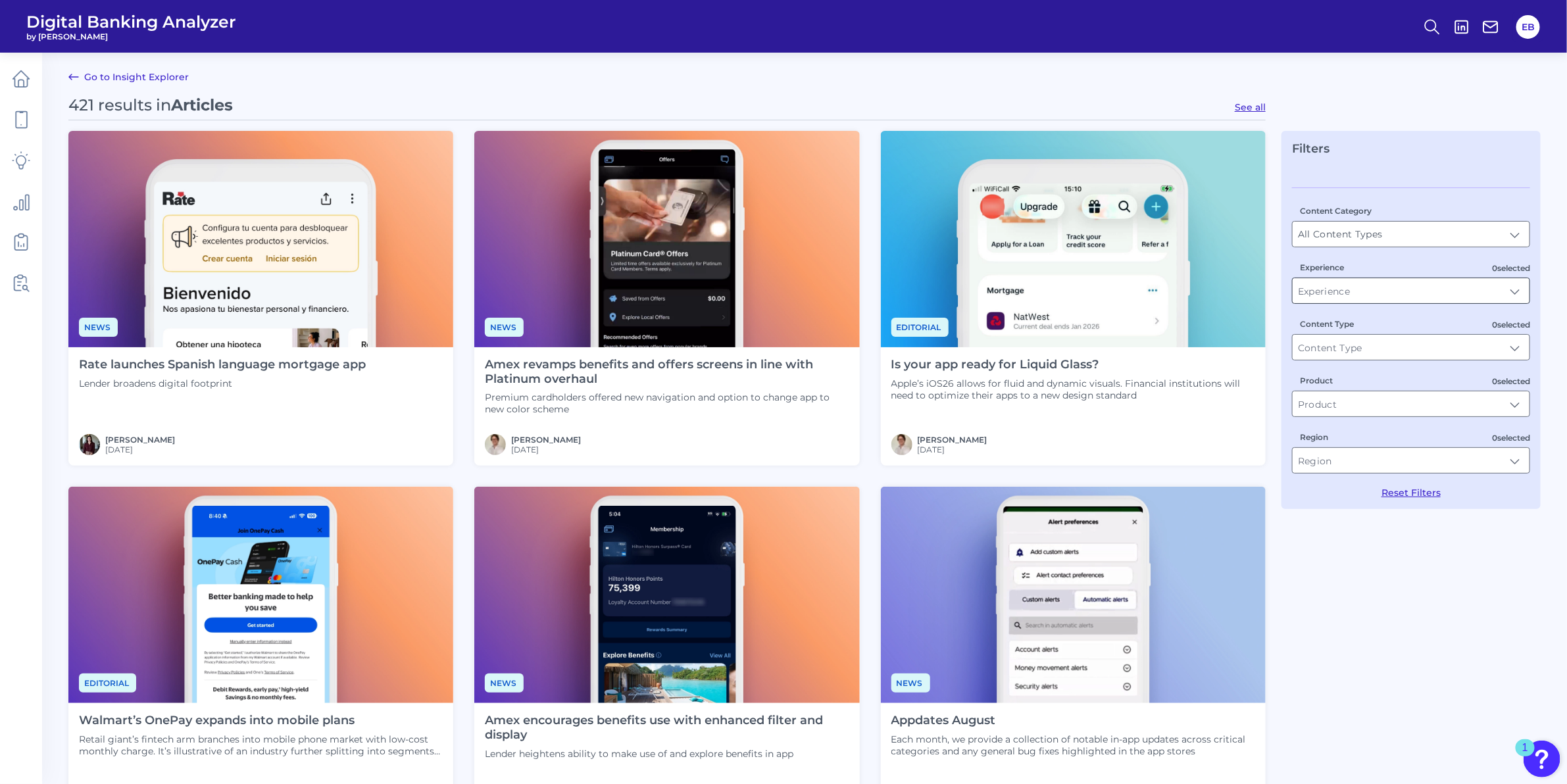
click at [1359, 294] on input "Experience" at bounding box center [1411, 290] width 237 height 25
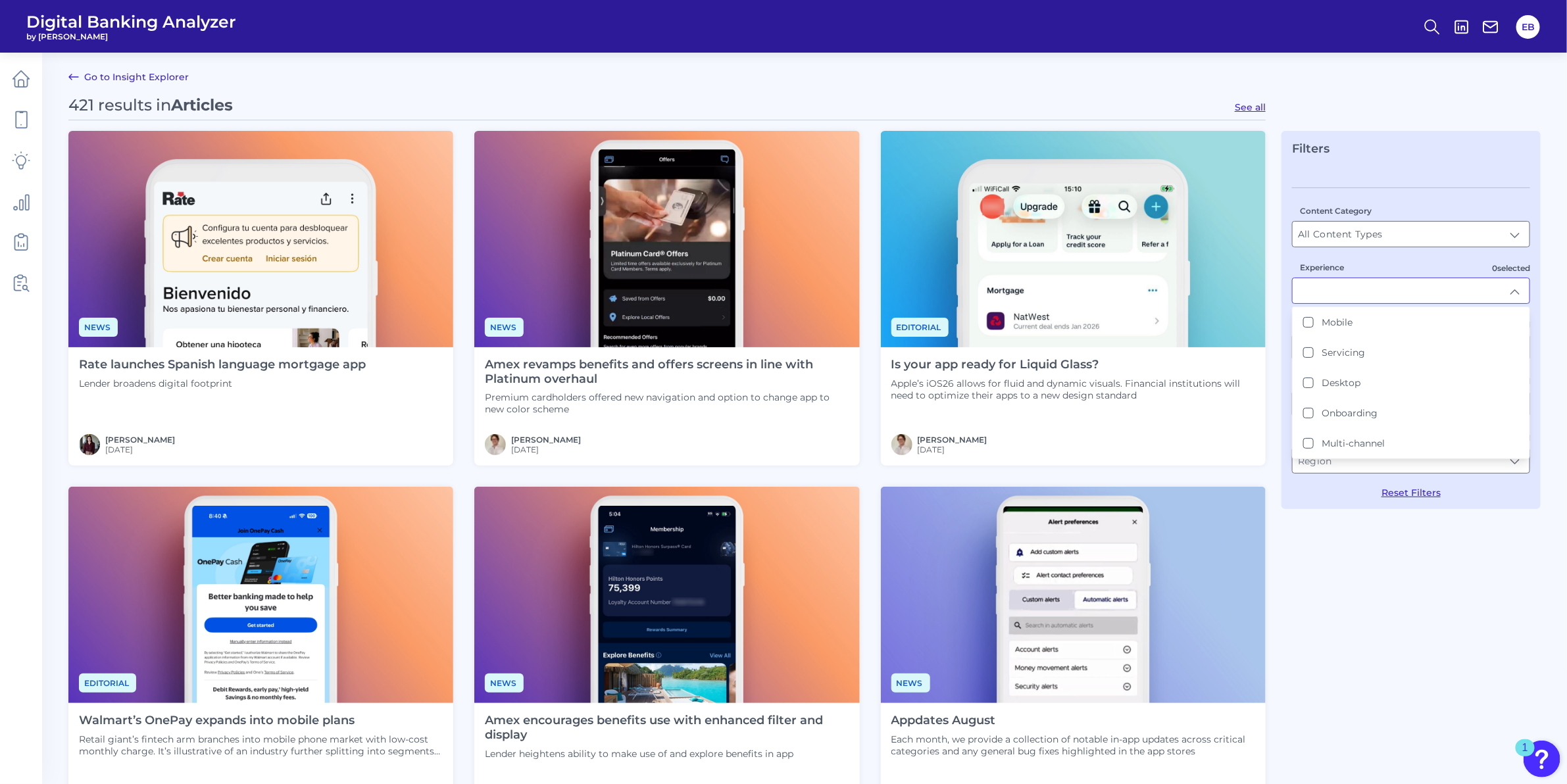
click at [1359, 294] on input "Experience" at bounding box center [1411, 290] width 237 height 25
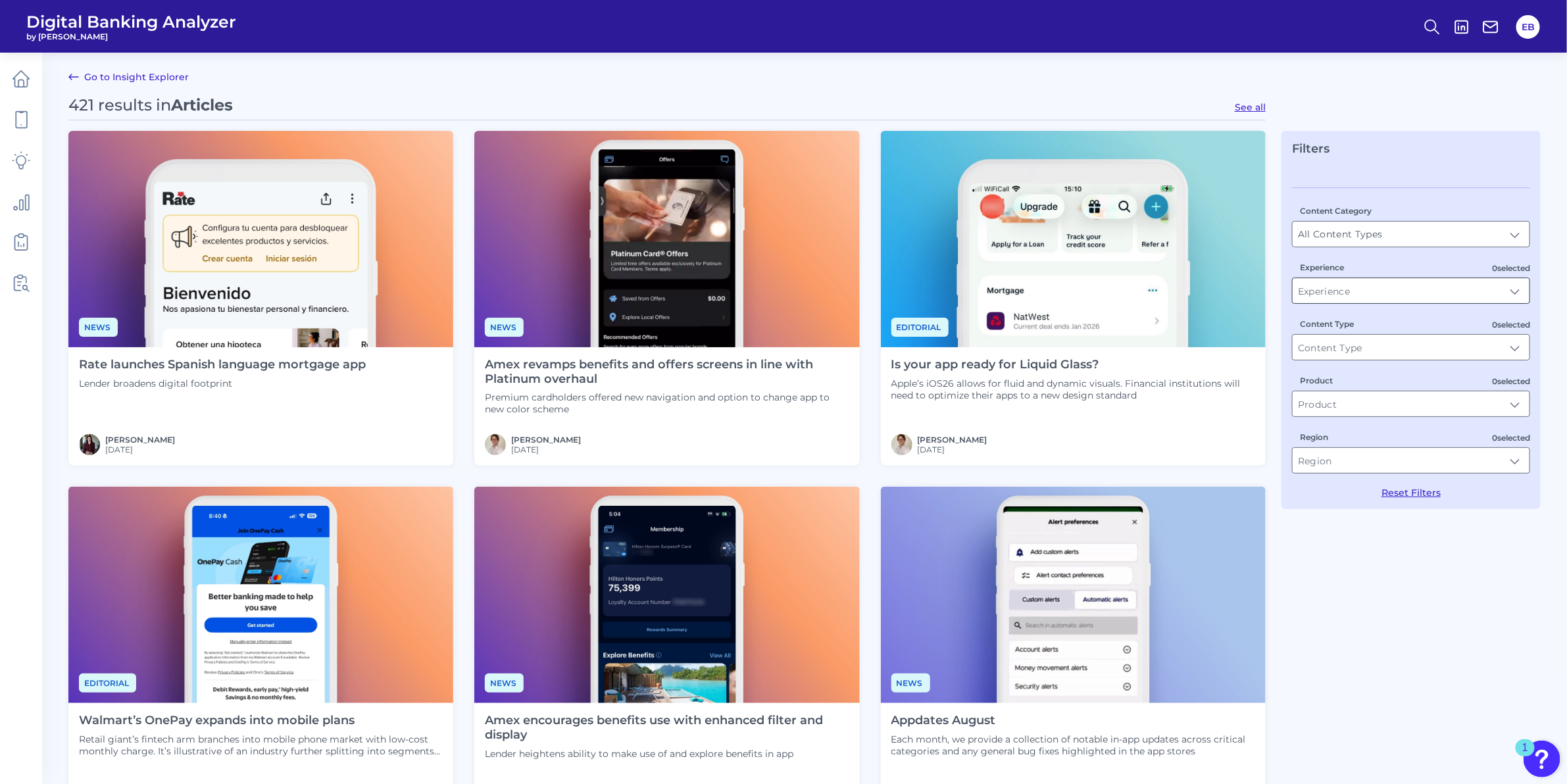
click at [1359, 294] on input "Experience" at bounding box center [1411, 290] width 237 height 25
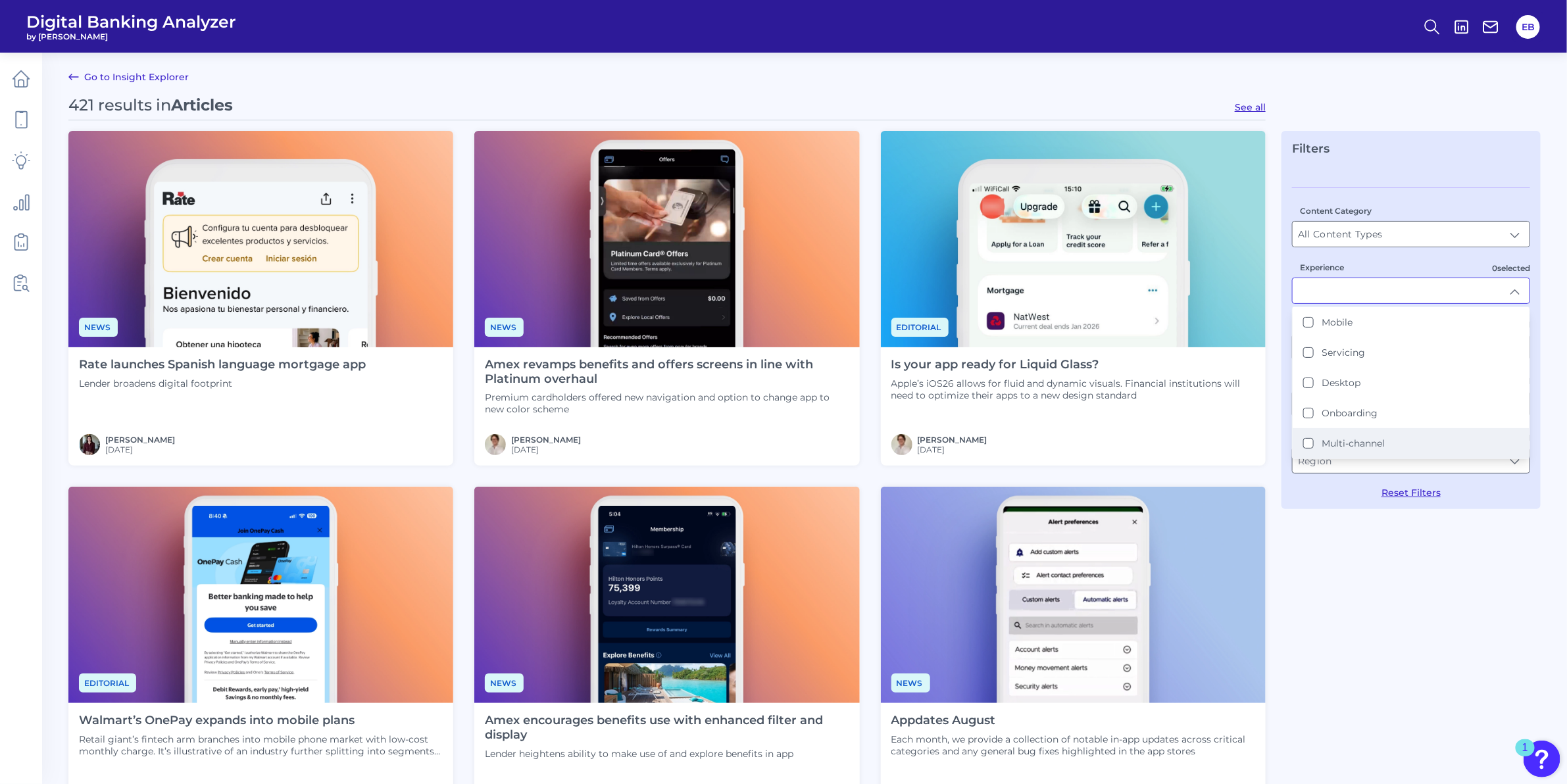
click at [1327, 445] on label "Multi-channel" at bounding box center [1354, 443] width 63 height 12
type input "Multi-channel"
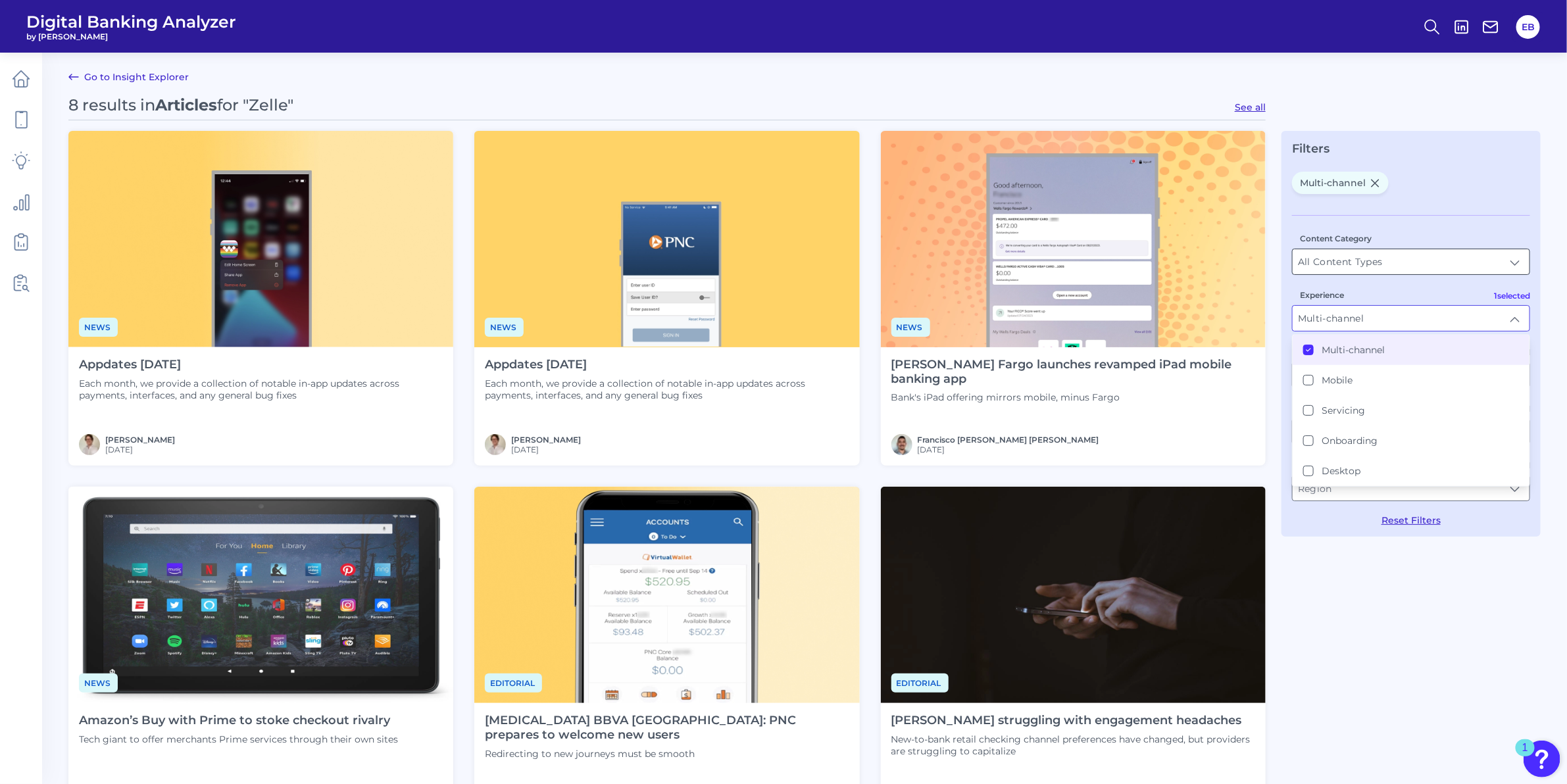
click at [1383, 262] on input "All Content Types" at bounding box center [1411, 261] width 237 height 25
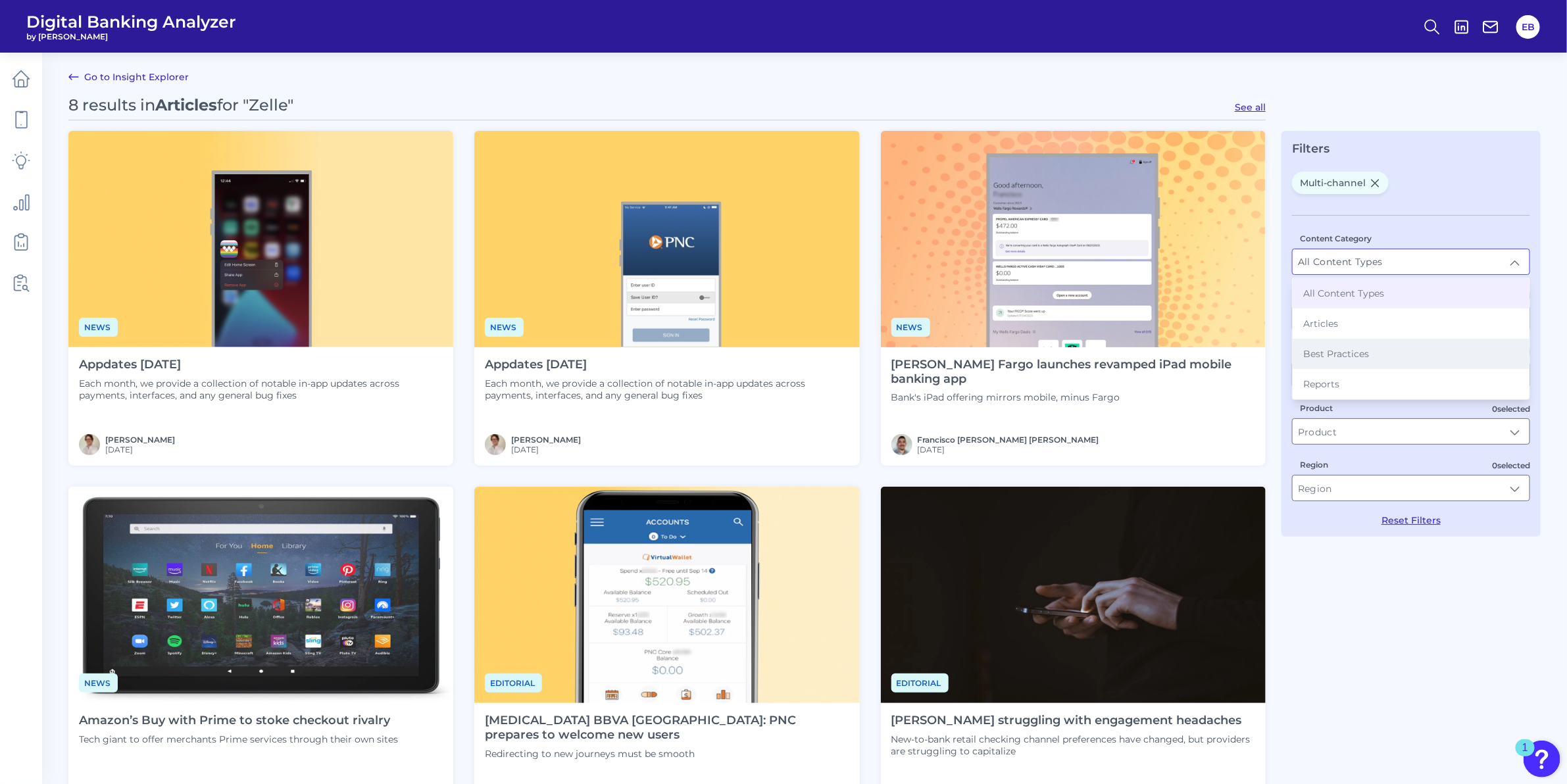
click at [1371, 355] on li "Best Practices" at bounding box center [1411, 354] width 237 height 30
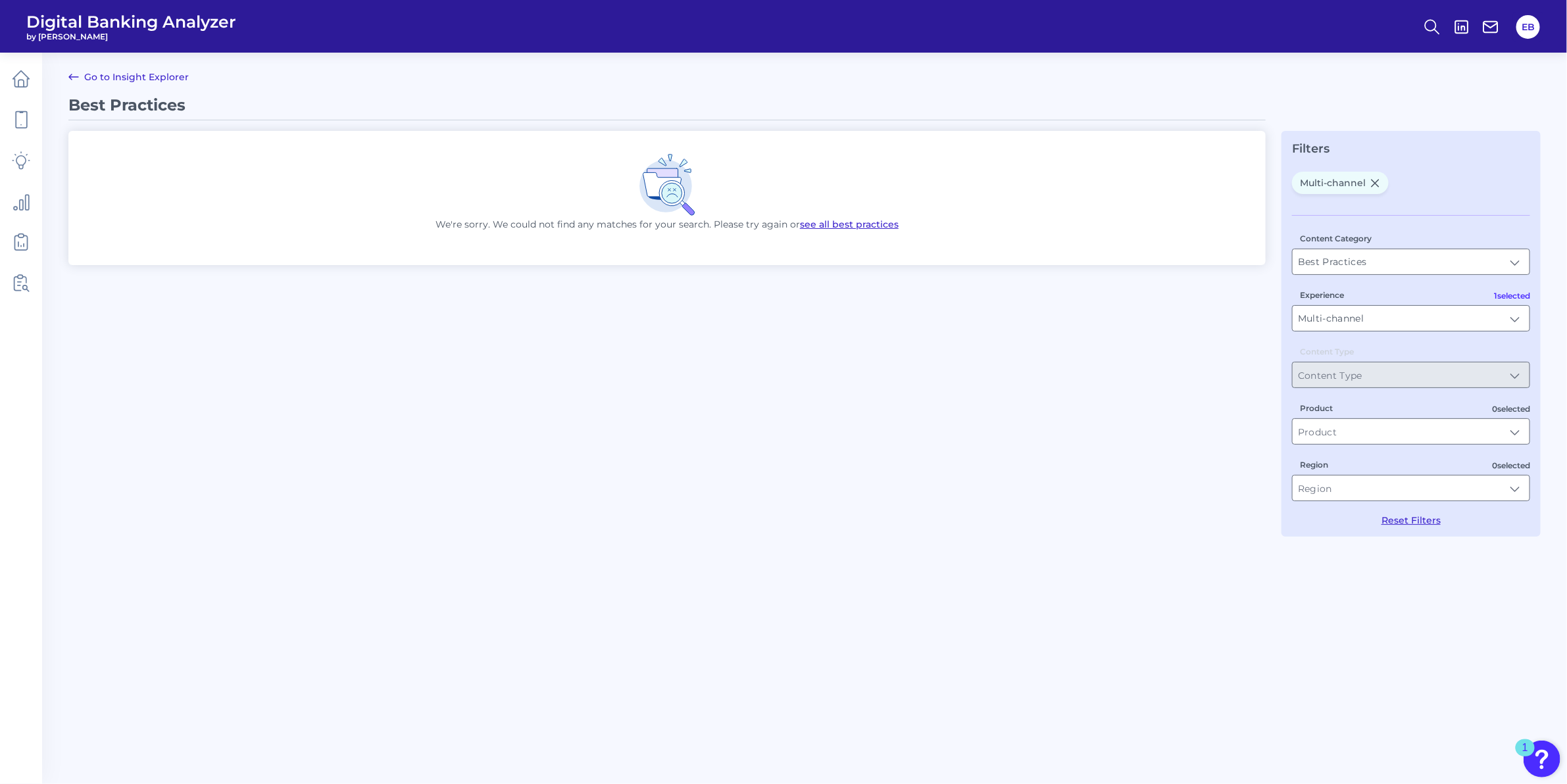
type input "Best Practices"
click at [25, 196] on icon at bounding box center [21, 201] width 15 height 15
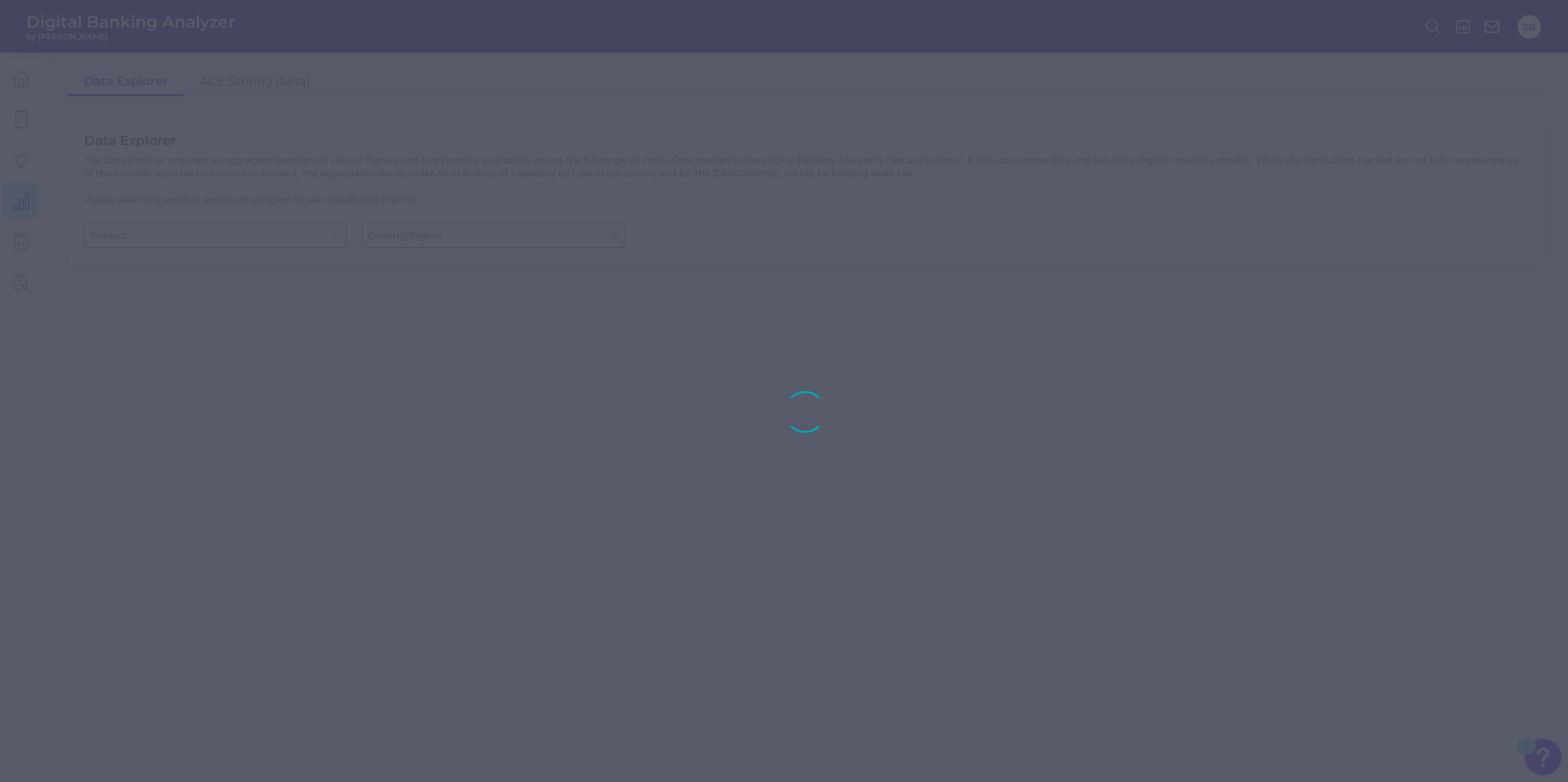
type input "Checking / Current Account"
type input "[GEOGRAPHIC_DATA]"
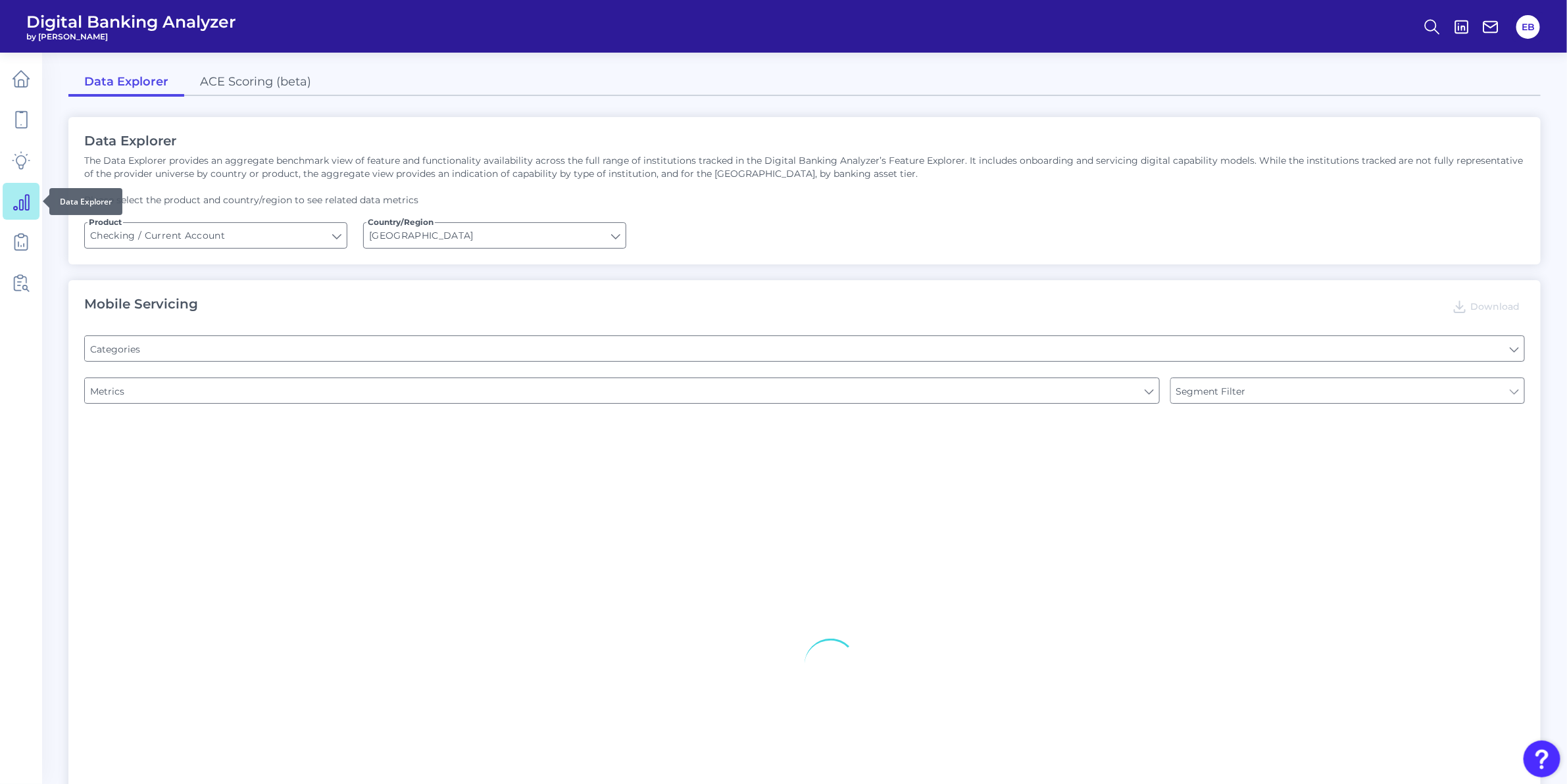
type input "Pre-login Features"
type input "Type of Institution"
type input "Online Banking Registration"
type input "Type of Institution"
type input "Channel"
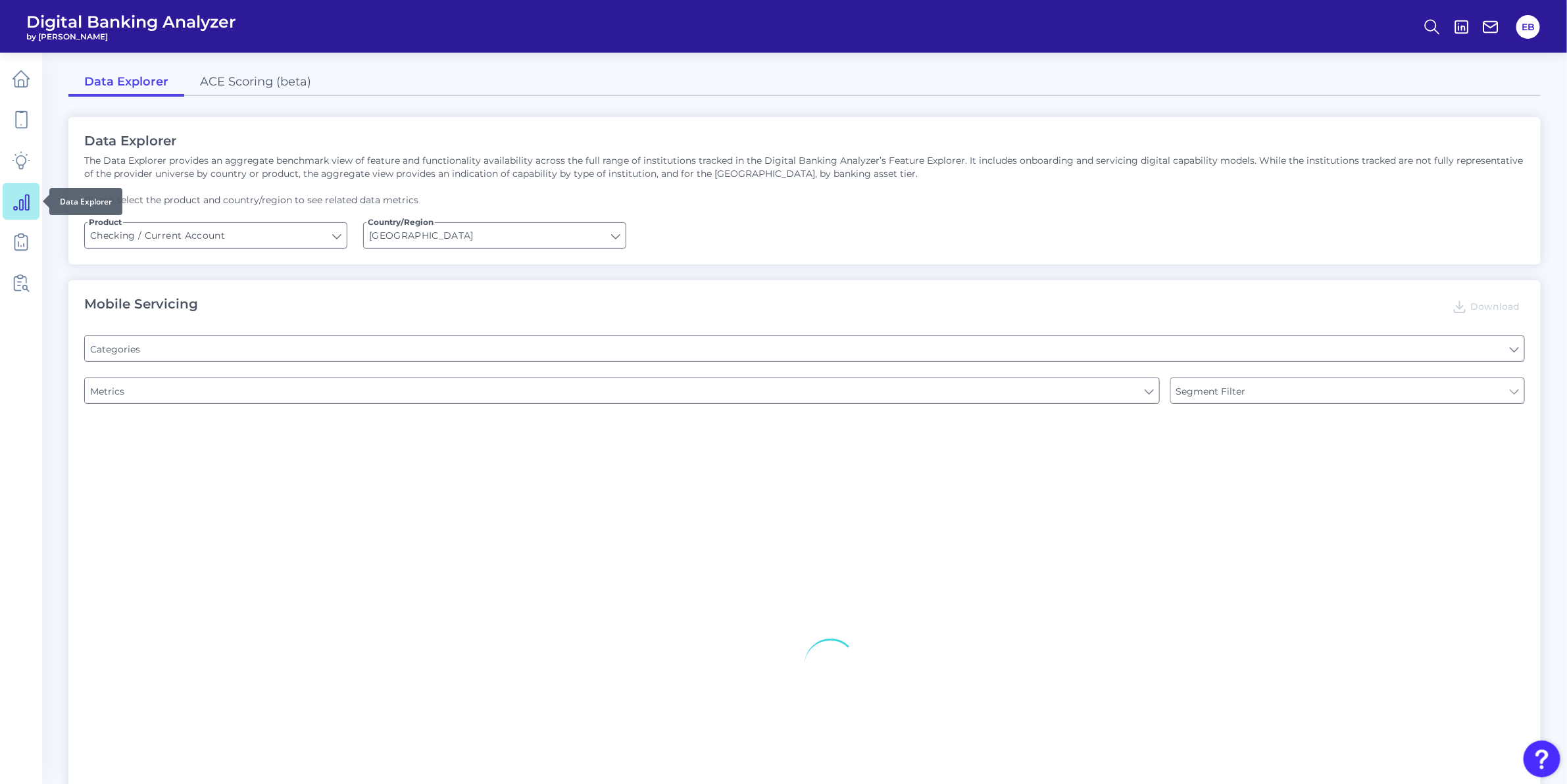
type input "Type of Institution"
type input "Upon opening the app are users immediately prompted to use Touch/Face ID to log…"
type input "Can you register for online banking?"
type input "END-TO-END JOURNEY: Can you apply for the PRODUCT as a new to brand customer on…"
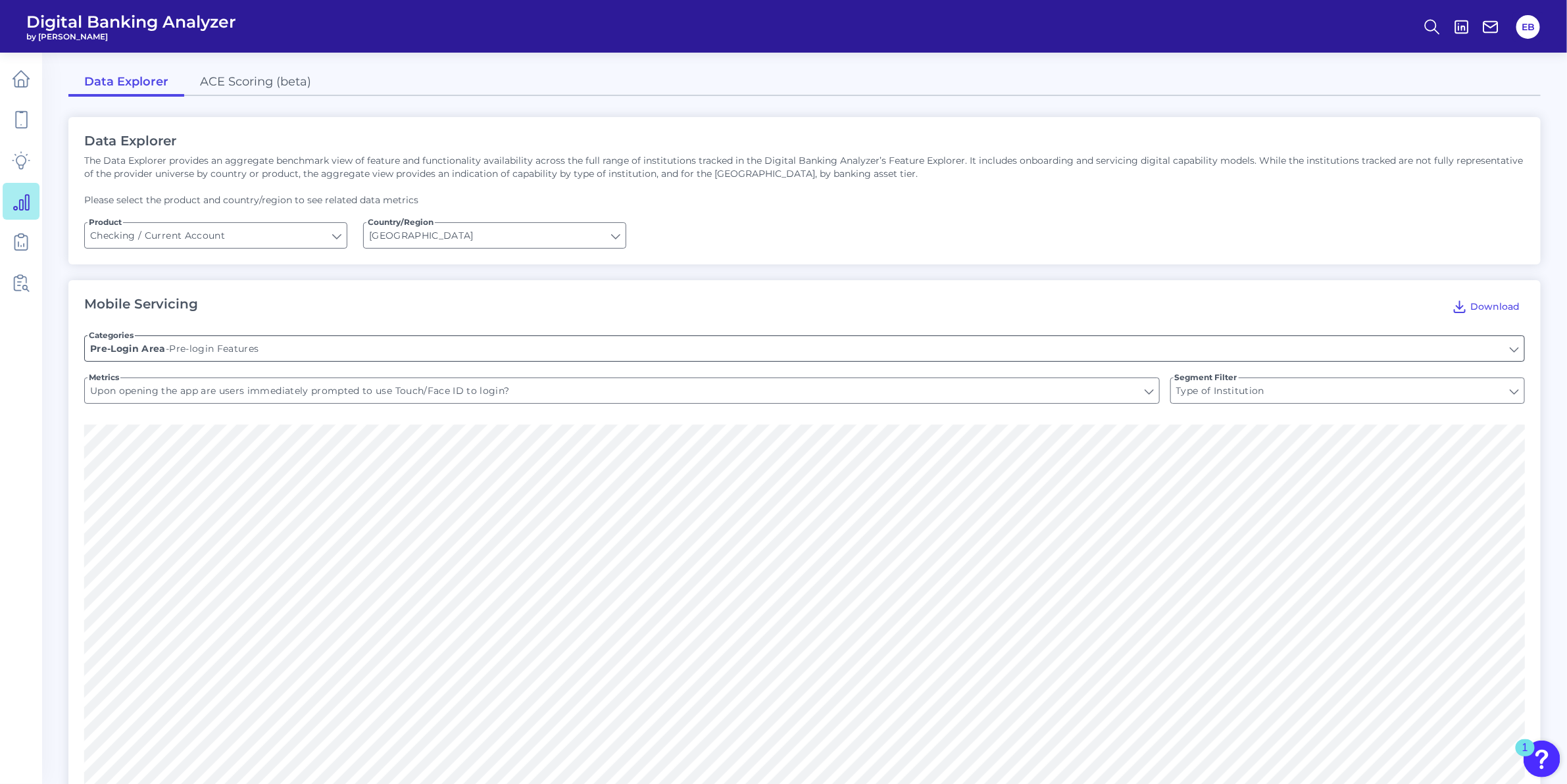
click at [264, 343] on input "Pre-login Features" at bounding box center [804, 348] width 1439 height 25
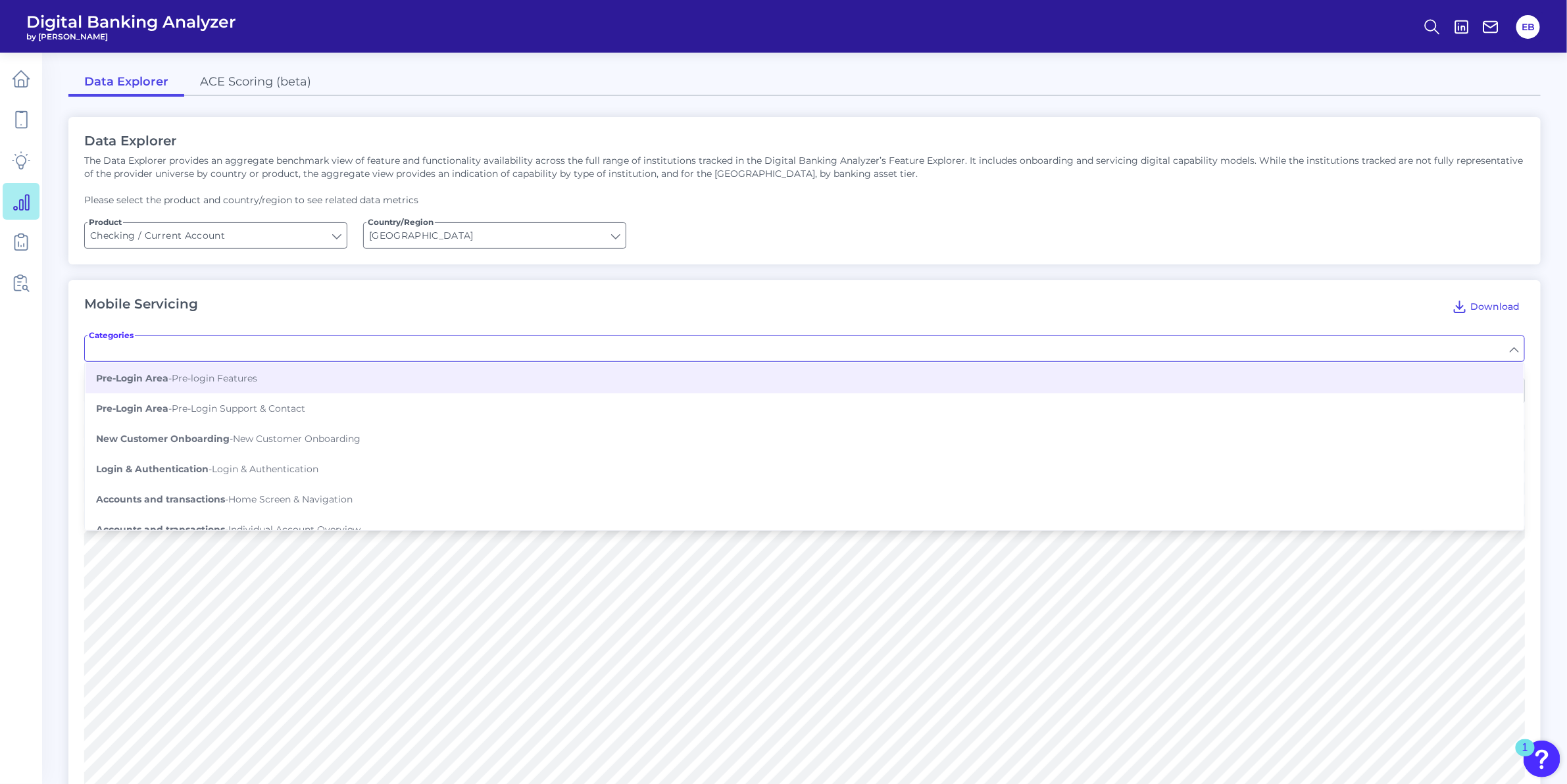
click at [264, 343] on input "Categories" at bounding box center [804, 348] width 1439 height 25
type input "Pre-login Features"
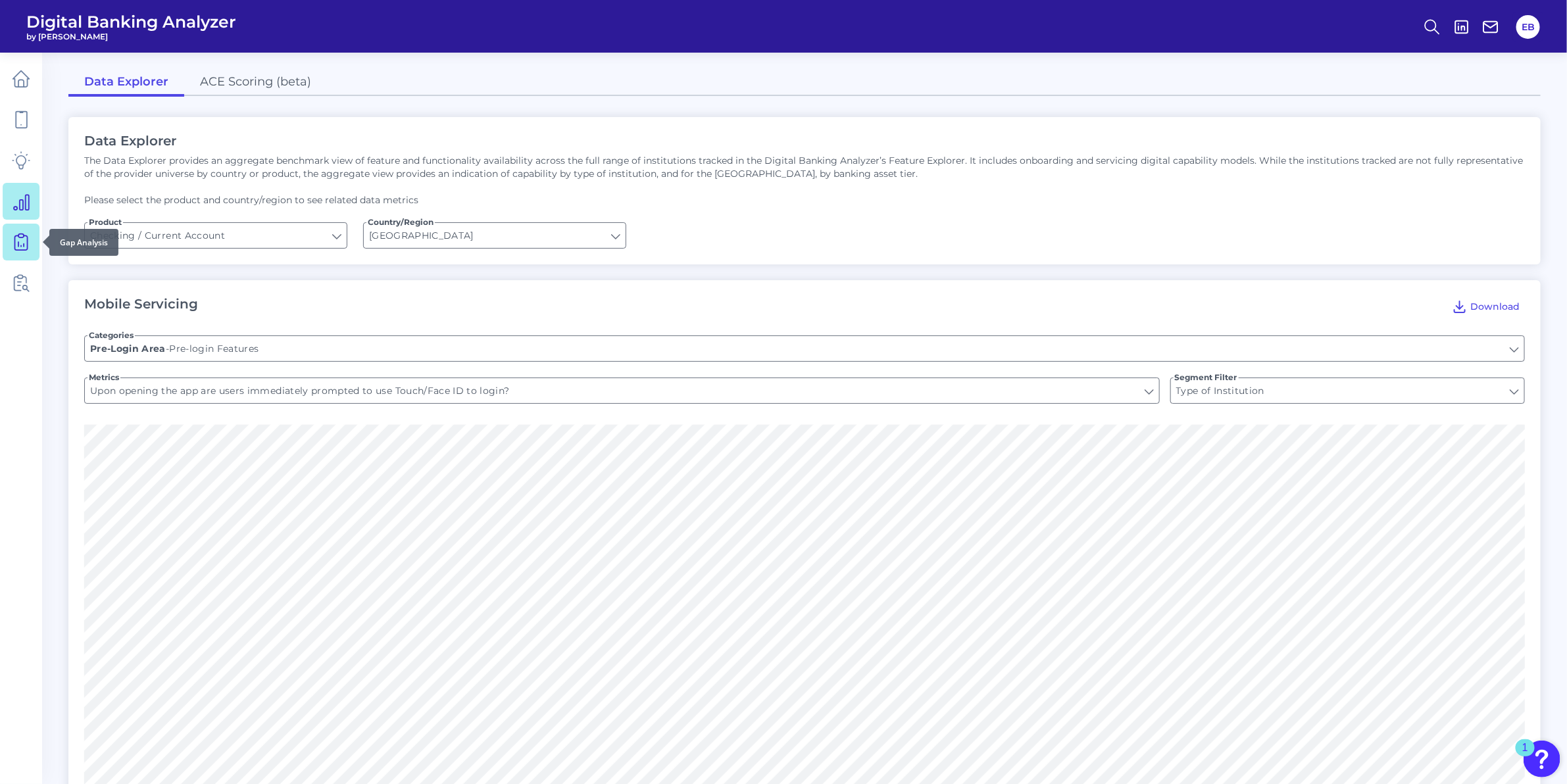
click at [18, 245] on icon at bounding box center [20, 240] width 5 height 13
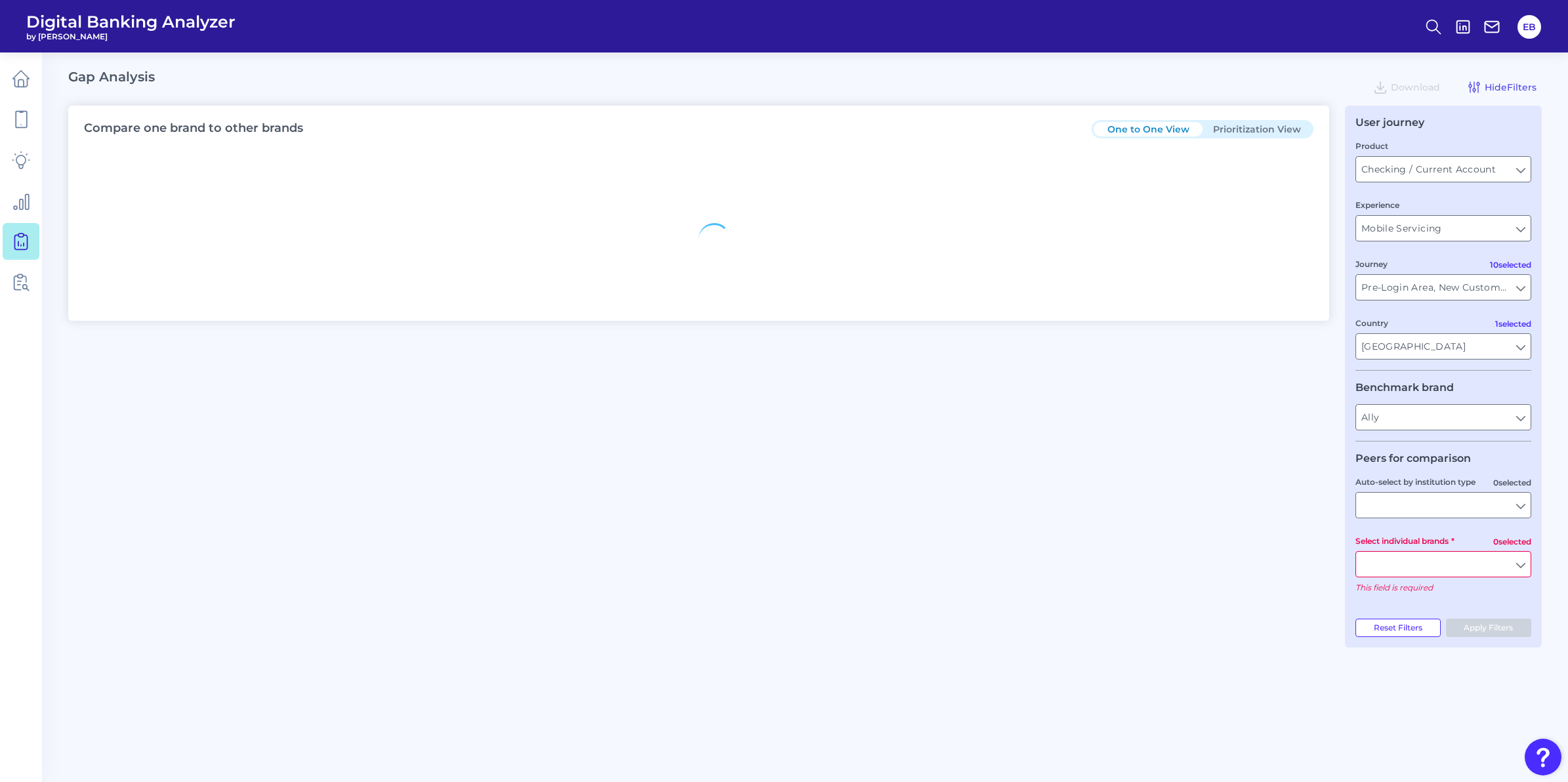
type input "All Select individual brands"
type input "All Journeys"
type input "All Countries"
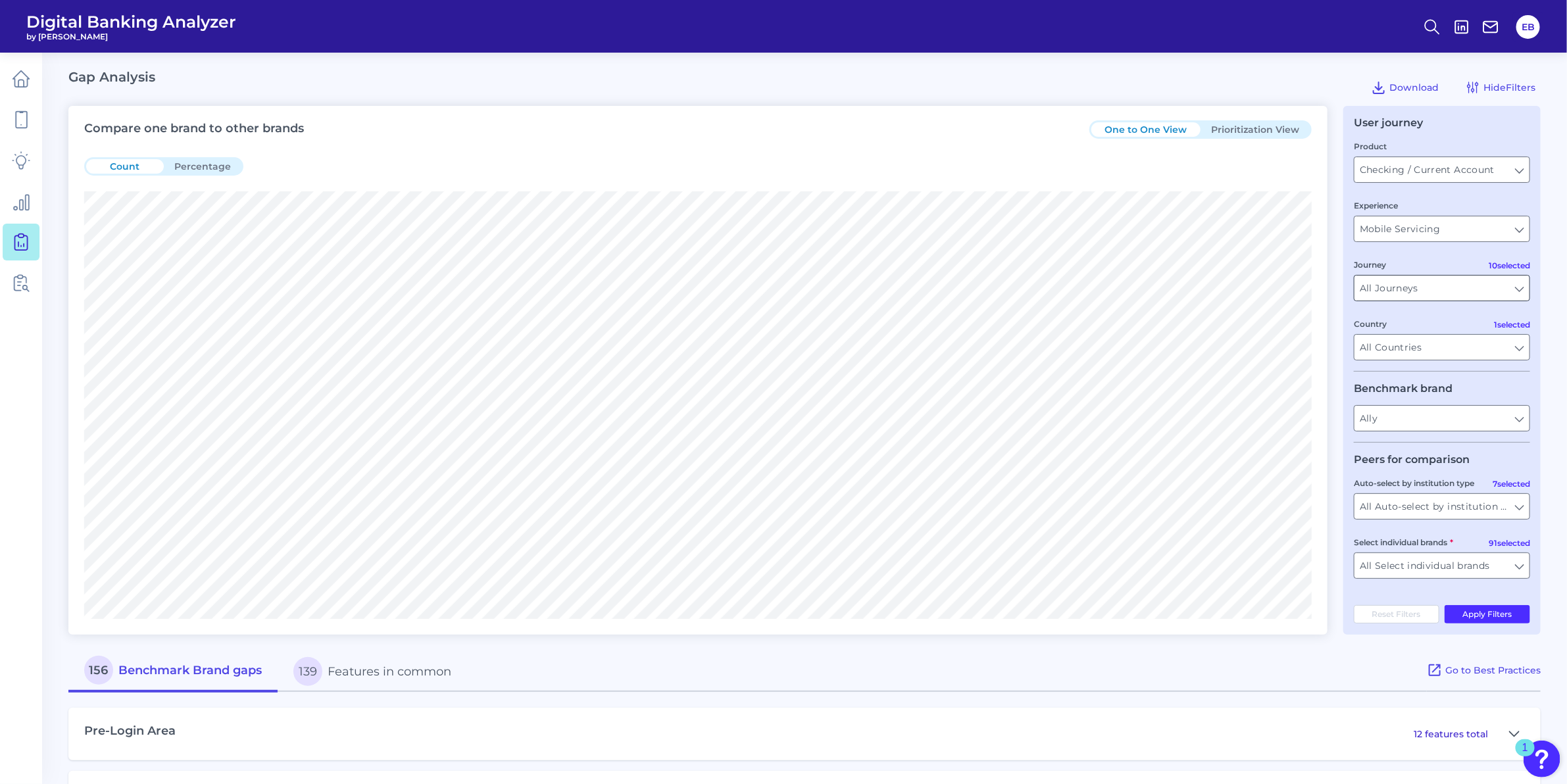
click at [1377, 287] on input "All Journeys" at bounding box center [1442, 287] width 175 height 25
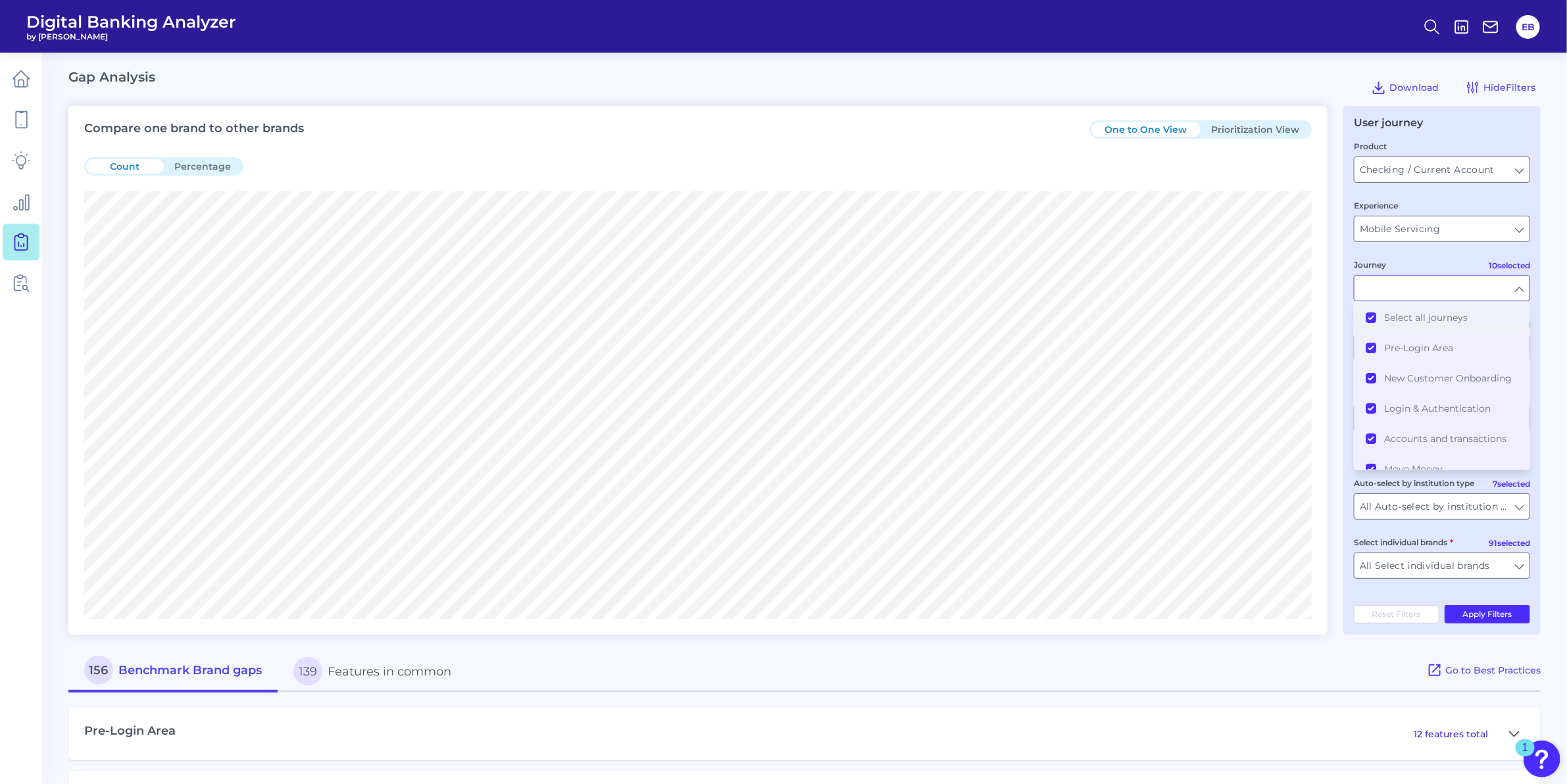
click at [1369, 311] on button "Select all journeys" at bounding box center [1442, 317] width 173 height 30
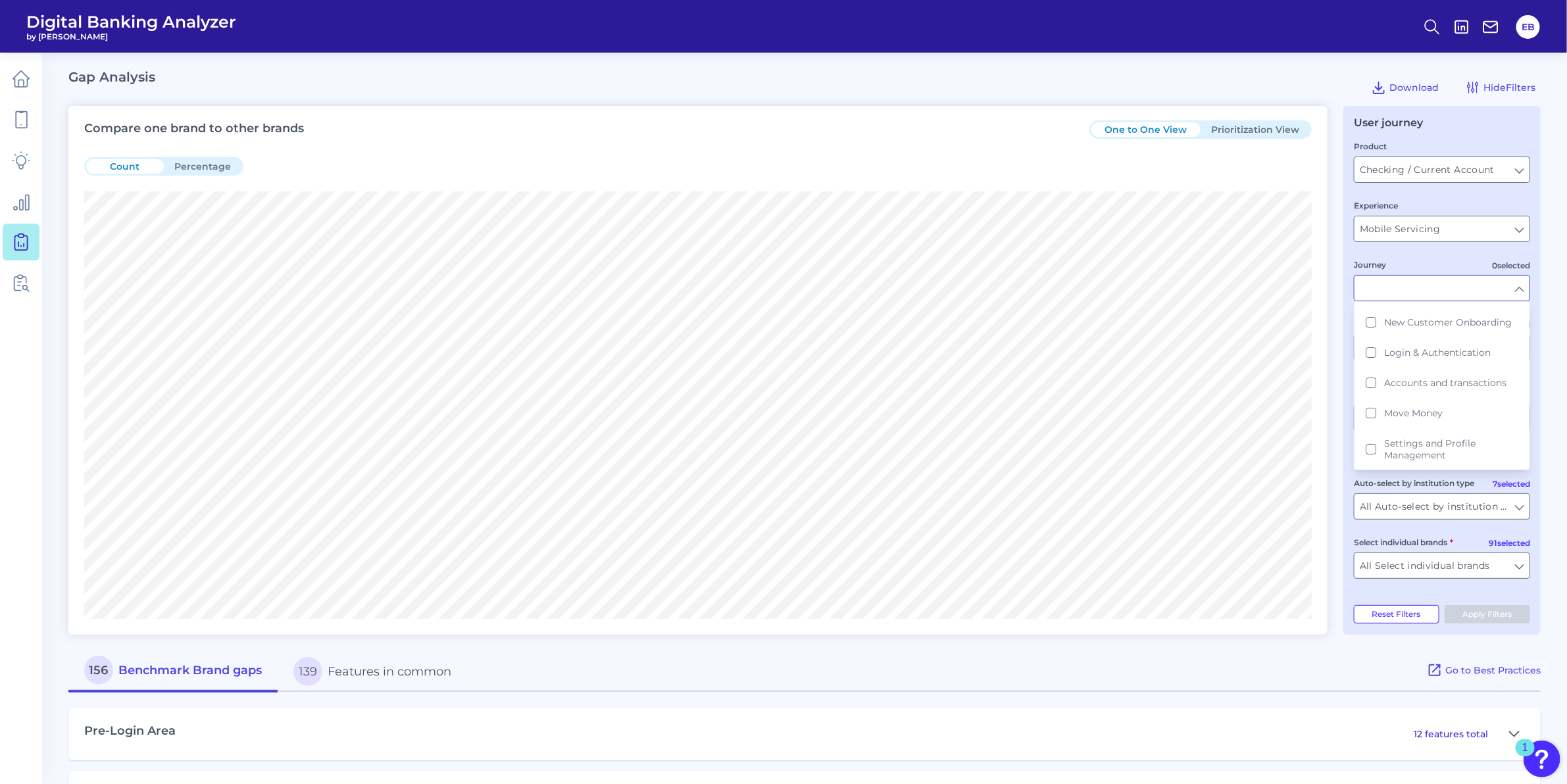
scroll to position [59, 0]
click at [1373, 409] on button "Move Money" at bounding box center [1442, 409] width 173 height 30
click at [1493, 621] on button "Apply Filters" at bounding box center [1487, 614] width 86 height 18
type input "Move Money"
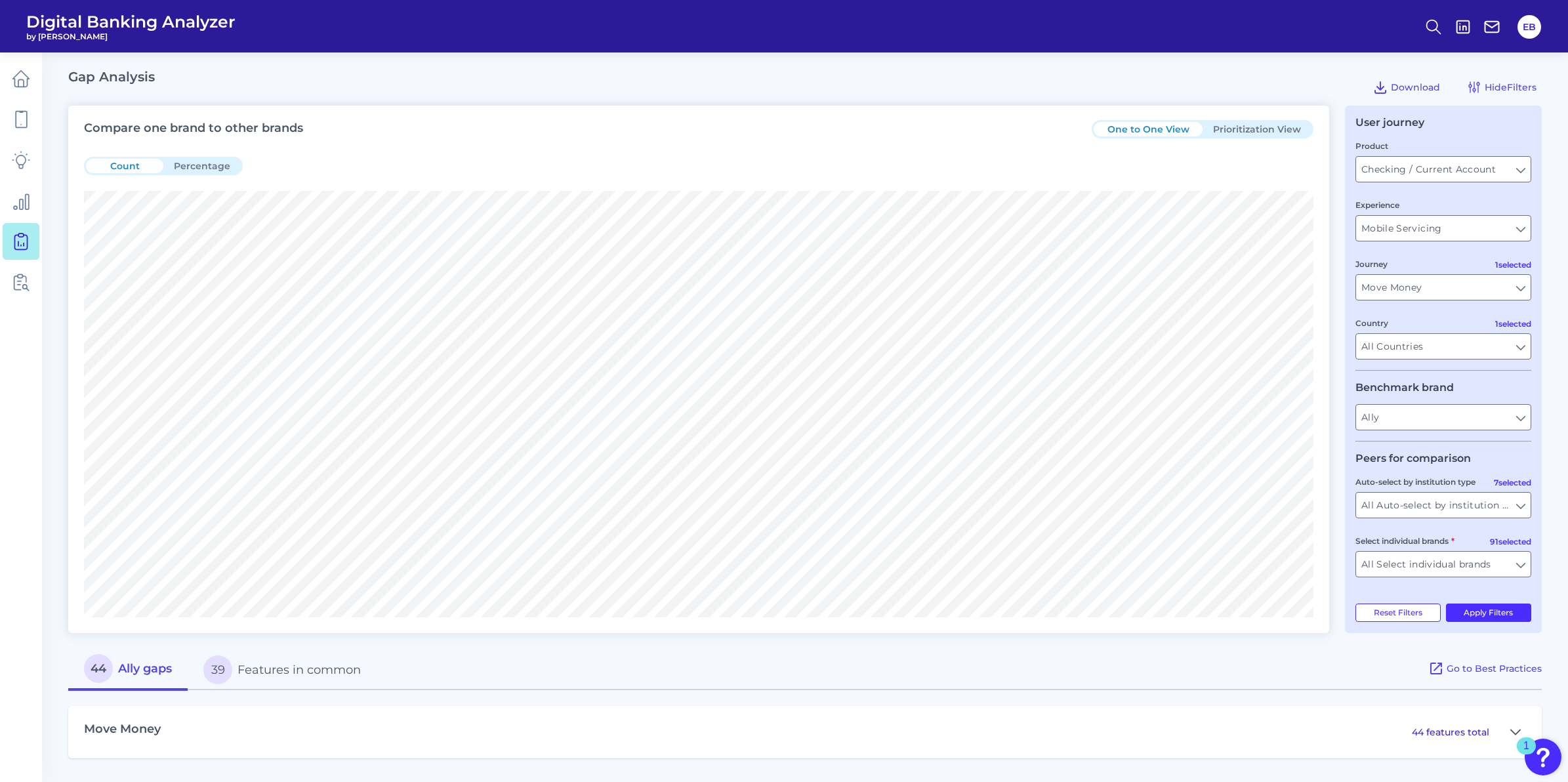
click at [152, 673] on button "44 Ally gaps" at bounding box center [128, 670] width 119 height 42
click at [1388, 517] on input "All Auto-select by institution types" at bounding box center [1444, 504] width 174 height 25
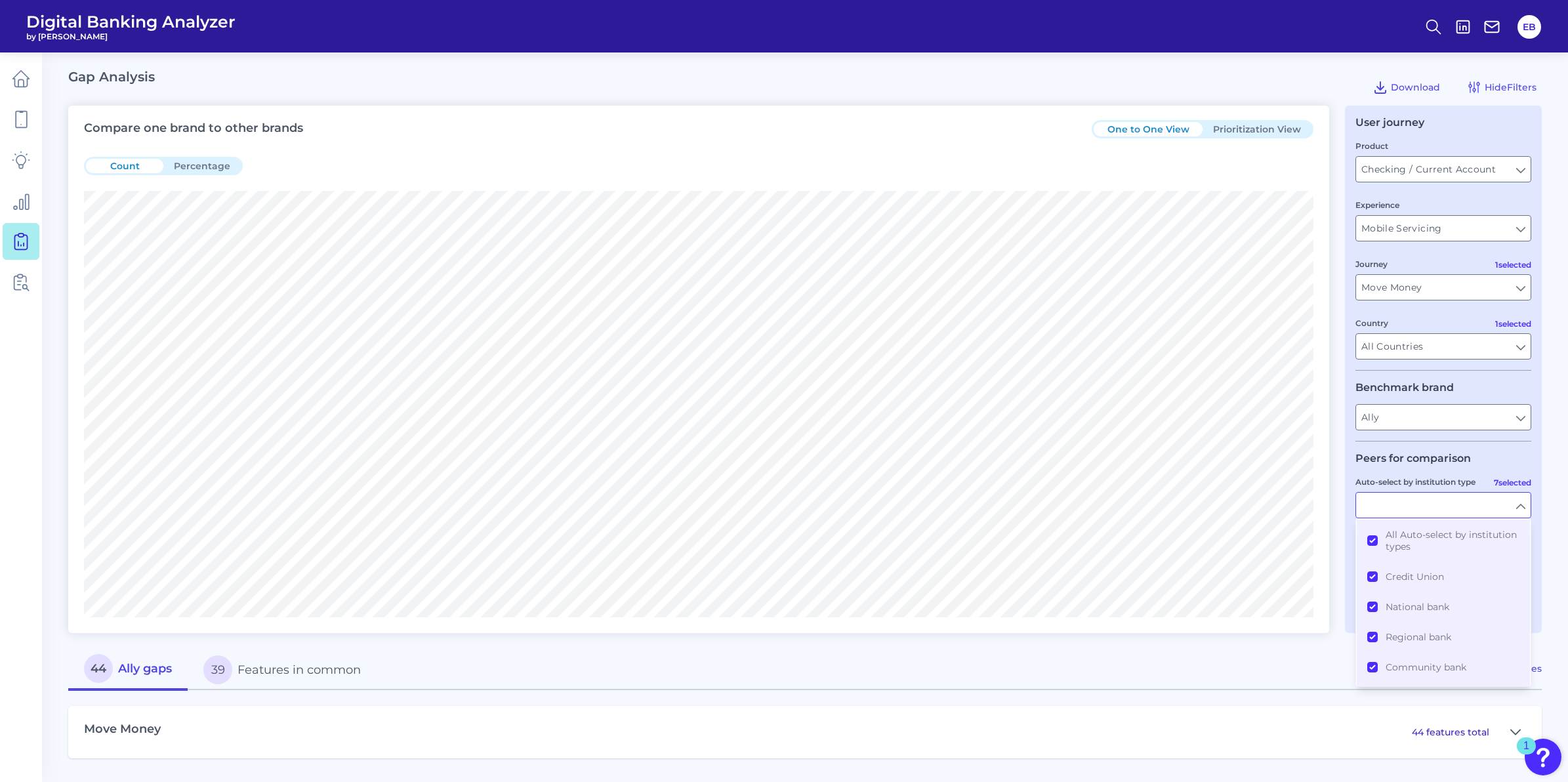
click at [1388, 517] on input "Auto-select by institution type" at bounding box center [1444, 504] width 174 height 25
type input "All Auto-select by institution types"
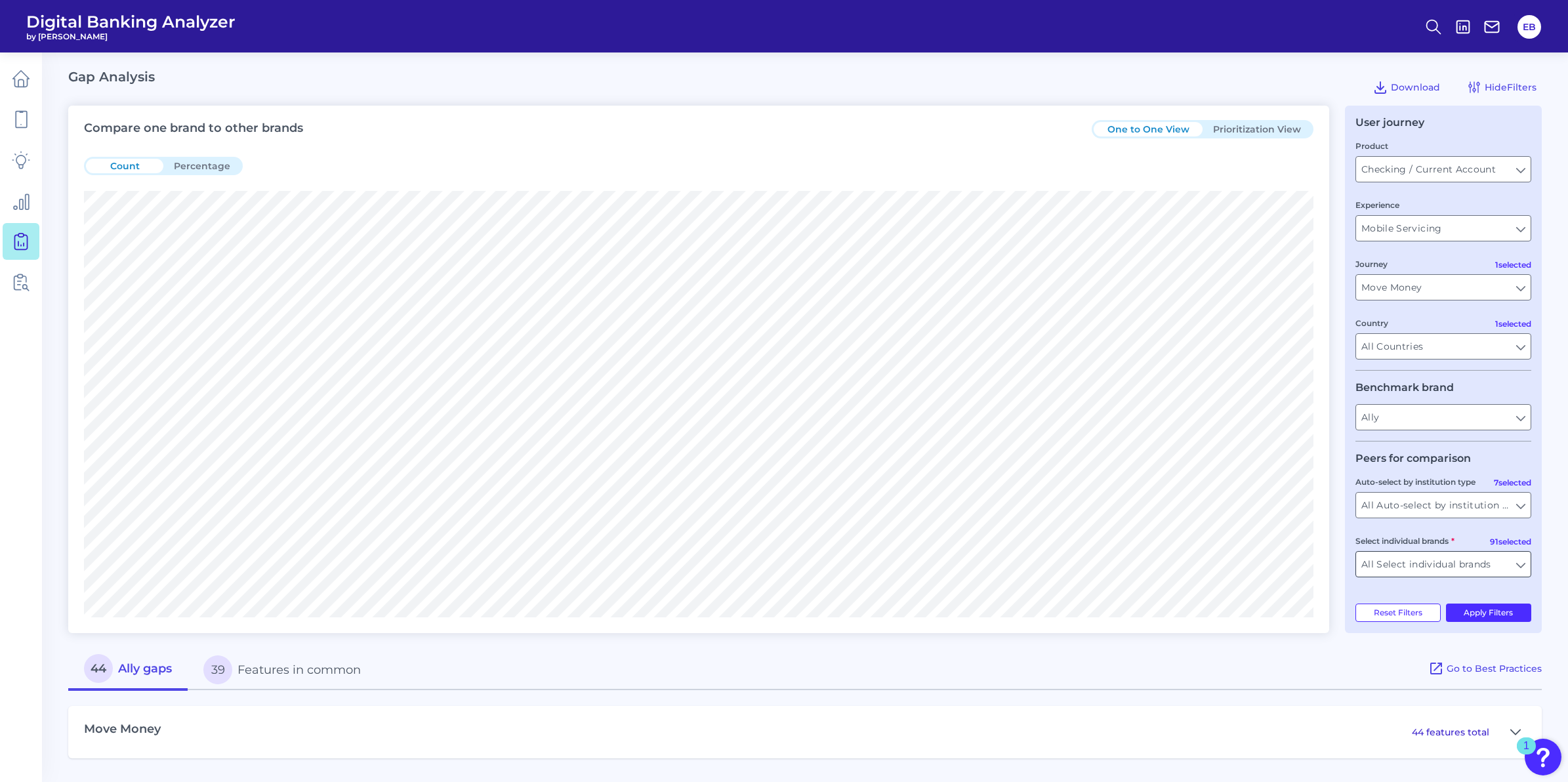
click at [1452, 571] on input "All Select individual brands" at bounding box center [1444, 563] width 174 height 25
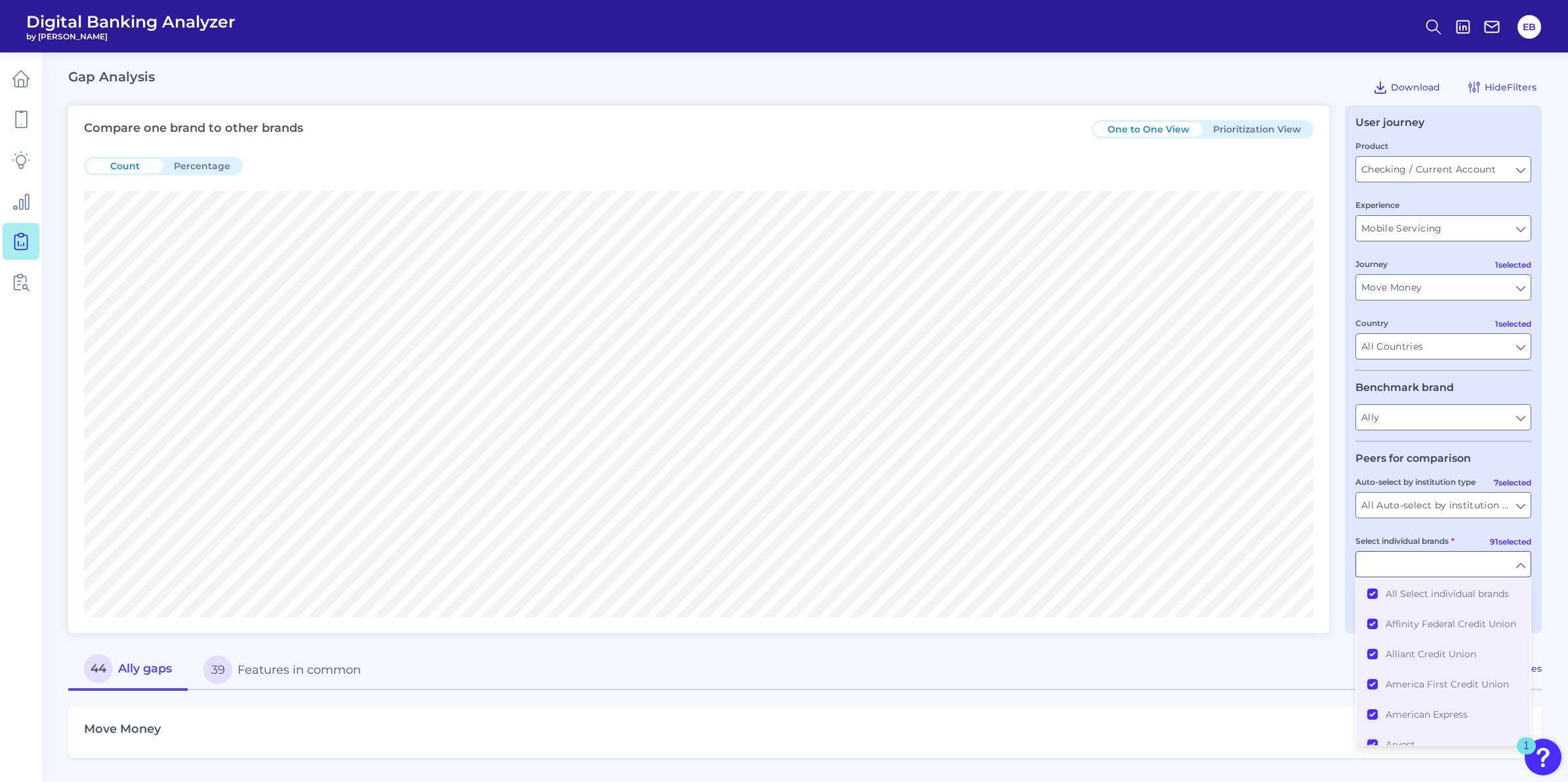
click at [1452, 571] on input "Select individual brands" at bounding box center [1444, 563] width 174 height 25
type input "All Select individual brands"
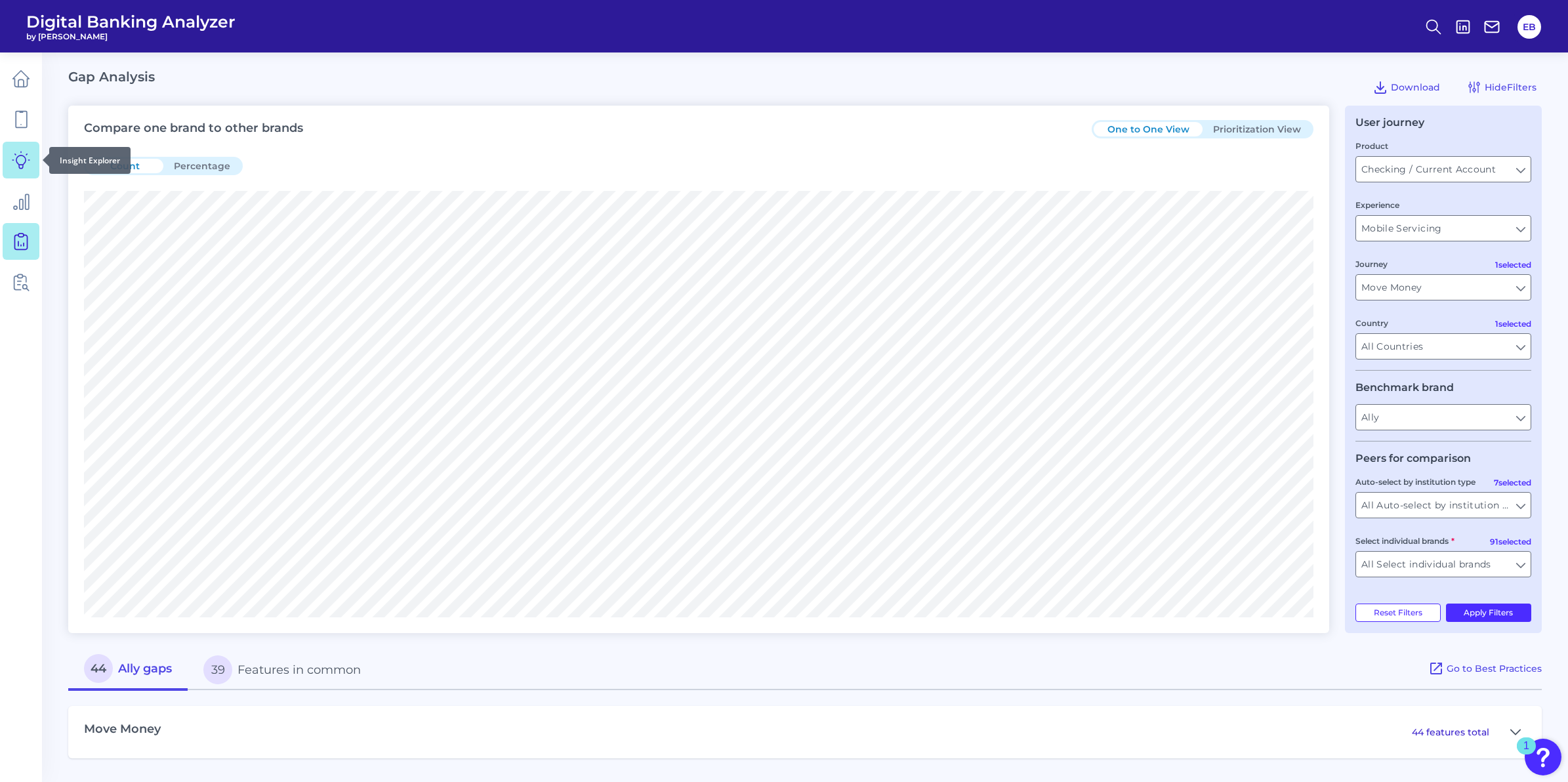
click at [15, 167] on icon at bounding box center [21, 160] width 18 height 18
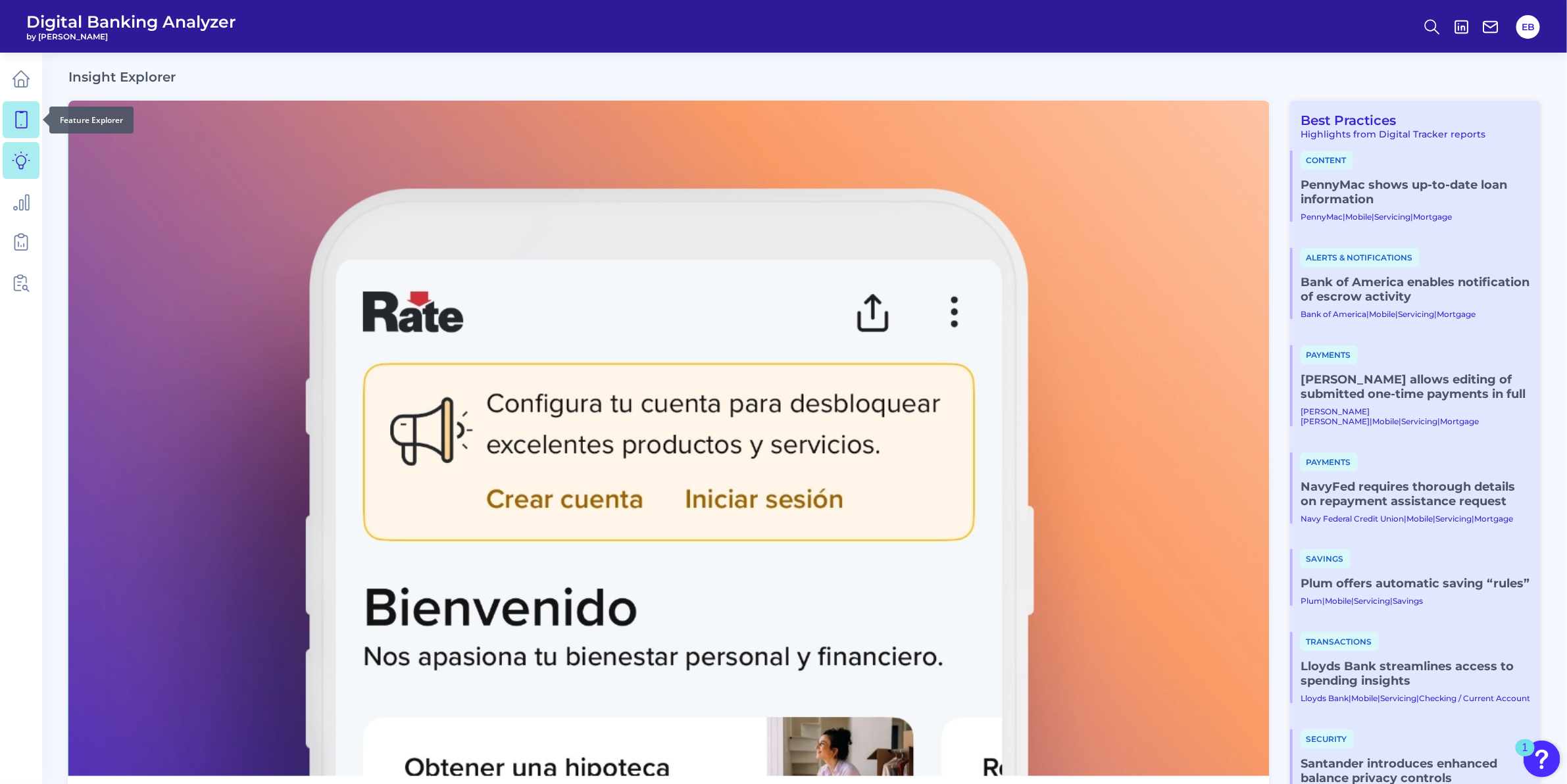
click at [18, 122] on icon at bounding box center [21, 120] width 18 height 18
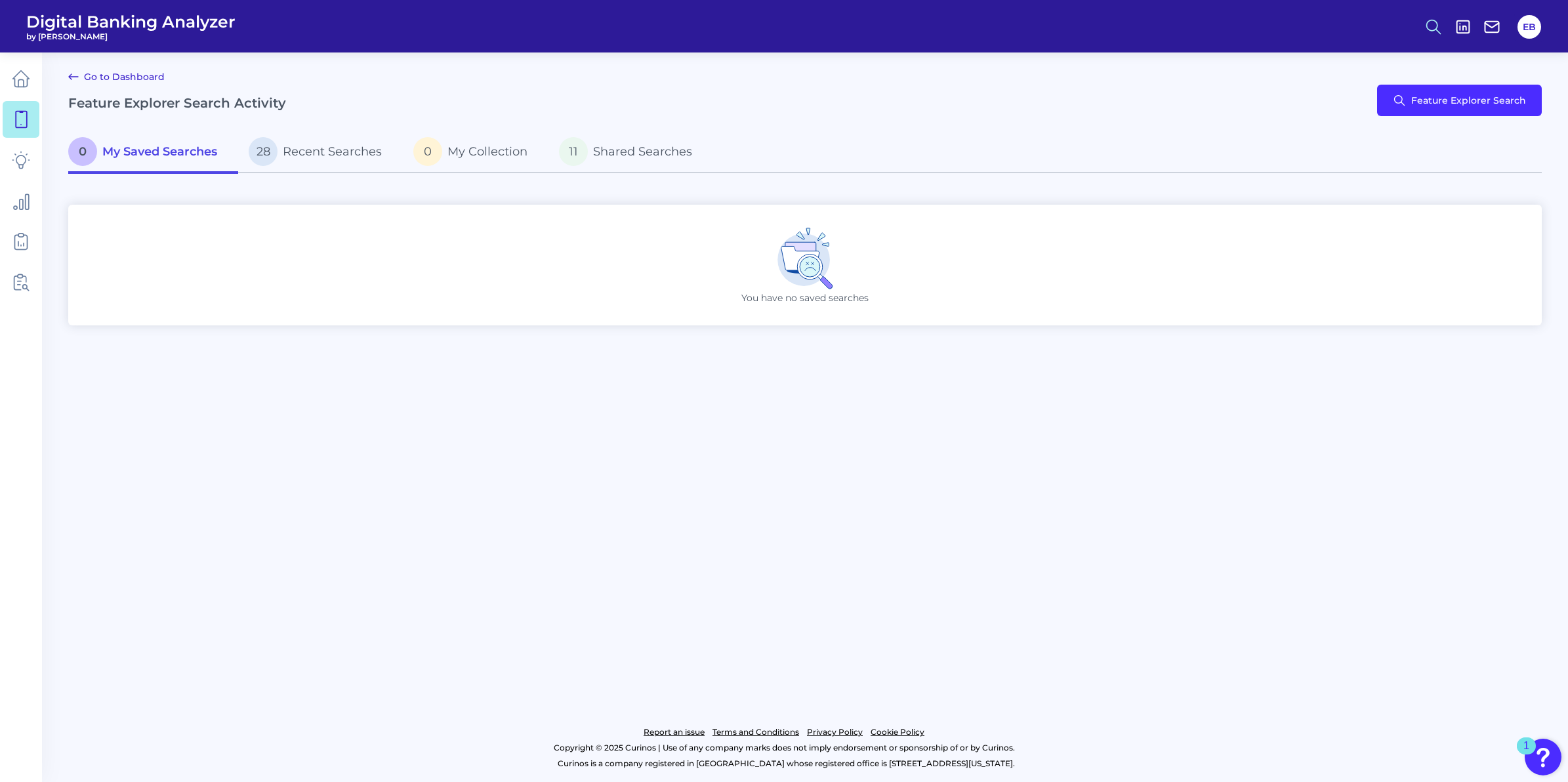
click at [1435, 34] on icon at bounding box center [1434, 27] width 18 height 18
click at [1353, 133] on button "Content Search" at bounding box center [1369, 128] width 157 height 33
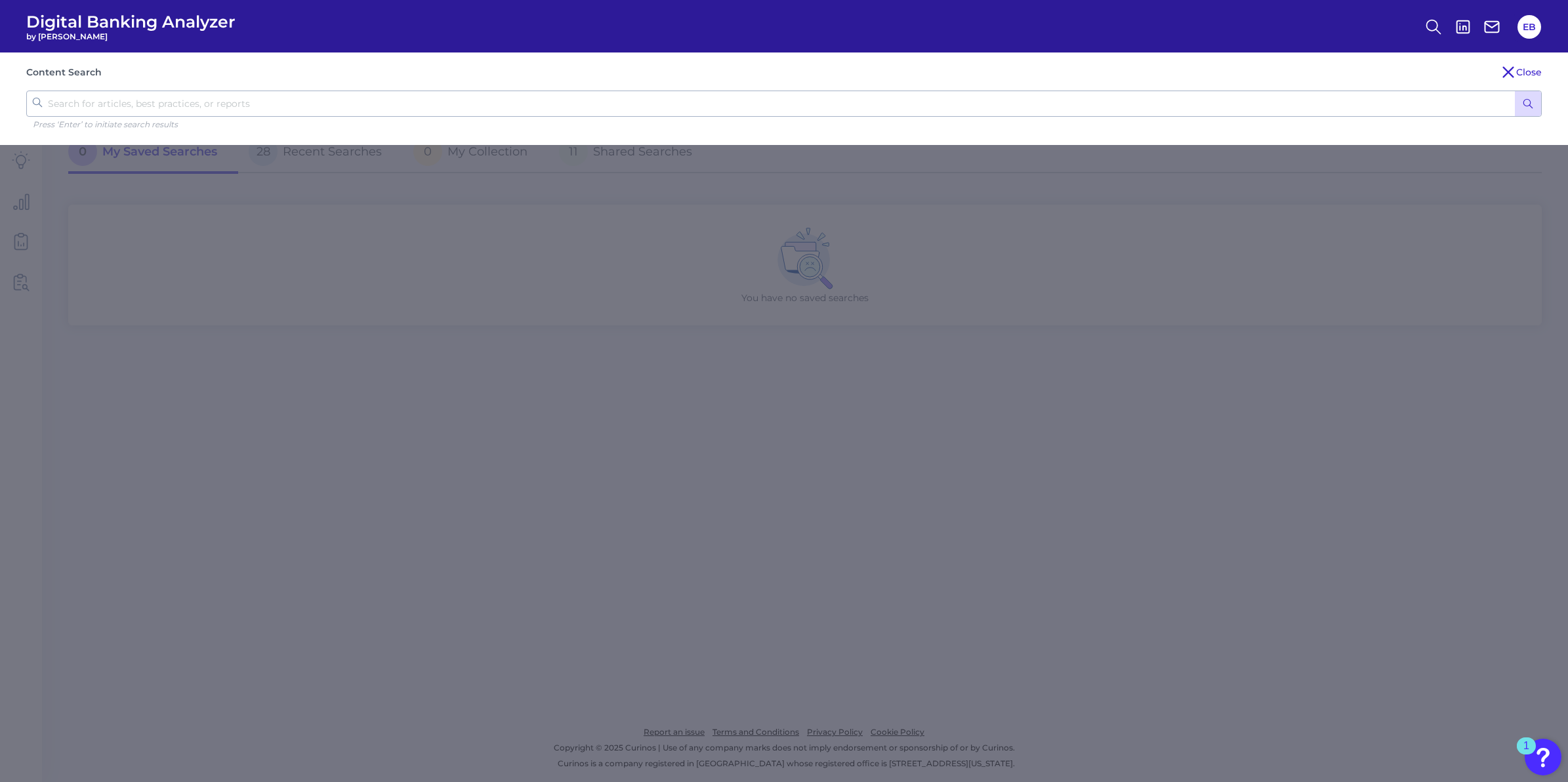
click at [1041, 105] on input "text" at bounding box center [784, 103] width 1516 height 26
type input "zelle"
click button "submit" at bounding box center [1528, 103] width 26 height 25
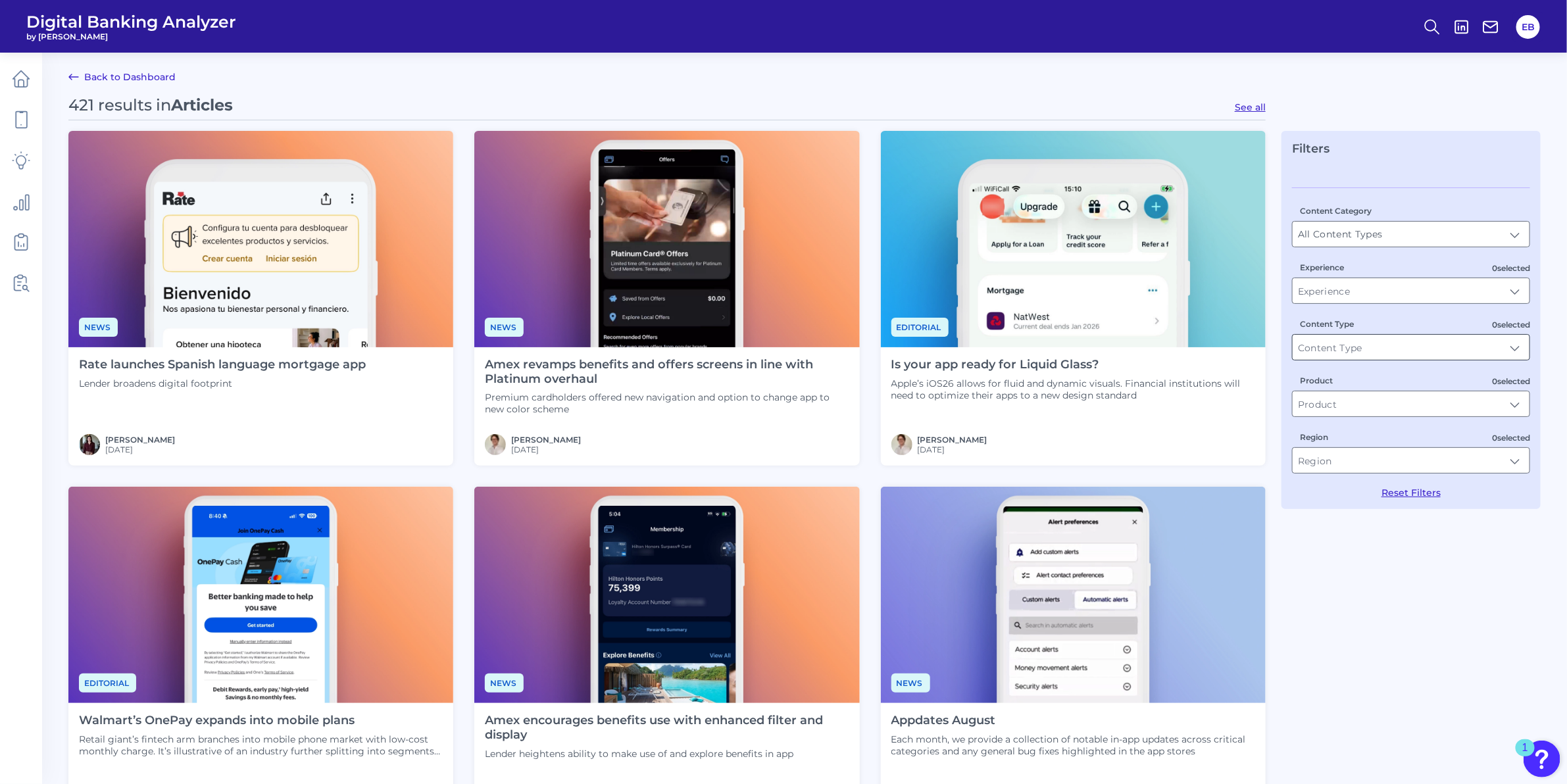
click at [1411, 354] on input "Content Type" at bounding box center [1411, 347] width 237 height 25
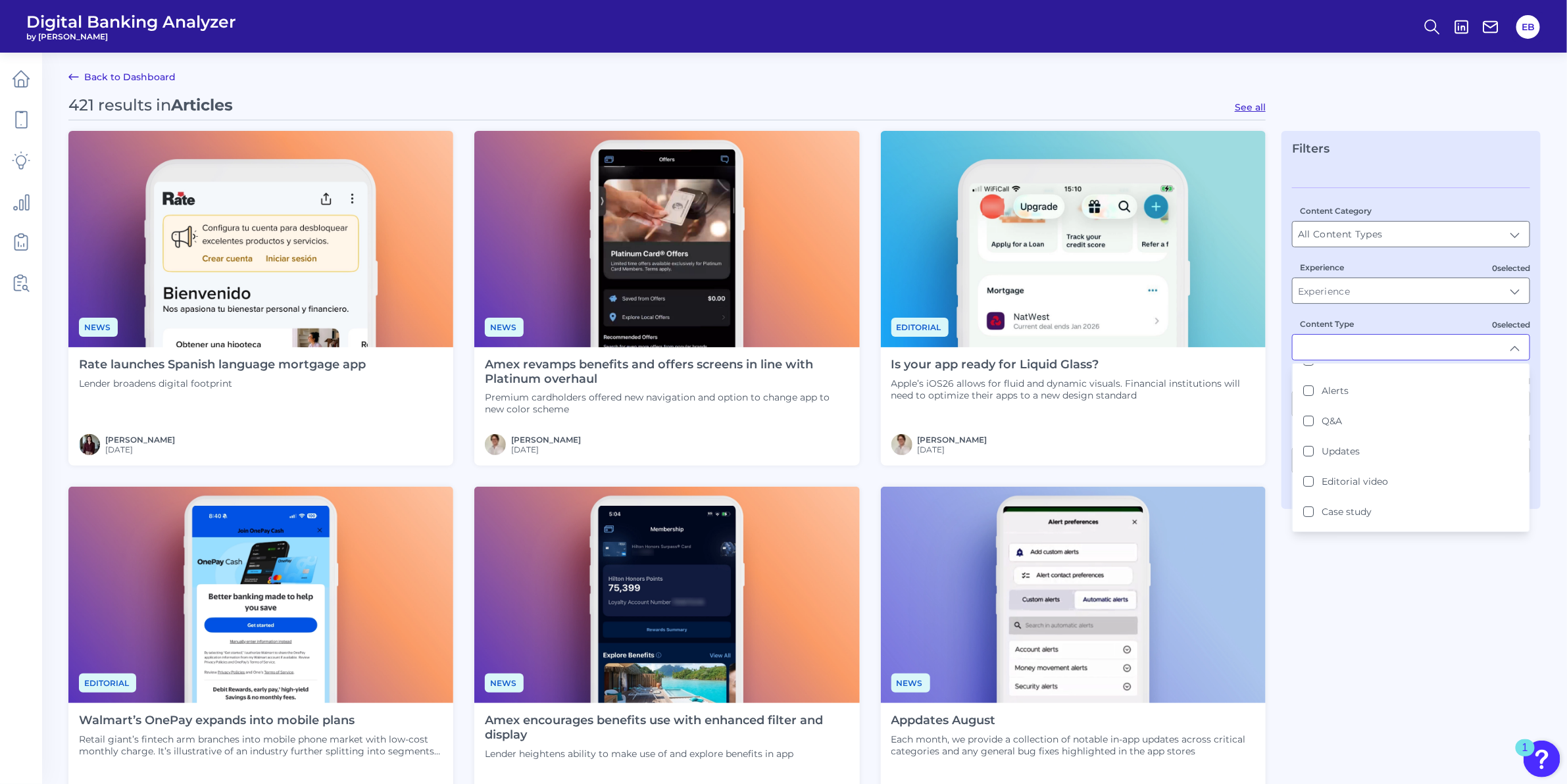
scroll to position [161, 0]
click at [1378, 349] on input "Content Type" at bounding box center [1411, 347] width 237 height 25
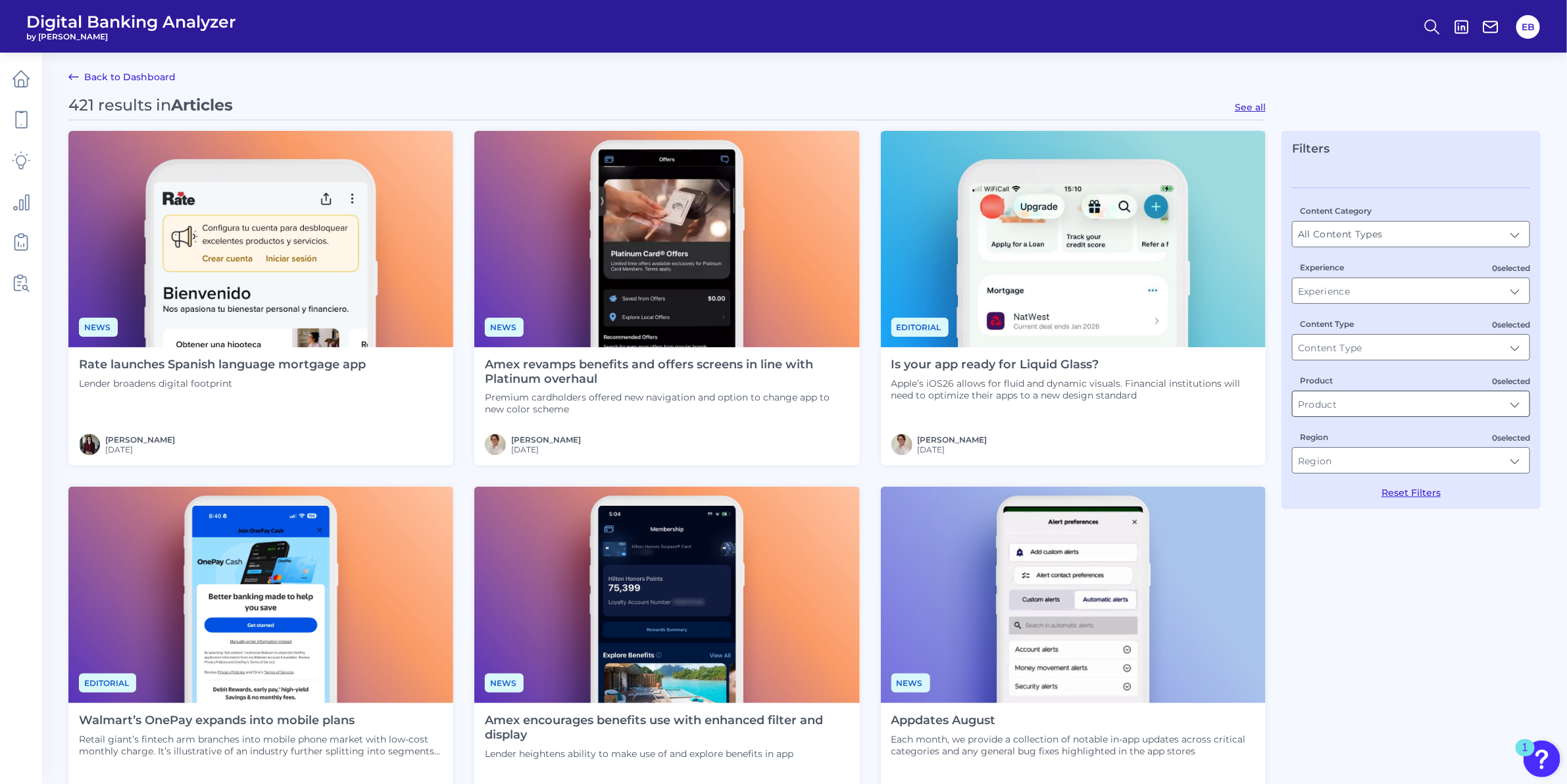
click at [1353, 409] on input "Product" at bounding box center [1411, 403] width 237 height 25
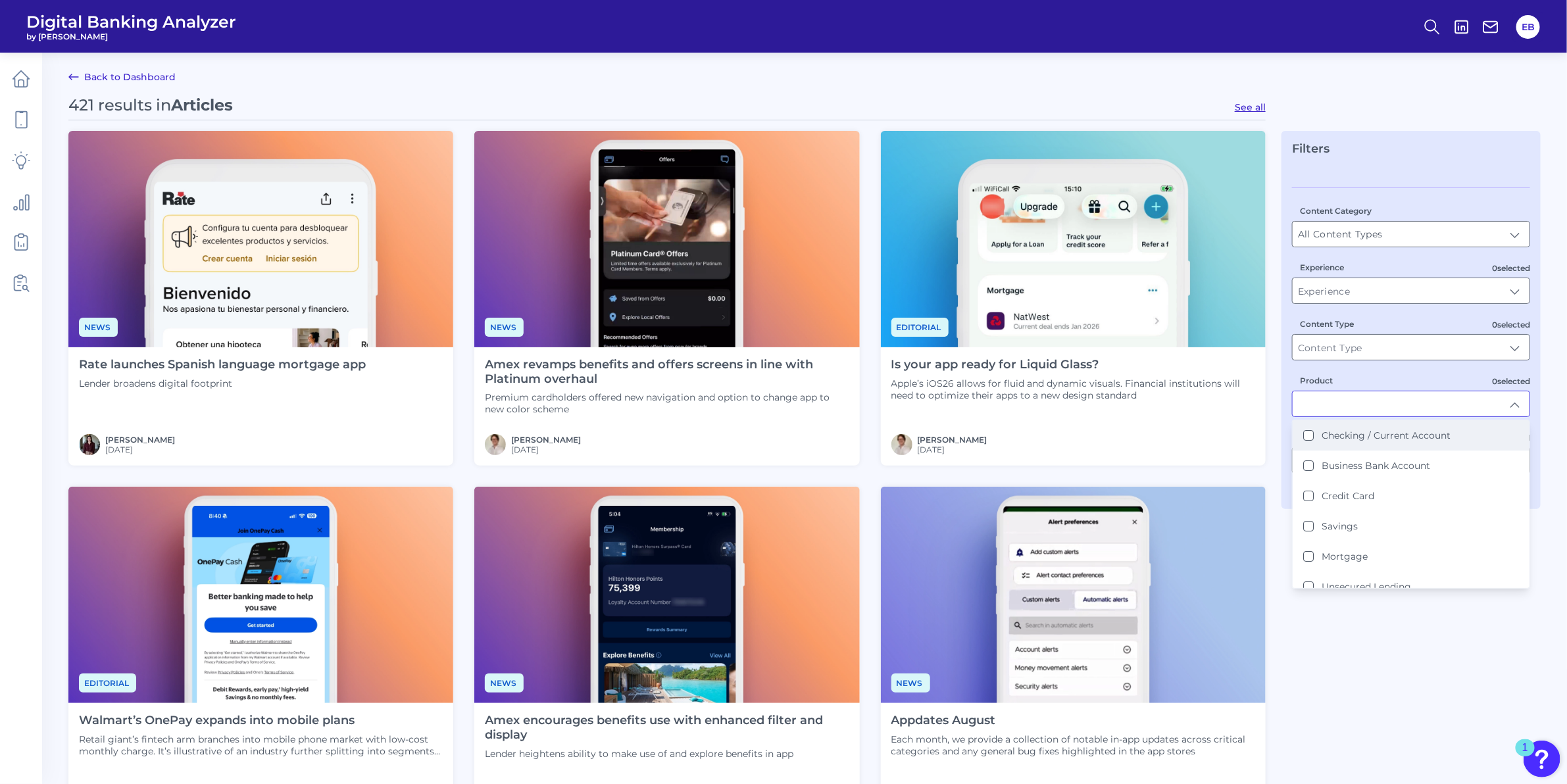
click at [1350, 437] on label "Checking / Current Account" at bounding box center [1386, 435] width 129 height 12
type input "Checking / Current Account"
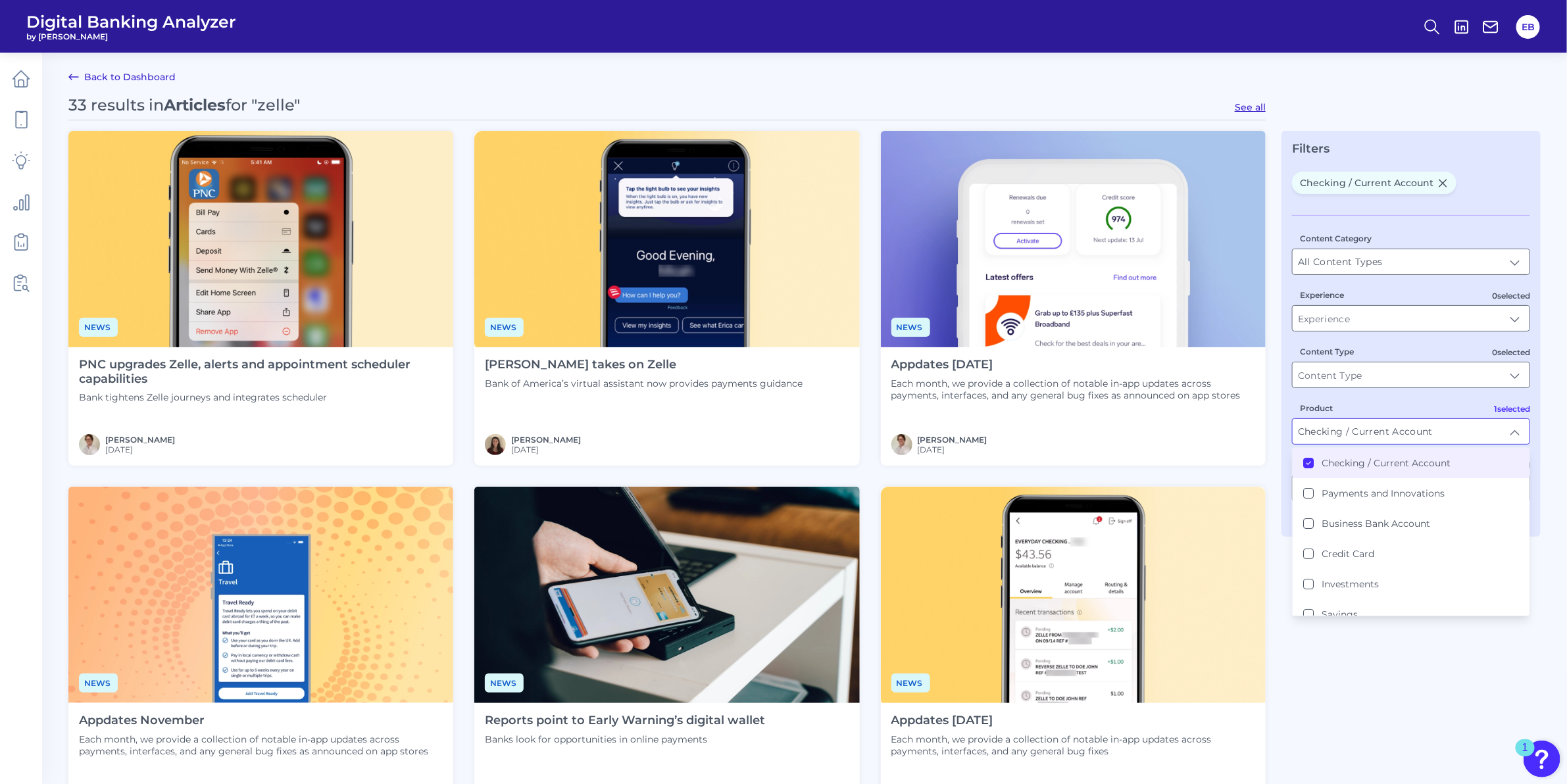
click at [1311, 468] on Account "Checking / Current Account" at bounding box center [1308, 463] width 11 height 11
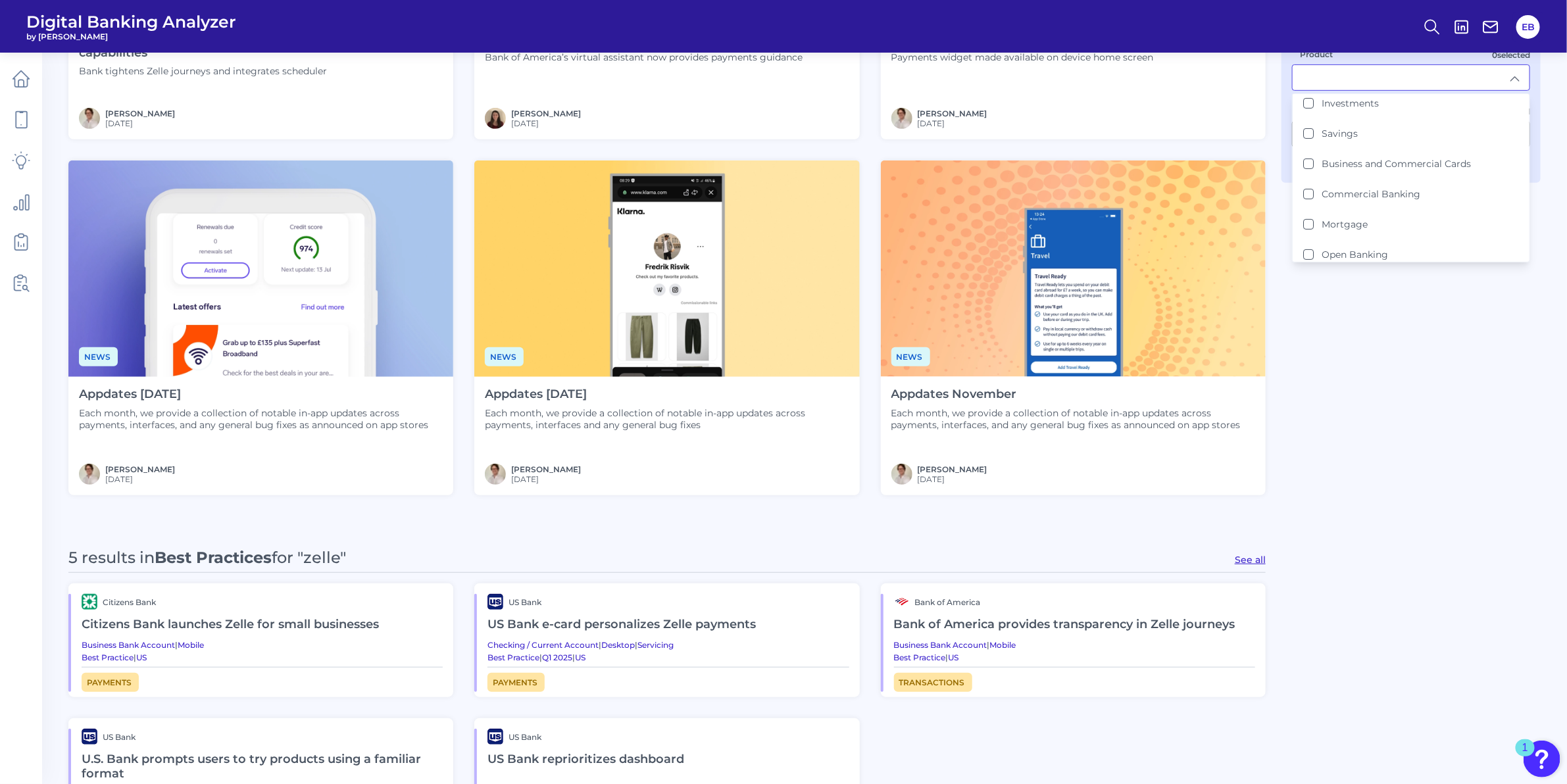
scroll to position [323, 0]
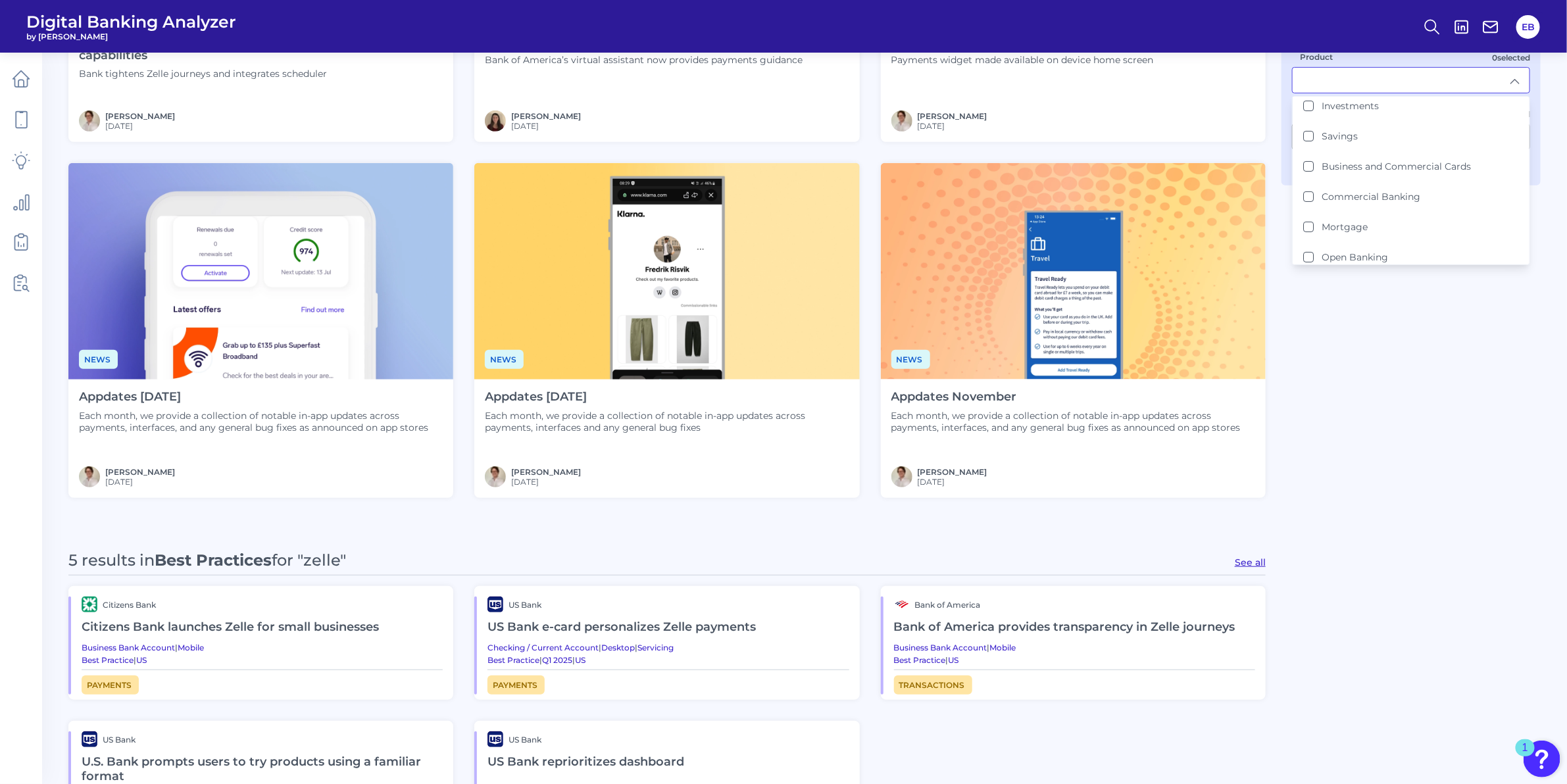
click at [1251, 560] on button "See all" at bounding box center [1250, 562] width 31 height 12
type input "Best Practices"
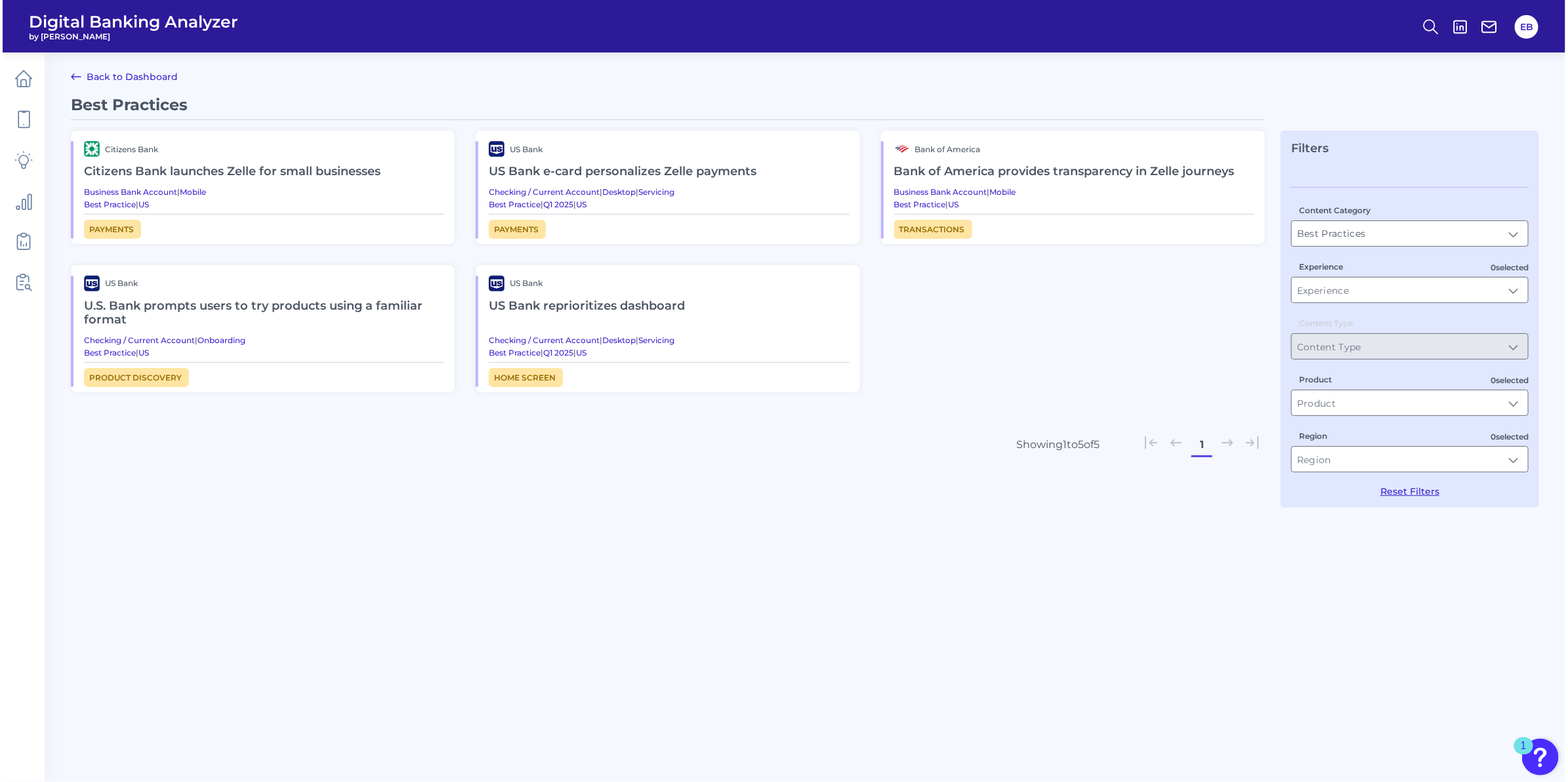
scroll to position [0, 0]
click at [933, 174] on h2 "Bank of America provides transparency in Zelle journeys" at bounding box center [1075, 171] width 362 height 30
